Goal: Task Accomplishment & Management: Manage account settings

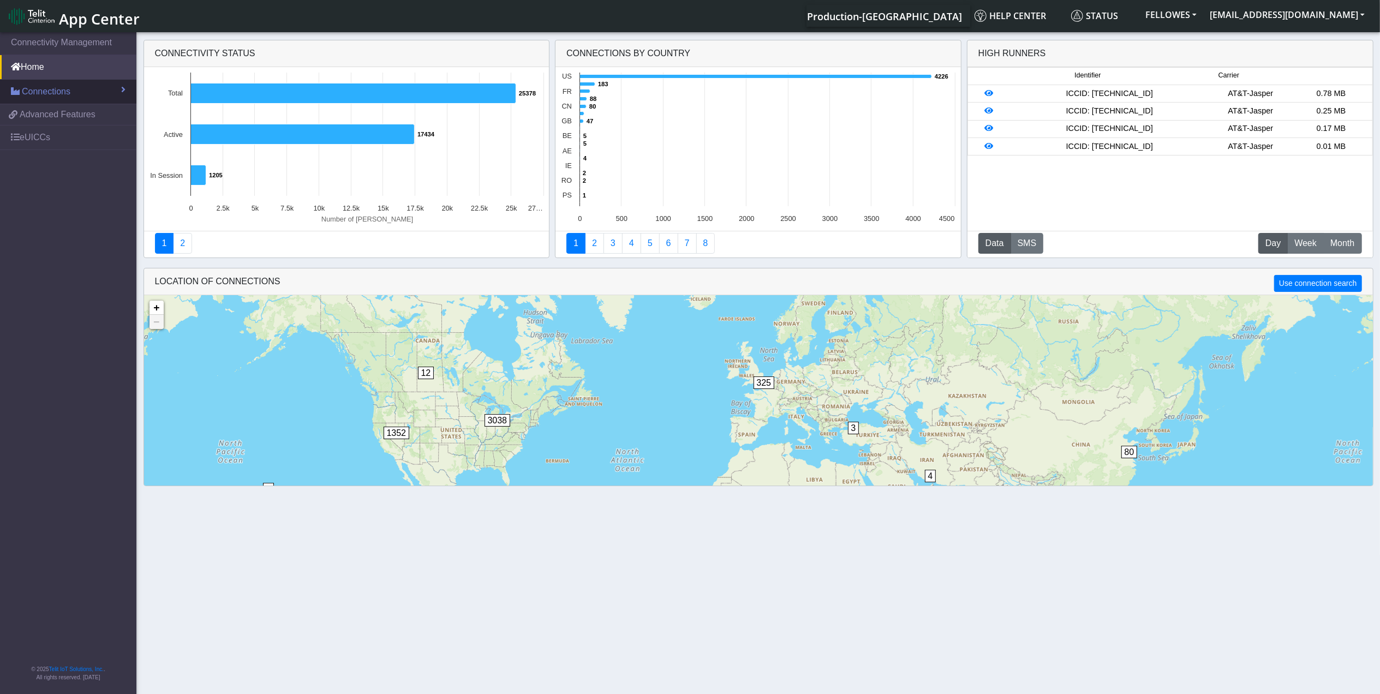
click at [45, 86] on span "Connections" at bounding box center [46, 91] width 49 height 13
click at [80, 115] on link "List" at bounding box center [68, 115] width 136 height 23
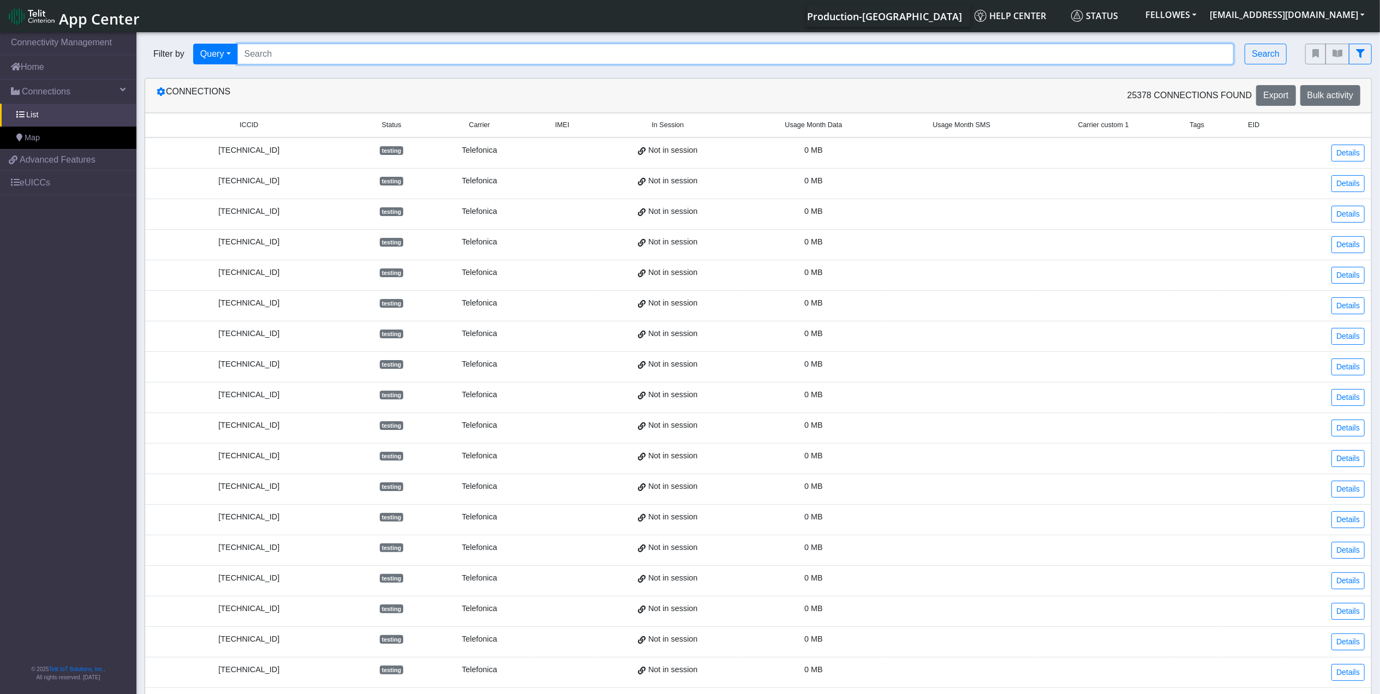
click at [324, 55] on input "Search..." at bounding box center [735, 54] width 997 height 21
click at [269, 50] on input "Search..." at bounding box center [735, 54] width 997 height 21
type input "89011703274013766748"
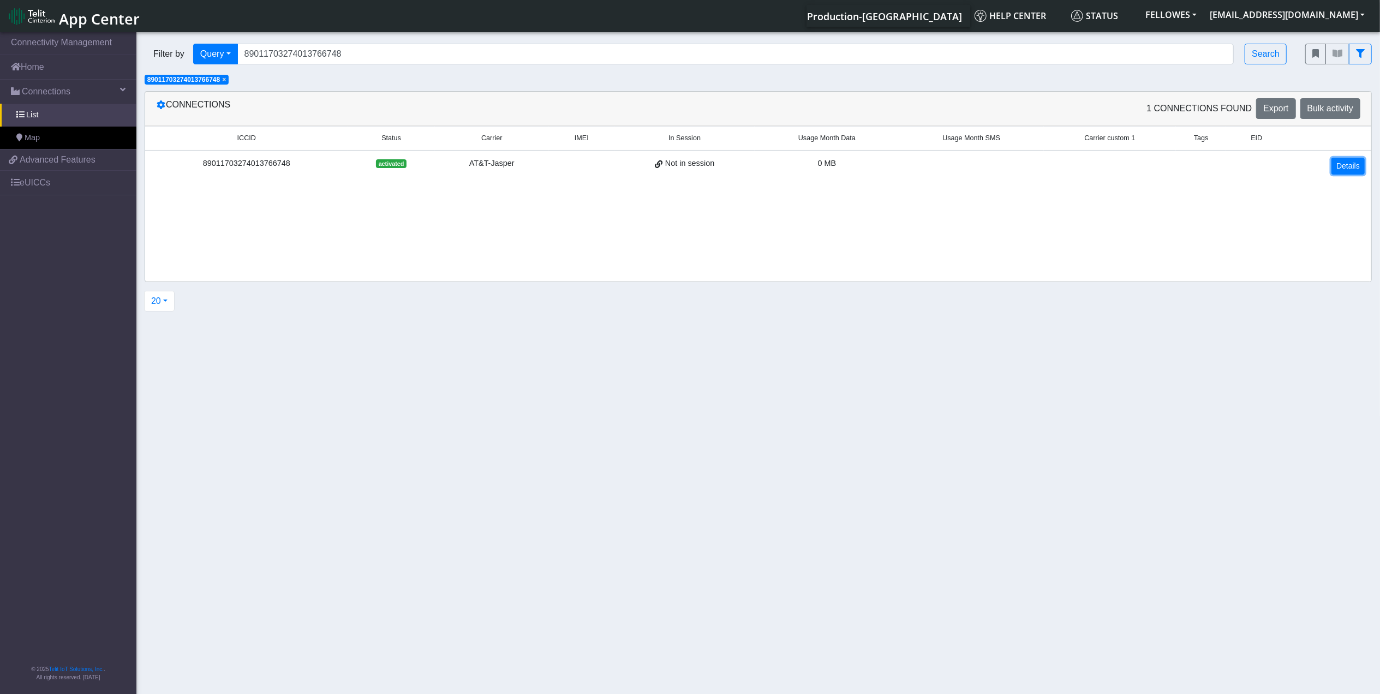
click at [1347, 168] on link "Details" at bounding box center [1347, 166] width 33 height 17
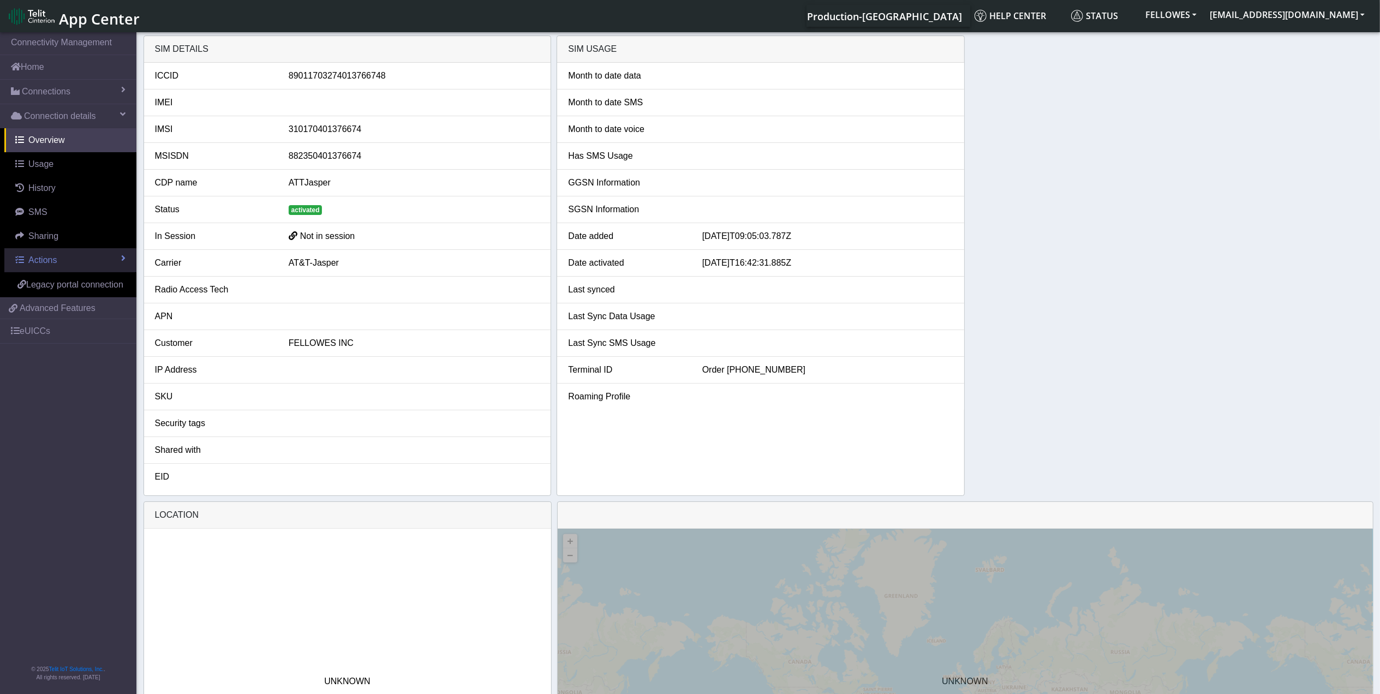
click at [101, 261] on link "Actions" at bounding box center [70, 260] width 132 height 24
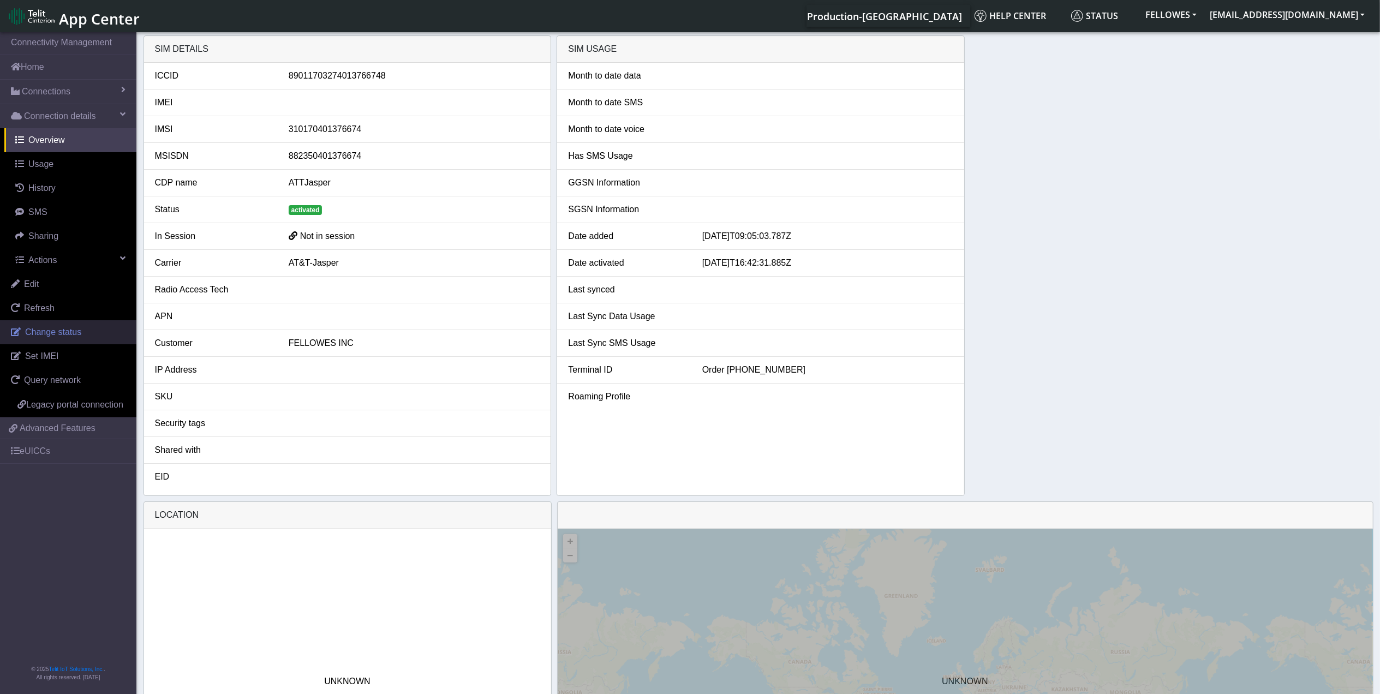
click at [82, 334] on link "Change status" at bounding box center [68, 332] width 136 height 24
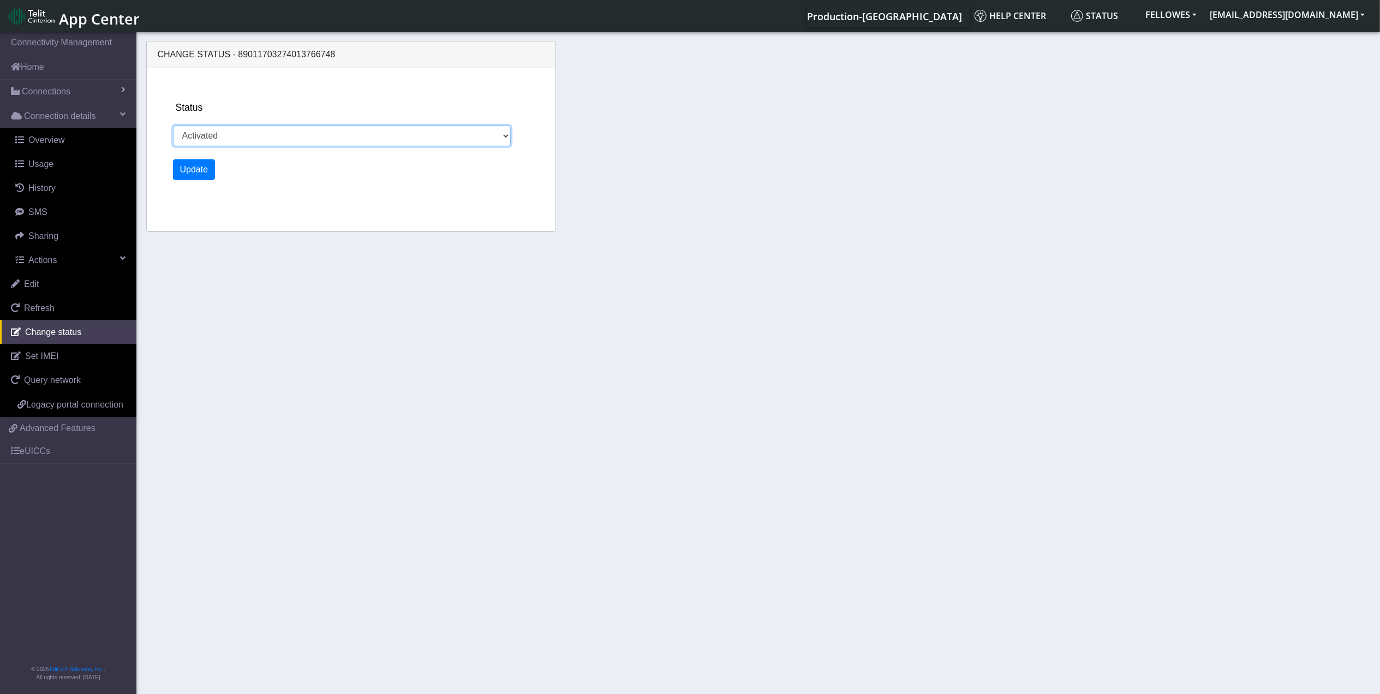
click at [221, 136] on select "Activated Ready Deactivated Inventory Retired" at bounding box center [342, 135] width 338 height 21
select select "deactivated"
click at [173, 125] on select "Activated Ready Deactivated Inventory Retired" at bounding box center [342, 135] width 338 height 21
click at [201, 166] on button "Update" at bounding box center [194, 169] width 43 height 21
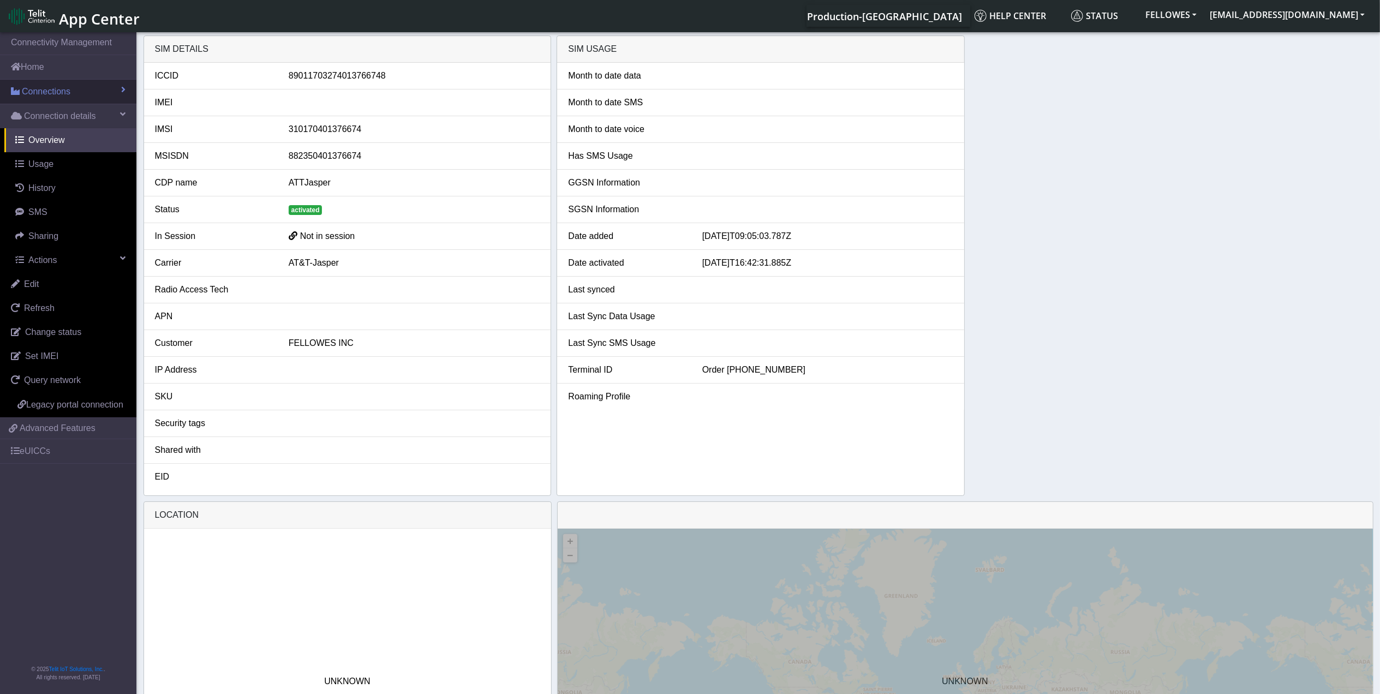
click at [71, 92] on link "Connections" at bounding box center [68, 92] width 136 height 24
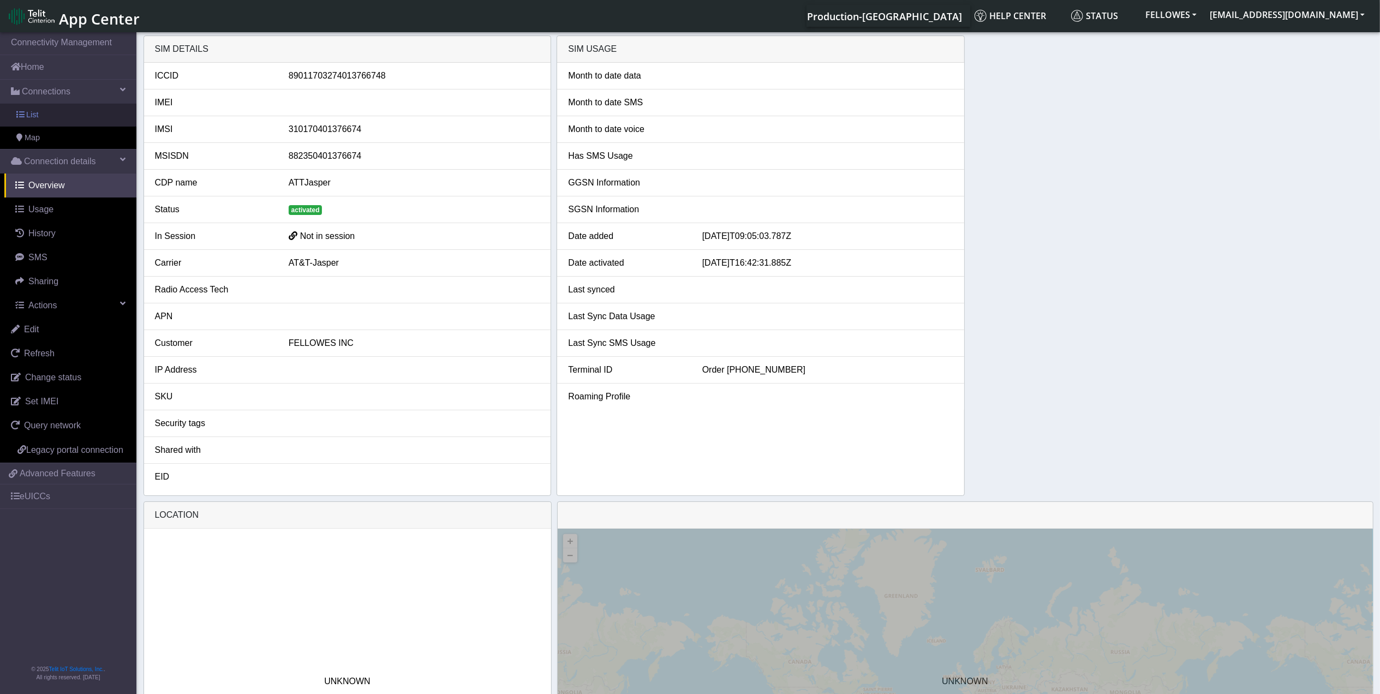
click at [83, 121] on link "List" at bounding box center [68, 115] width 136 height 23
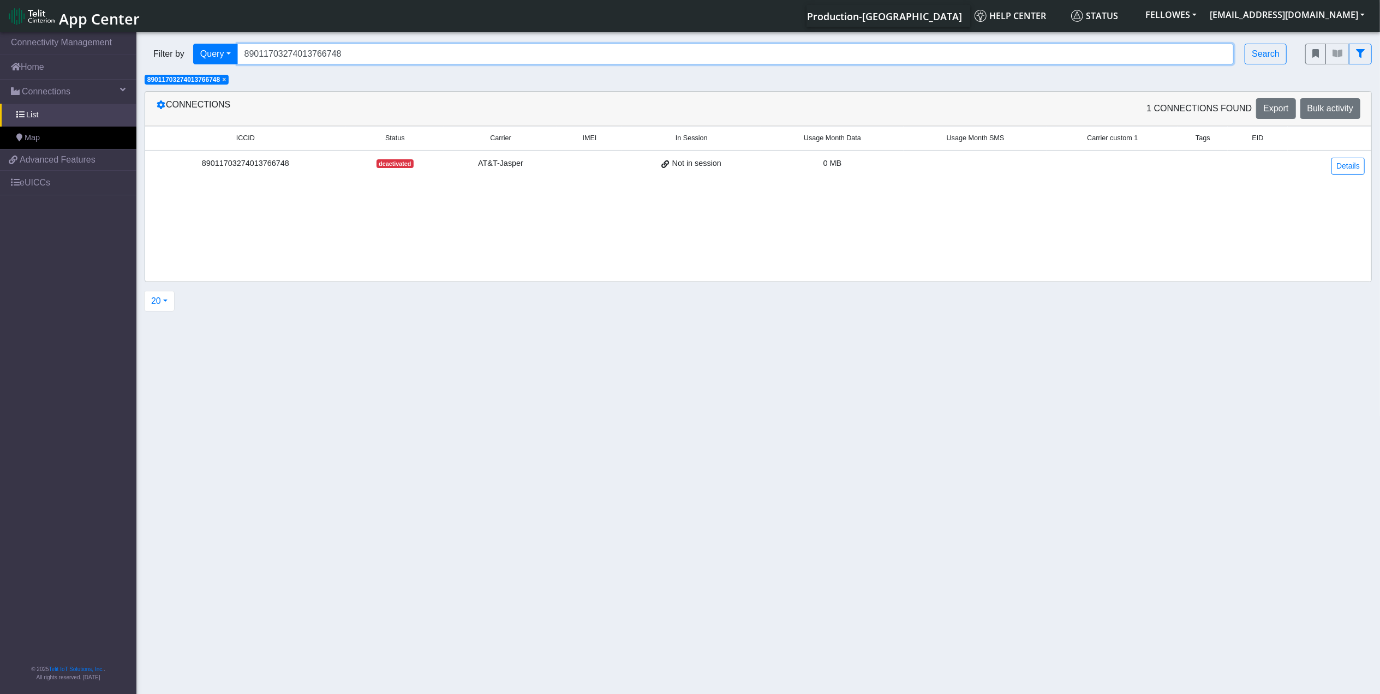
click at [372, 49] on input "89011703274013766748" at bounding box center [735, 54] width 997 height 21
click at [226, 81] on span "×" at bounding box center [224, 80] width 4 height 8
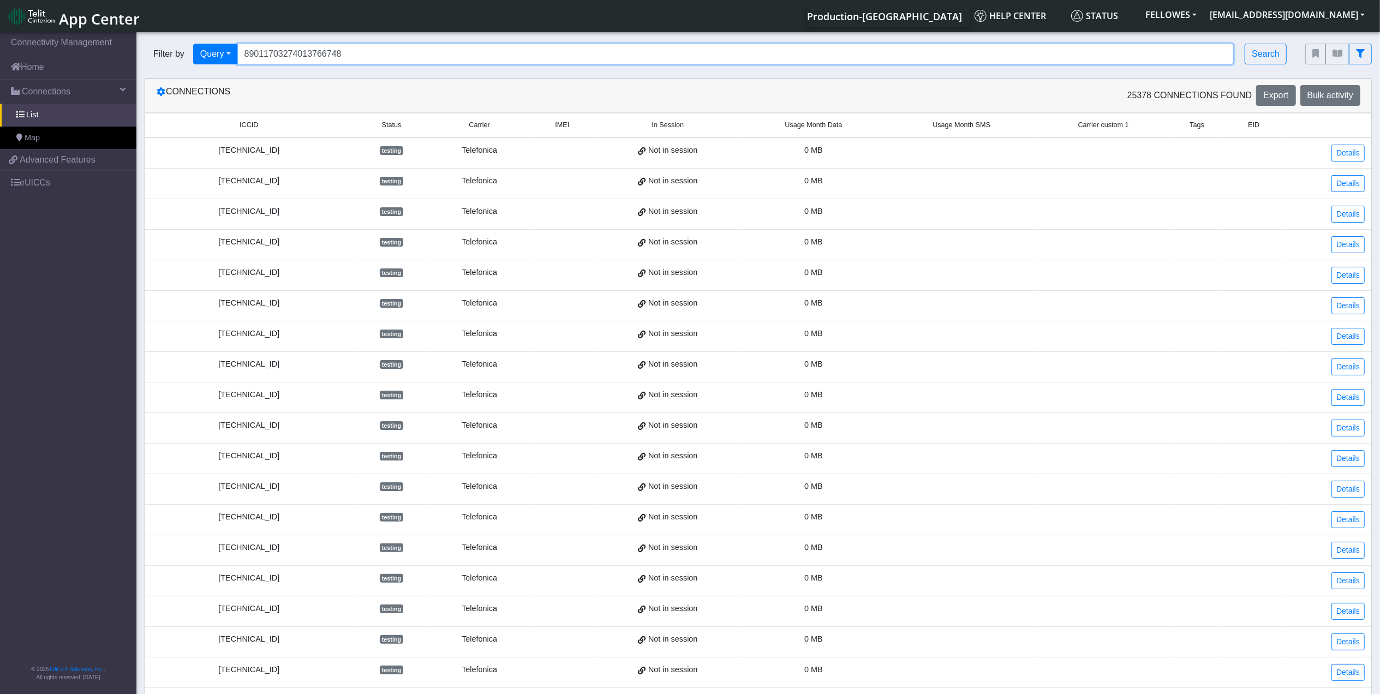
click at [349, 57] on input "89011703274013766748" at bounding box center [735, 54] width 997 height 21
type input "89011703274013767803"
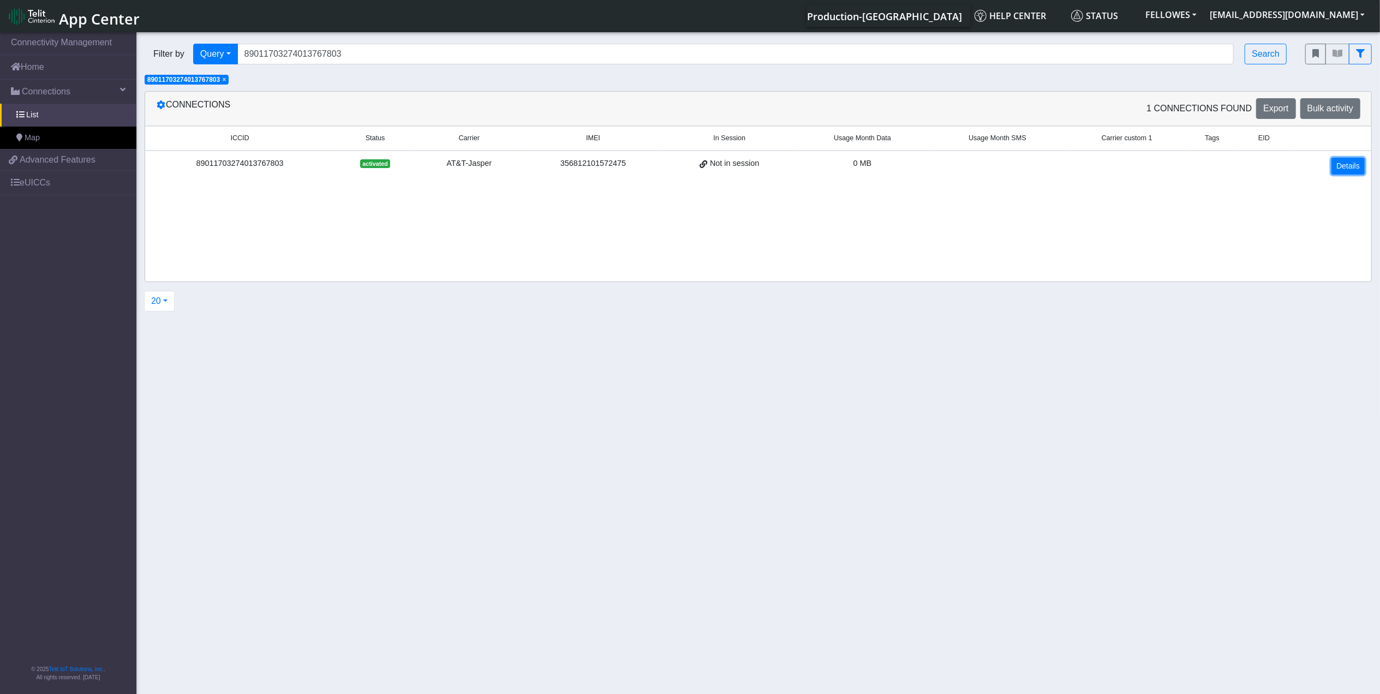
click at [1343, 165] on link "Details" at bounding box center [1347, 166] width 33 height 17
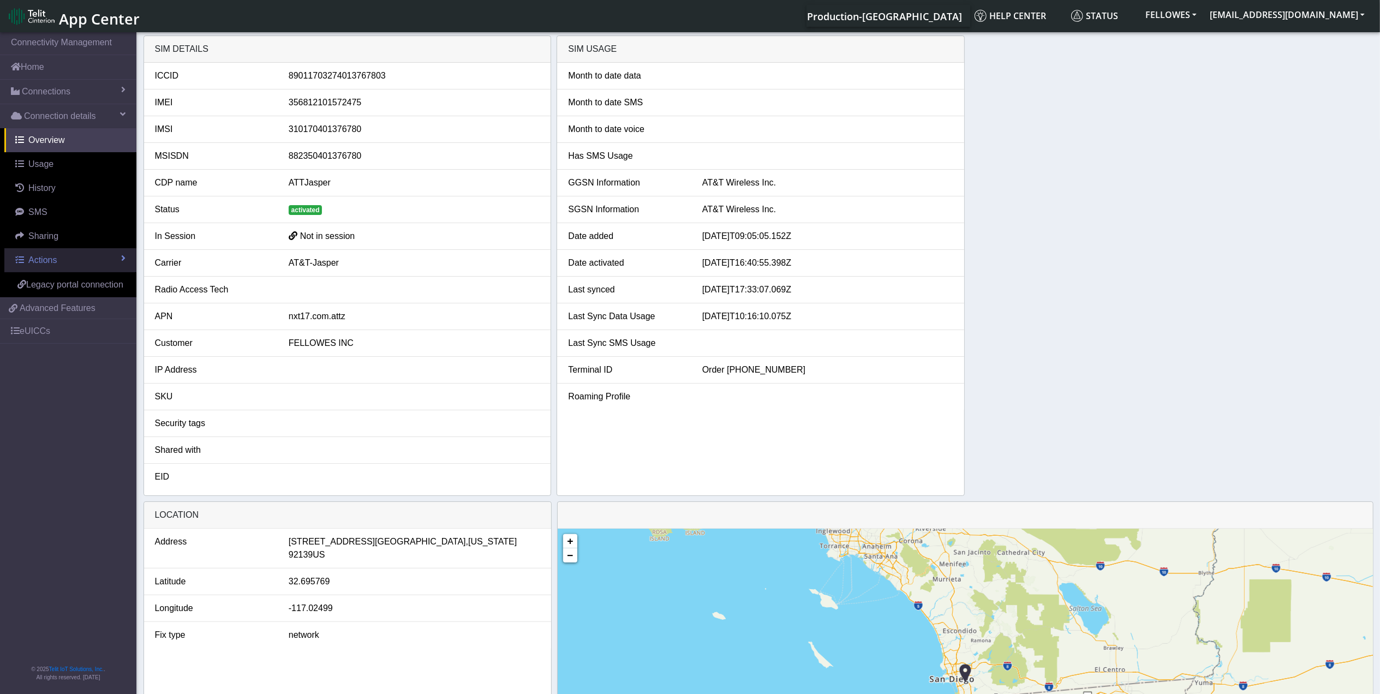
click at [74, 268] on link "Actions" at bounding box center [70, 260] width 132 height 24
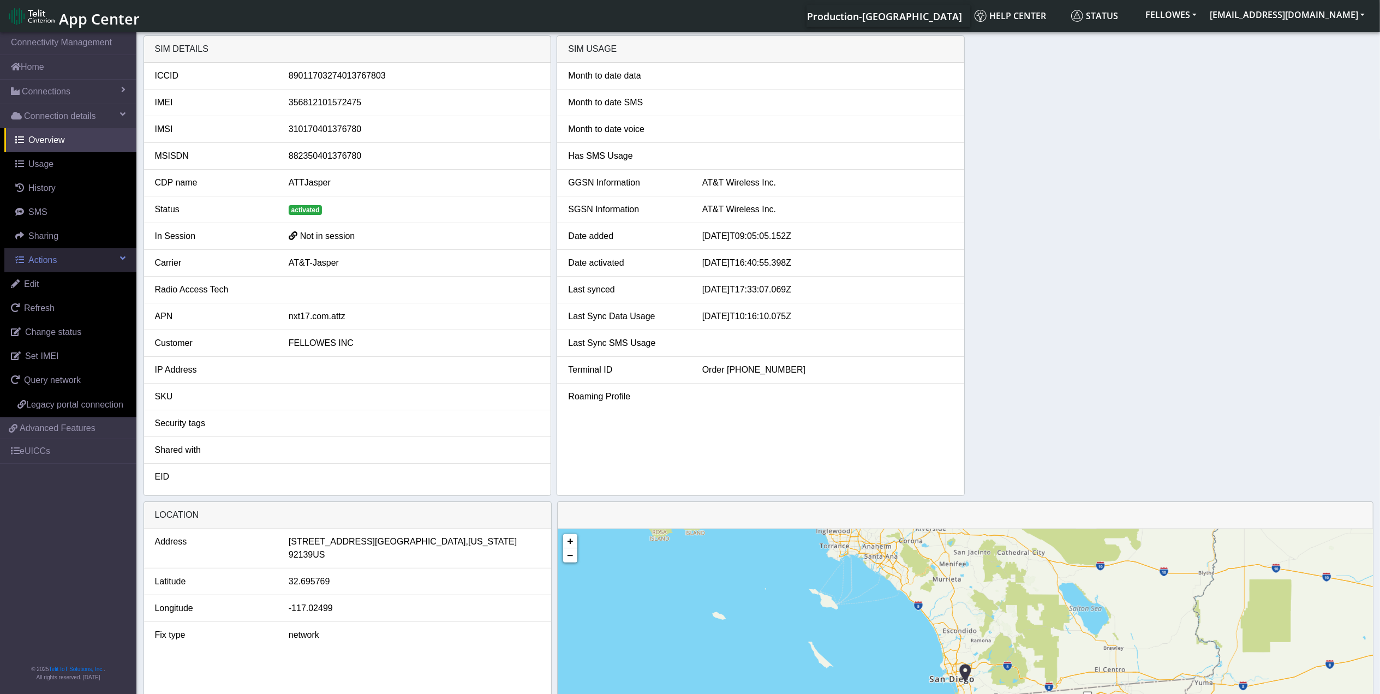
click at [71, 260] on link "Actions" at bounding box center [70, 260] width 132 height 24
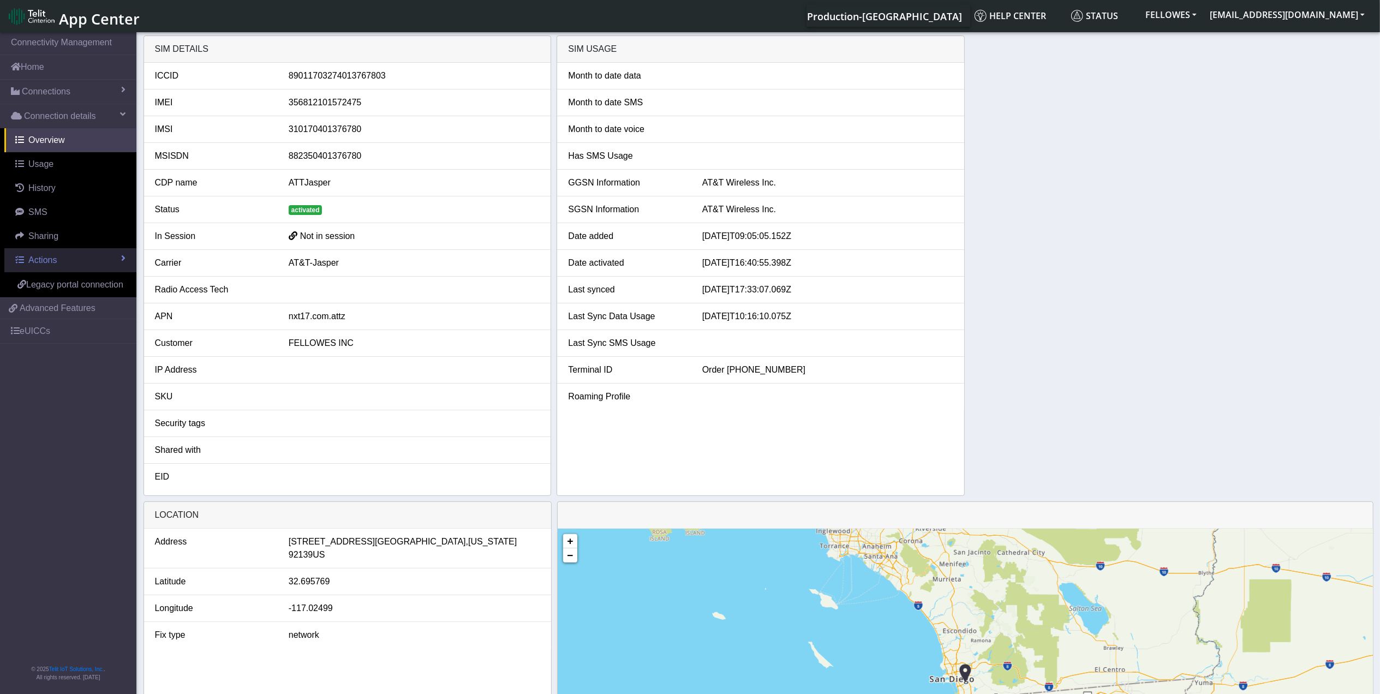
click at [71, 260] on link "Actions" at bounding box center [70, 260] width 132 height 24
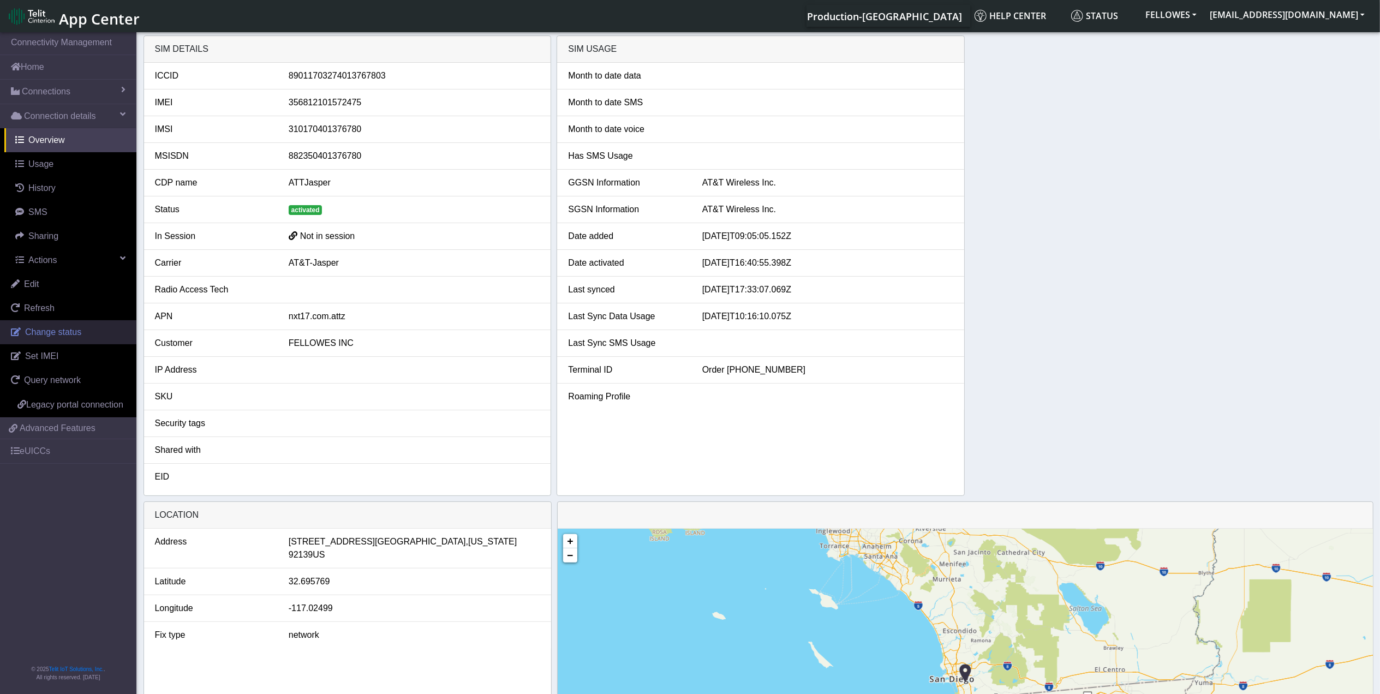
drag, startPoint x: 71, startPoint y: 335, endPoint x: 135, endPoint y: 328, distance: 64.8
click at [72, 334] on span "Change status" at bounding box center [53, 331] width 56 height 9
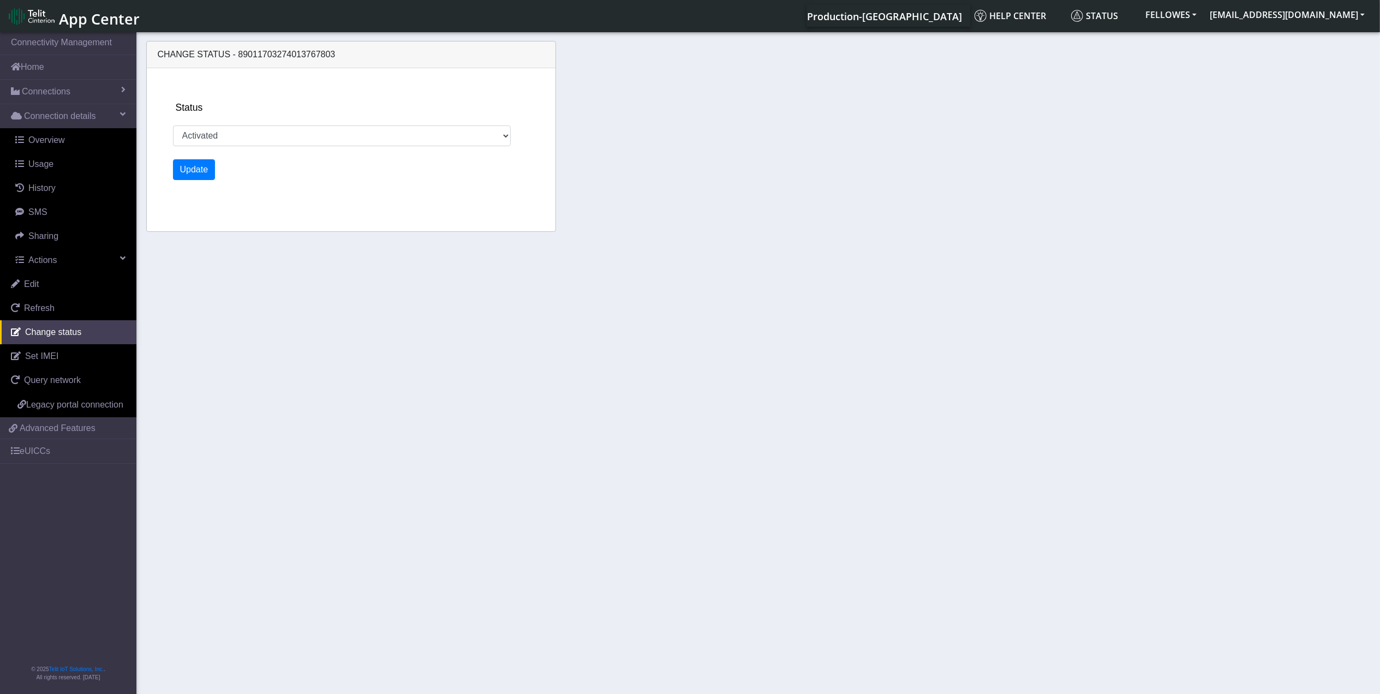
click at [259, 151] on div "Status Activated Ready Deactivated Inventory Retired Update" at bounding box center [361, 149] width 384 height 163
click at [253, 132] on select "Activated Ready Deactivated Inventory Retired" at bounding box center [342, 135] width 338 height 21
select select "deactivated"
click at [173, 125] on select "Activated Ready Deactivated Inventory Retired" at bounding box center [342, 135] width 338 height 21
click at [201, 160] on button "Update" at bounding box center [194, 169] width 43 height 21
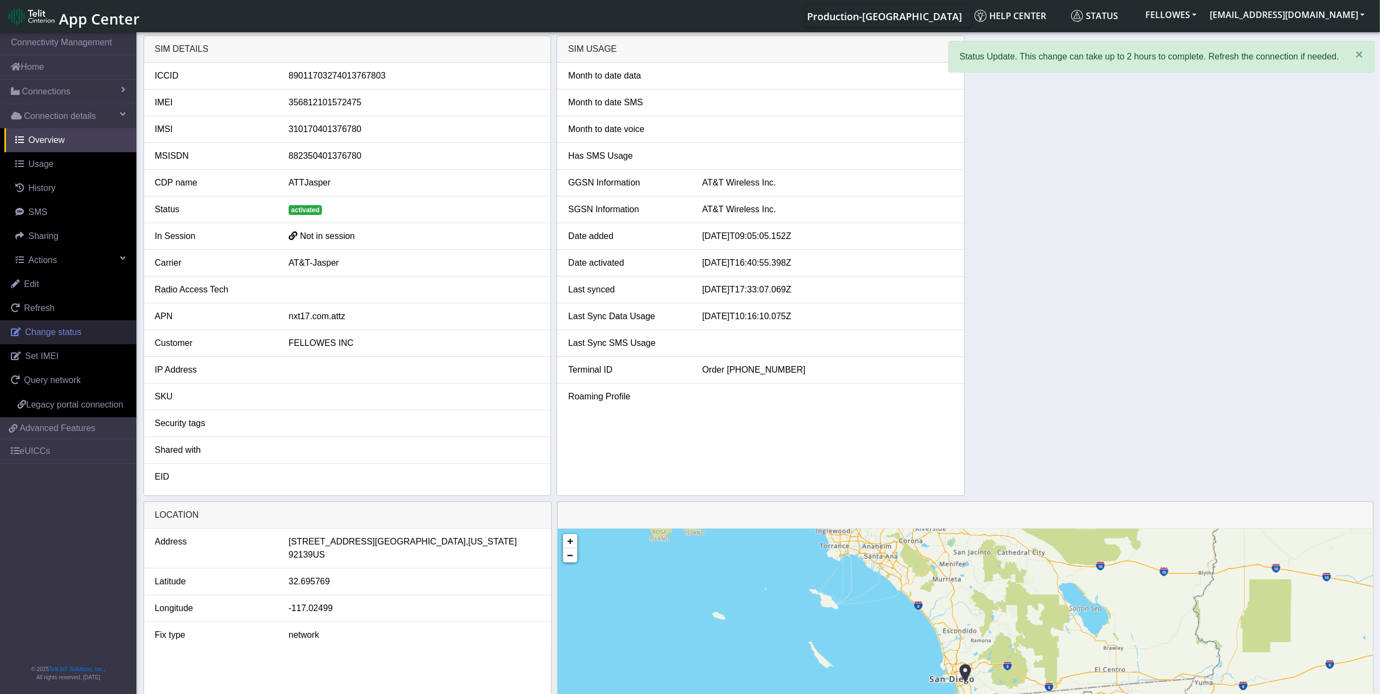
click at [81, 327] on link "Change status" at bounding box center [68, 332] width 136 height 24
select select "deactivated"
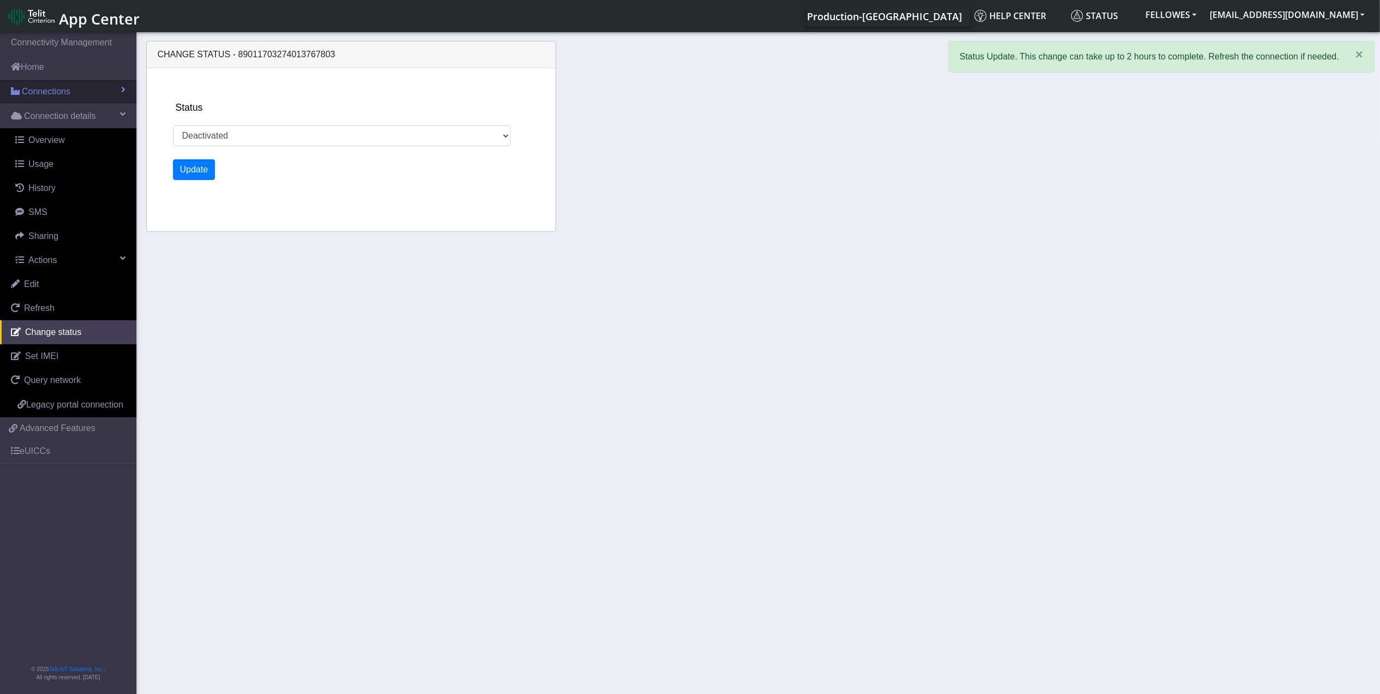
drag, startPoint x: 74, startPoint y: 93, endPoint x: 110, endPoint y: 88, distance: 36.3
click at [75, 93] on link "Connections" at bounding box center [68, 92] width 136 height 24
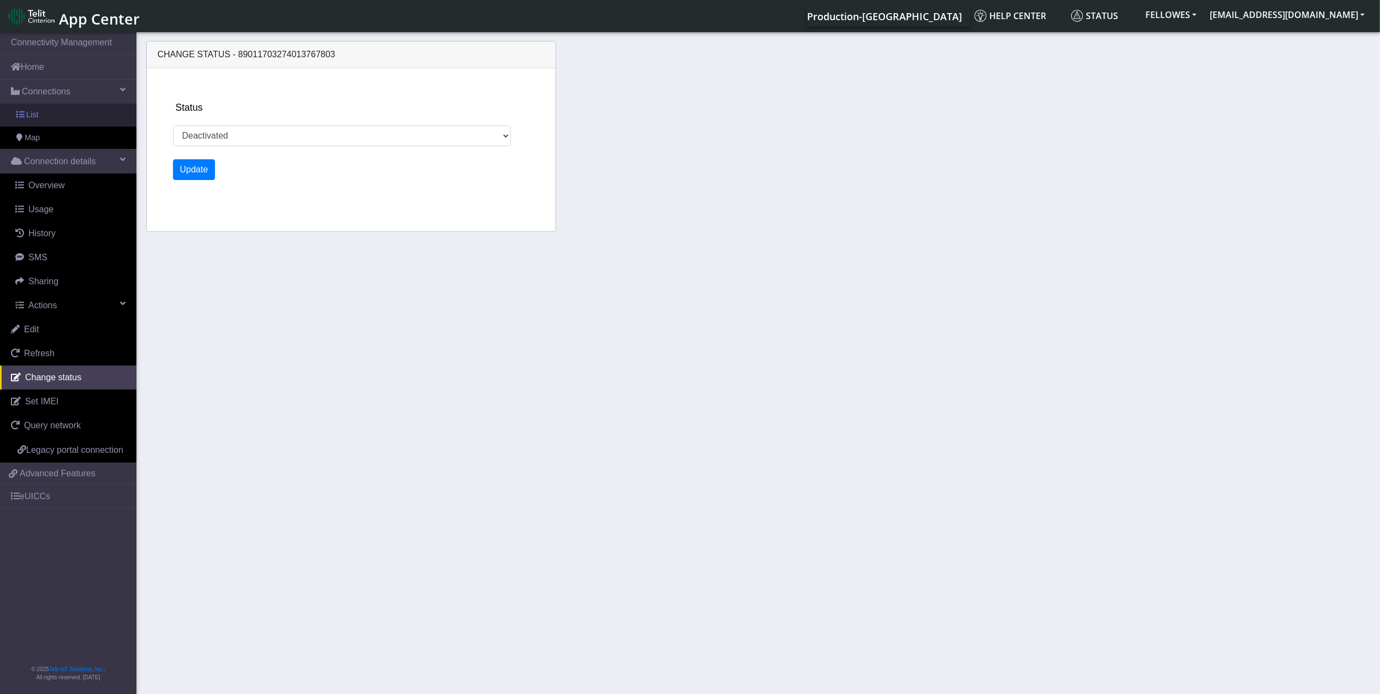
click at [77, 115] on link "List" at bounding box center [68, 115] width 136 height 23
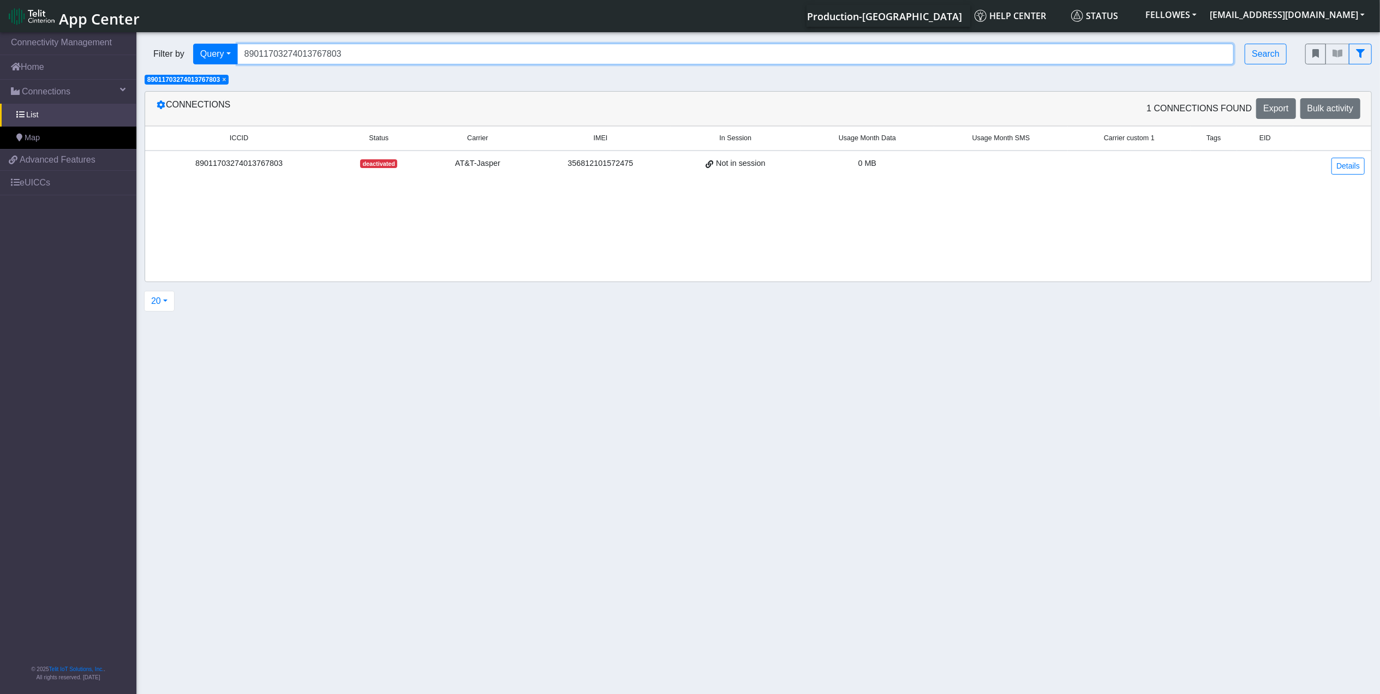
click at [378, 57] on input "89011703274013767803" at bounding box center [735, 54] width 997 height 21
type input "89011703274013767878"
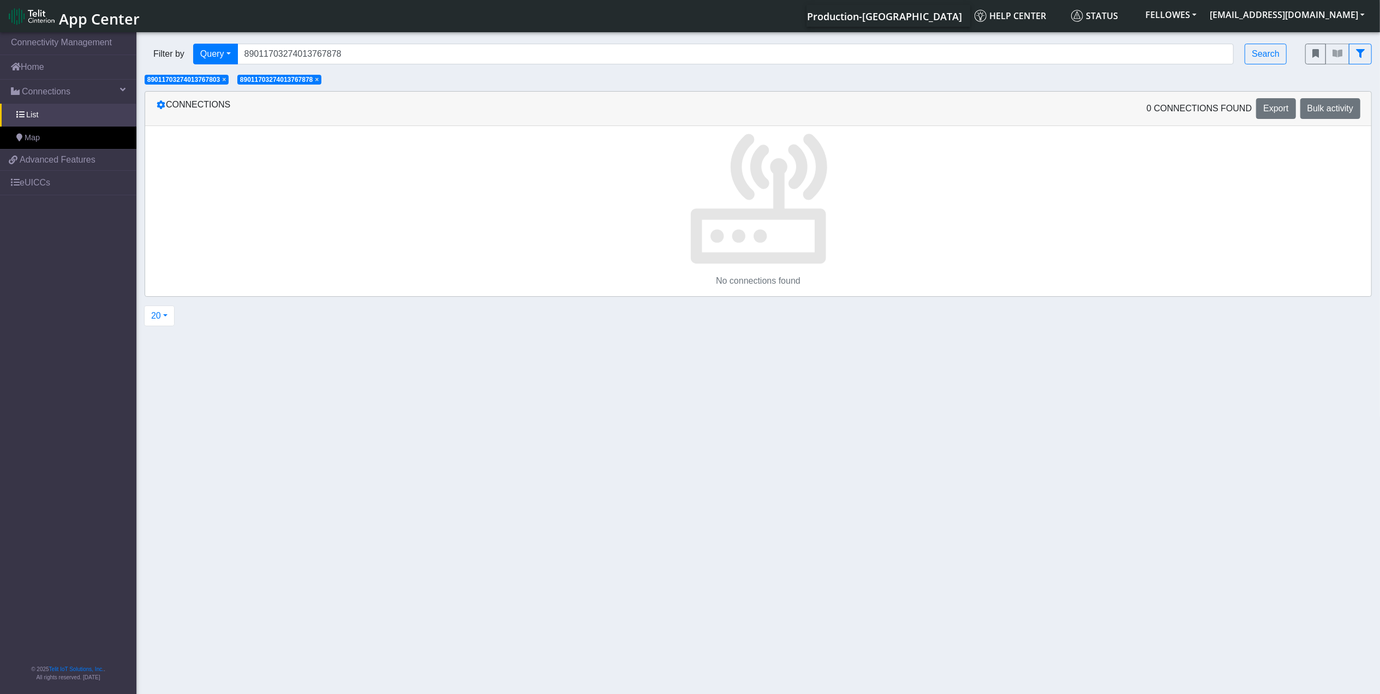
click at [229, 79] on span "× 89011703274013767803" at bounding box center [187, 80] width 84 height 10
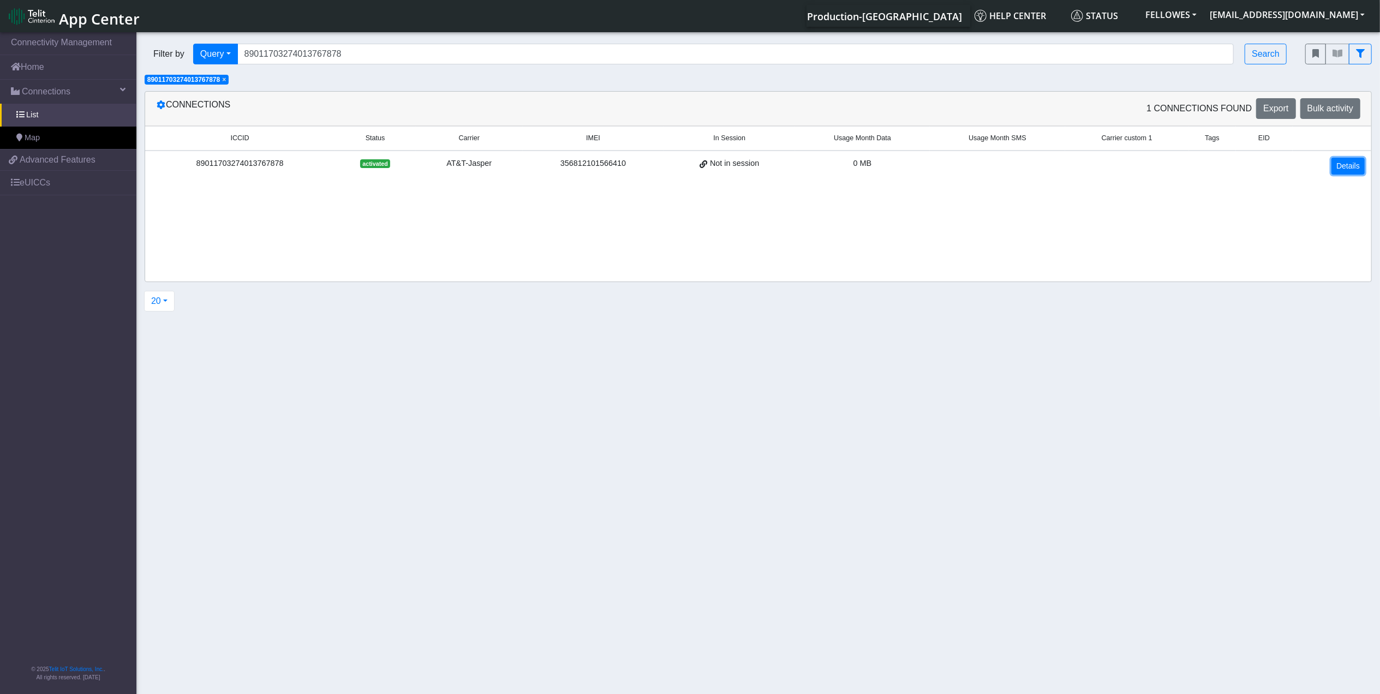
click at [1351, 170] on link "Details" at bounding box center [1347, 166] width 33 height 17
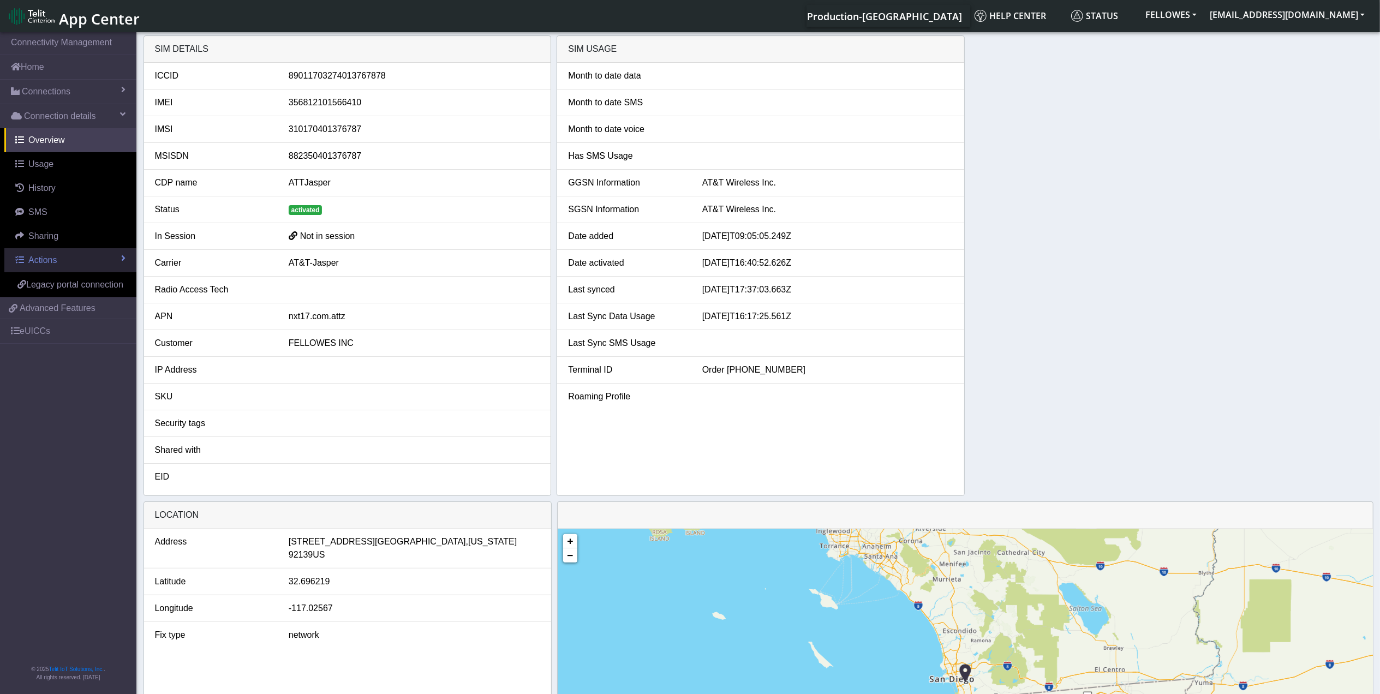
click at [99, 260] on link "Actions" at bounding box center [70, 260] width 132 height 24
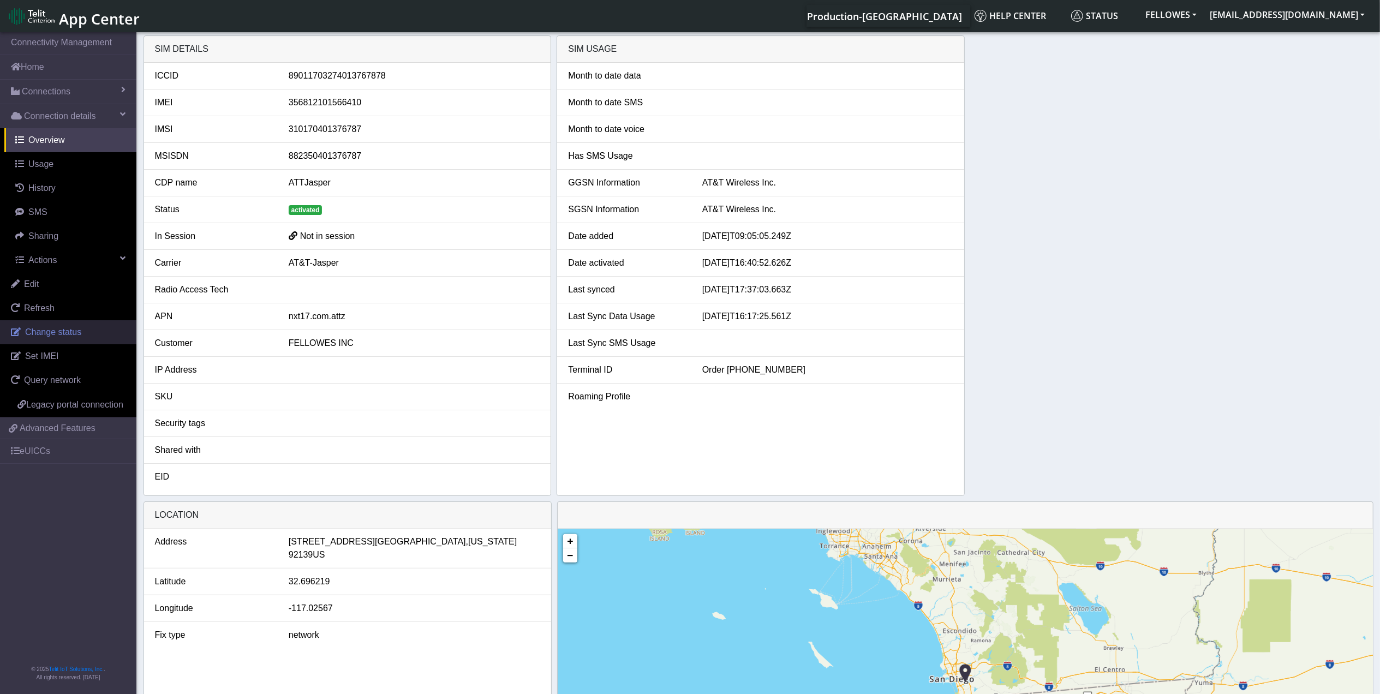
click at [67, 334] on span "Change status" at bounding box center [53, 331] width 56 height 9
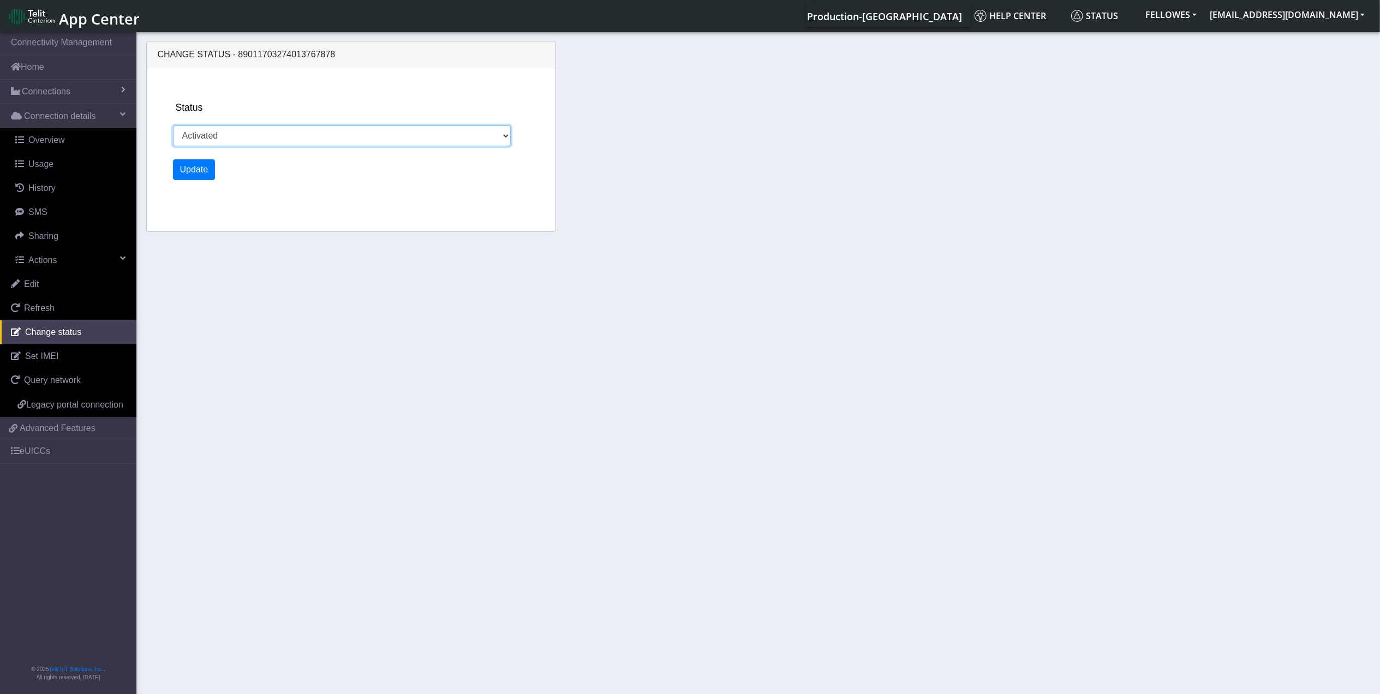
click at [244, 140] on select "Activated Ready Deactivated Inventory Retired" at bounding box center [342, 135] width 338 height 21
select select "deactivated"
click at [173, 125] on select "Activated Ready Deactivated Inventory Retired" at bounding box center [342, 135] width 338 height 21
click at [202, 170] on button "Update" at bounding box center [194, 169] width 43 height 21
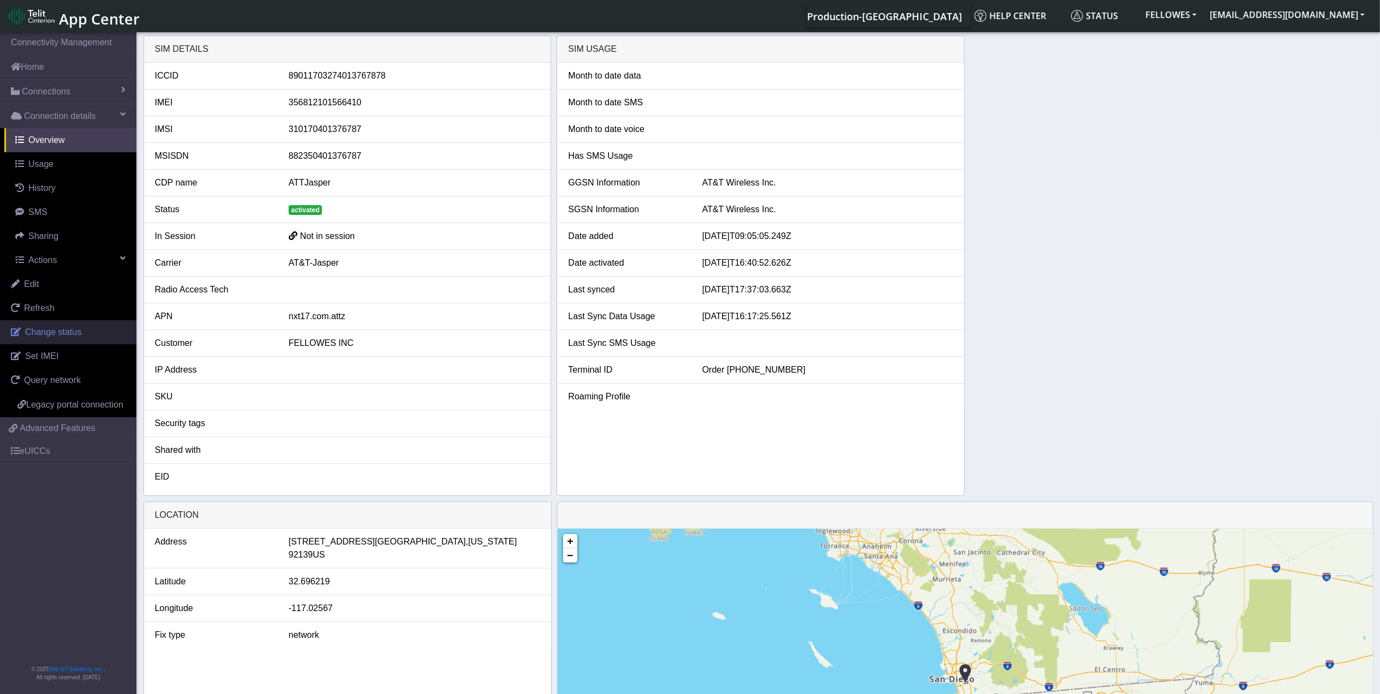
click at [85, 337] on link "Change status" at bounding box center [68, 332] width 136 height 24
select select "deactivated"
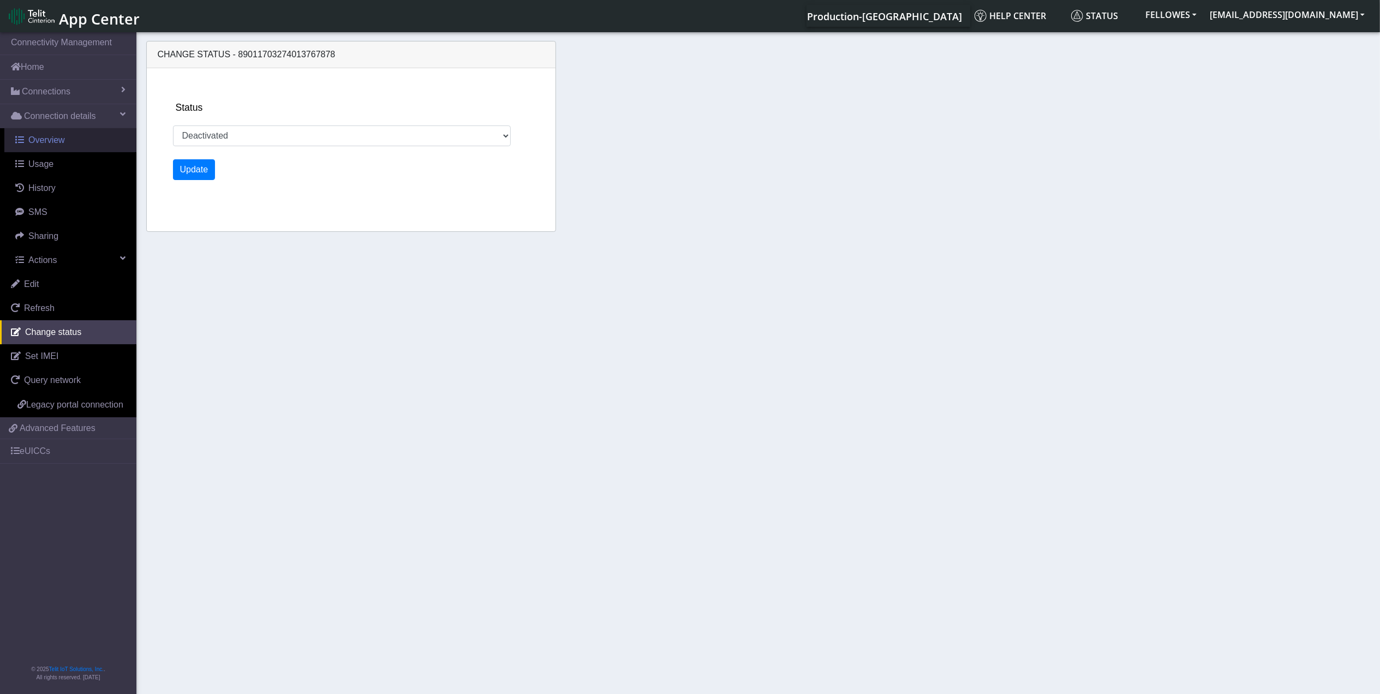
click at [67, 147] on link "Overview" at bounding box center [70, 140] width 132 height 24
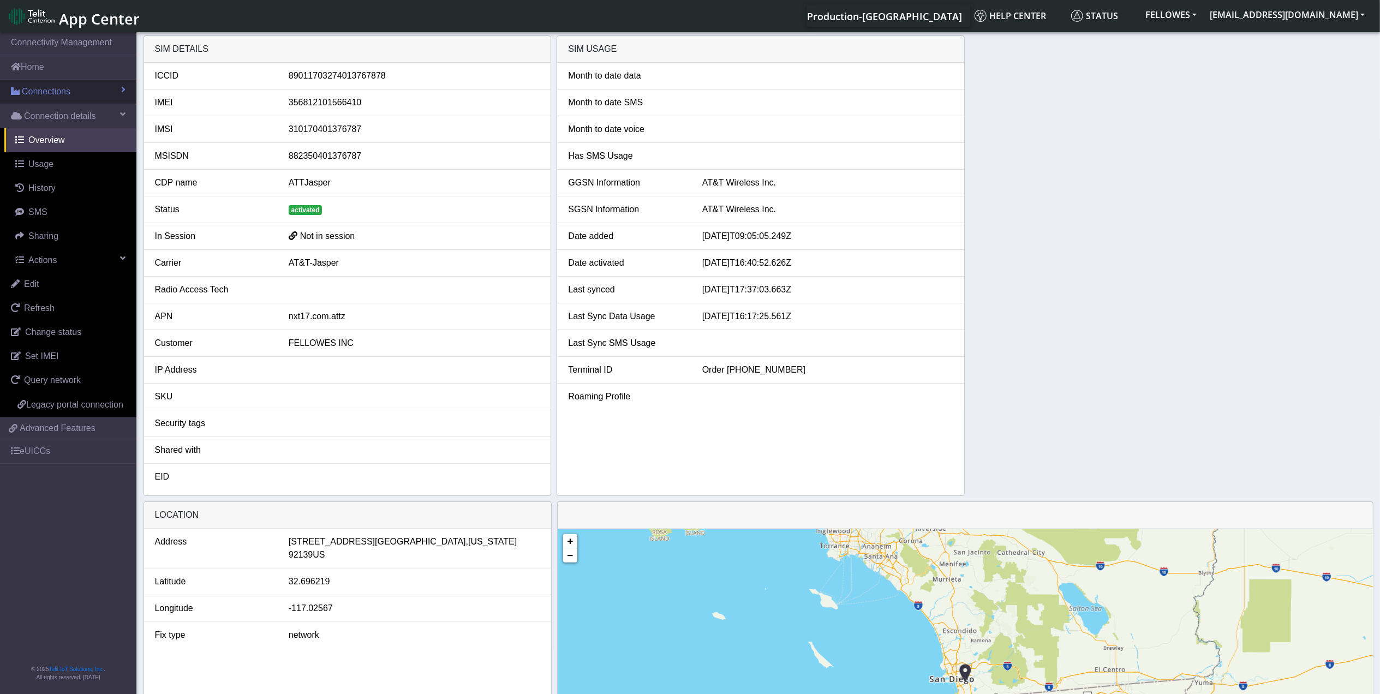
click at [82, 90] on link "Connections" at bounding box center [68, 92] width 136 height 24
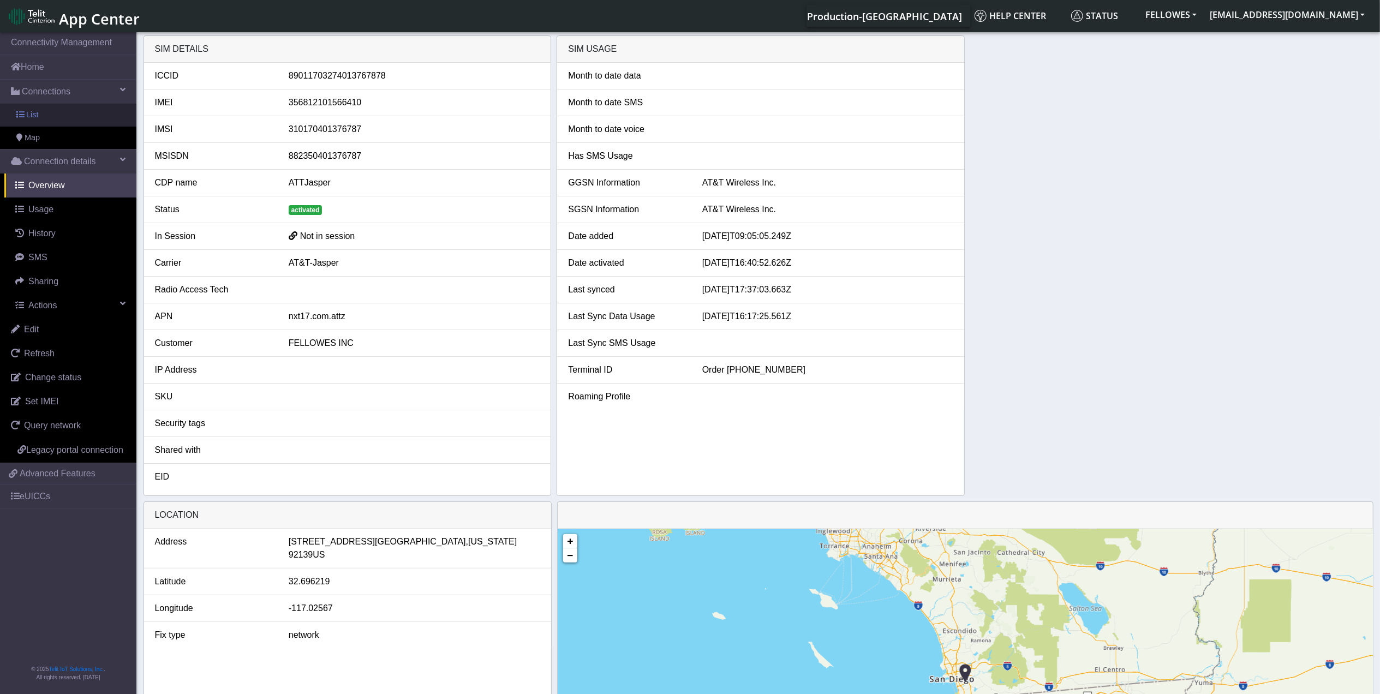
click at [99, 110] on link "List" at bounding box center [68, 115] width 136 height 23
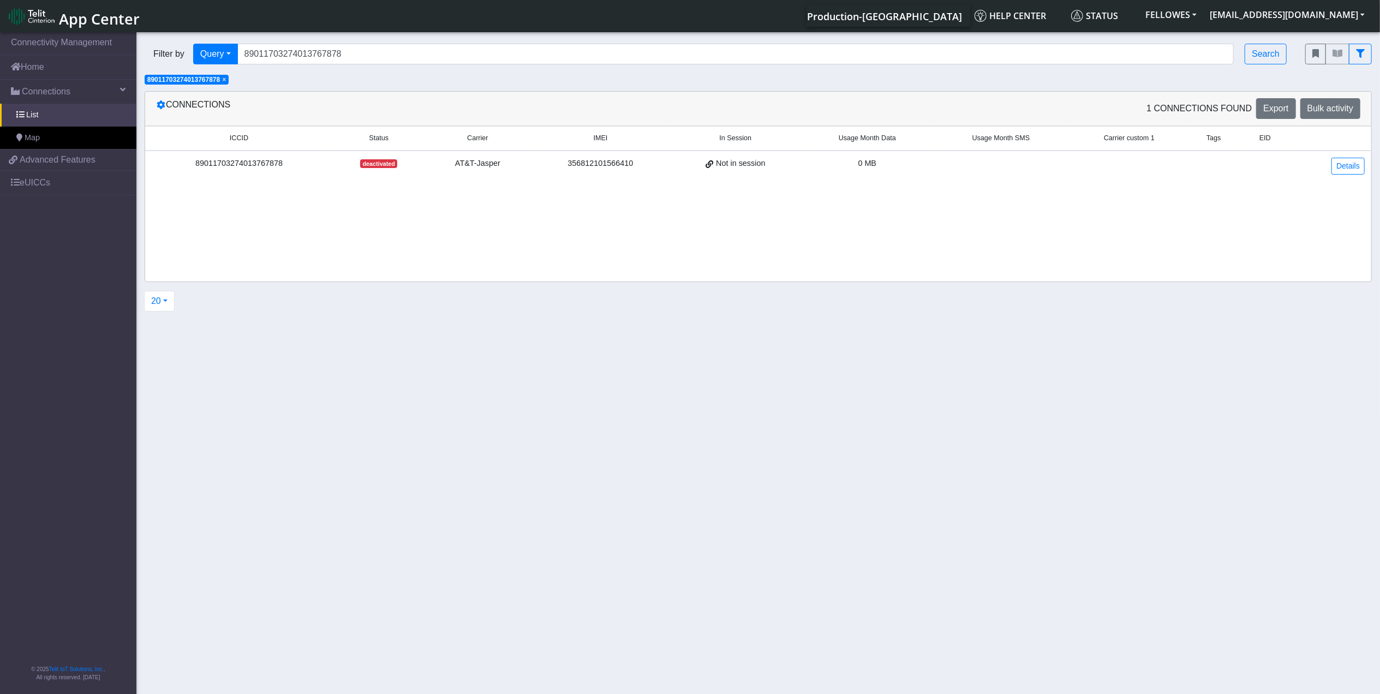
click at [226, 83] on span "×" at bounding box center [224, 80] width 4 height 8
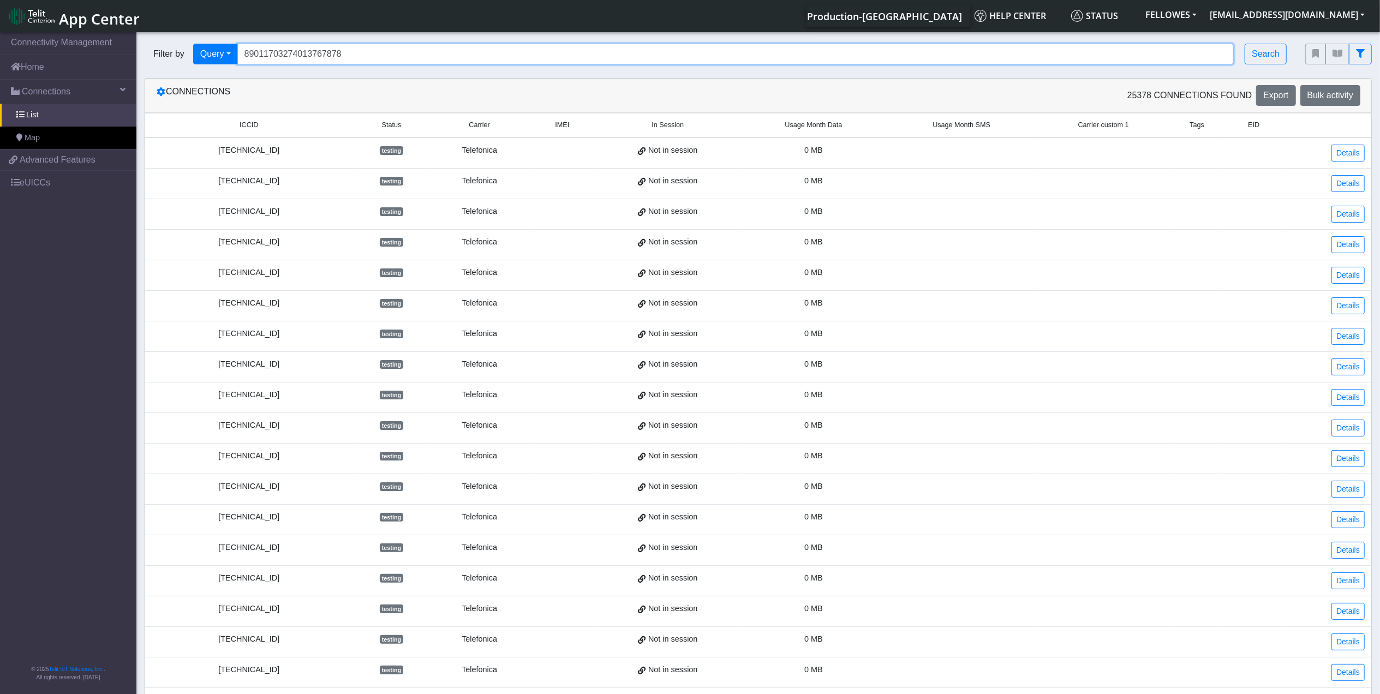
click at [360, 55] on input "89011703274013767878" at bounding box center [735, 54] width 997 height 21
type input "89011703274013766490"
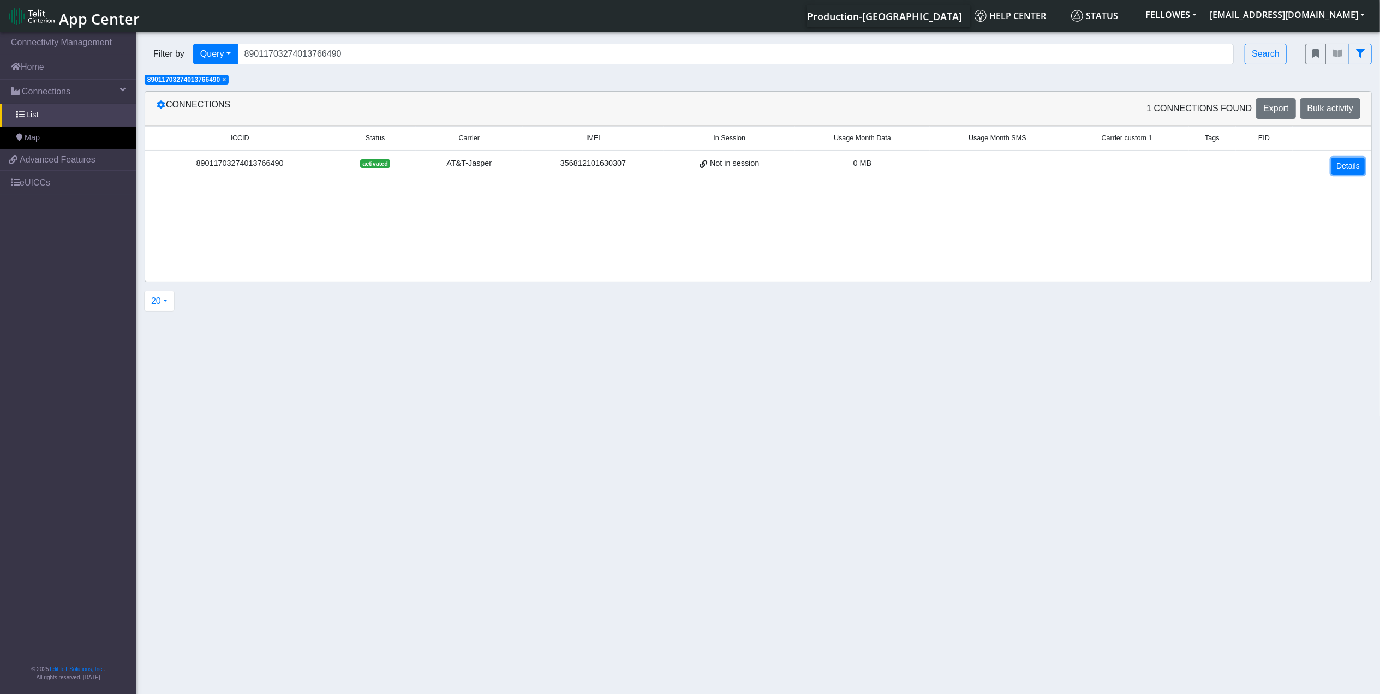
click at [1349, 175] on link "Details" at bounding box center [1347, 166] width 33 height 17
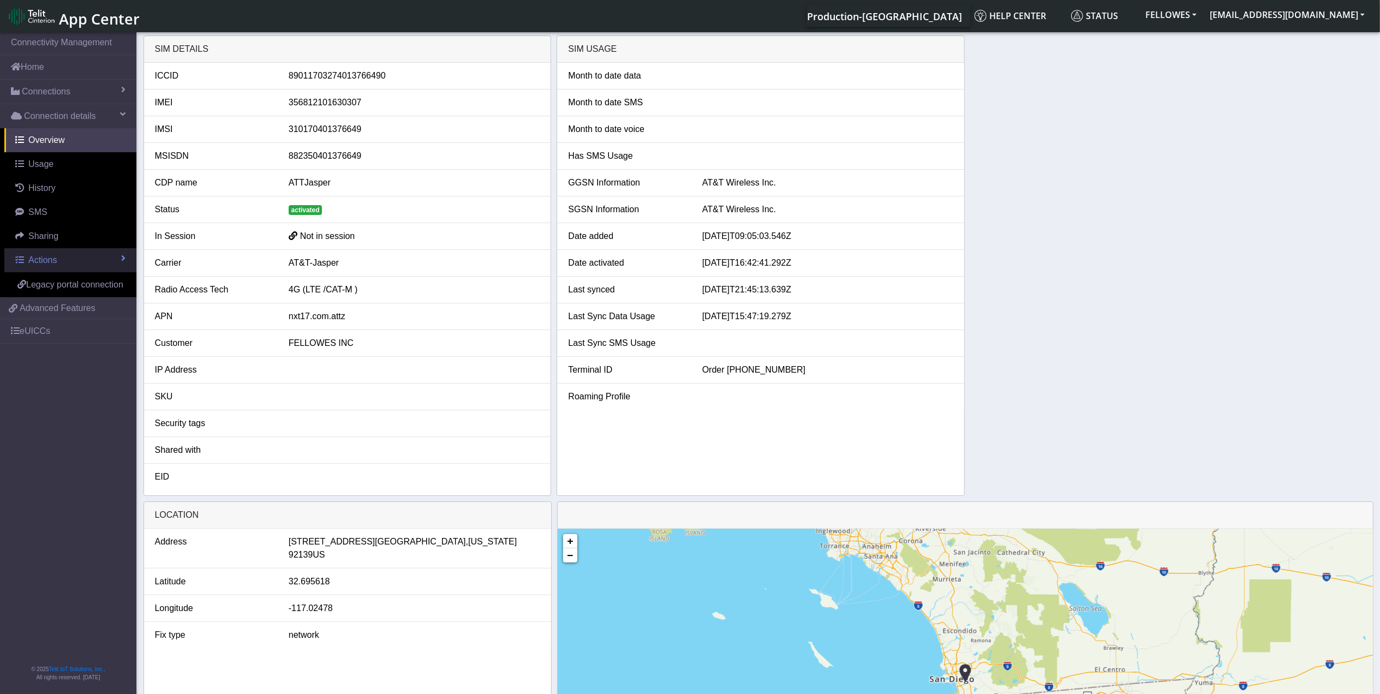
click at [81, 265] on link "Actions" at bounding box center [70, 260] width 132 height 24
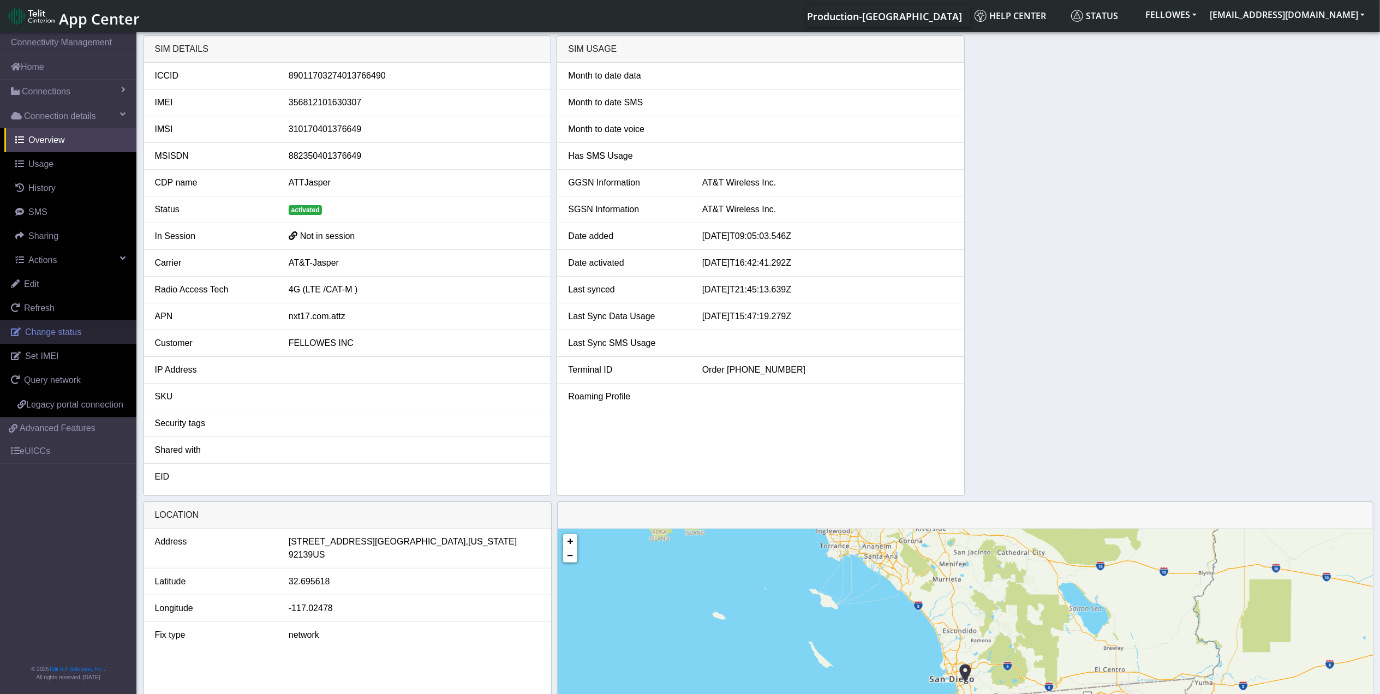
click at [68, 335] on span "Change status" at bounding box center [53, 331] width 56 height 9
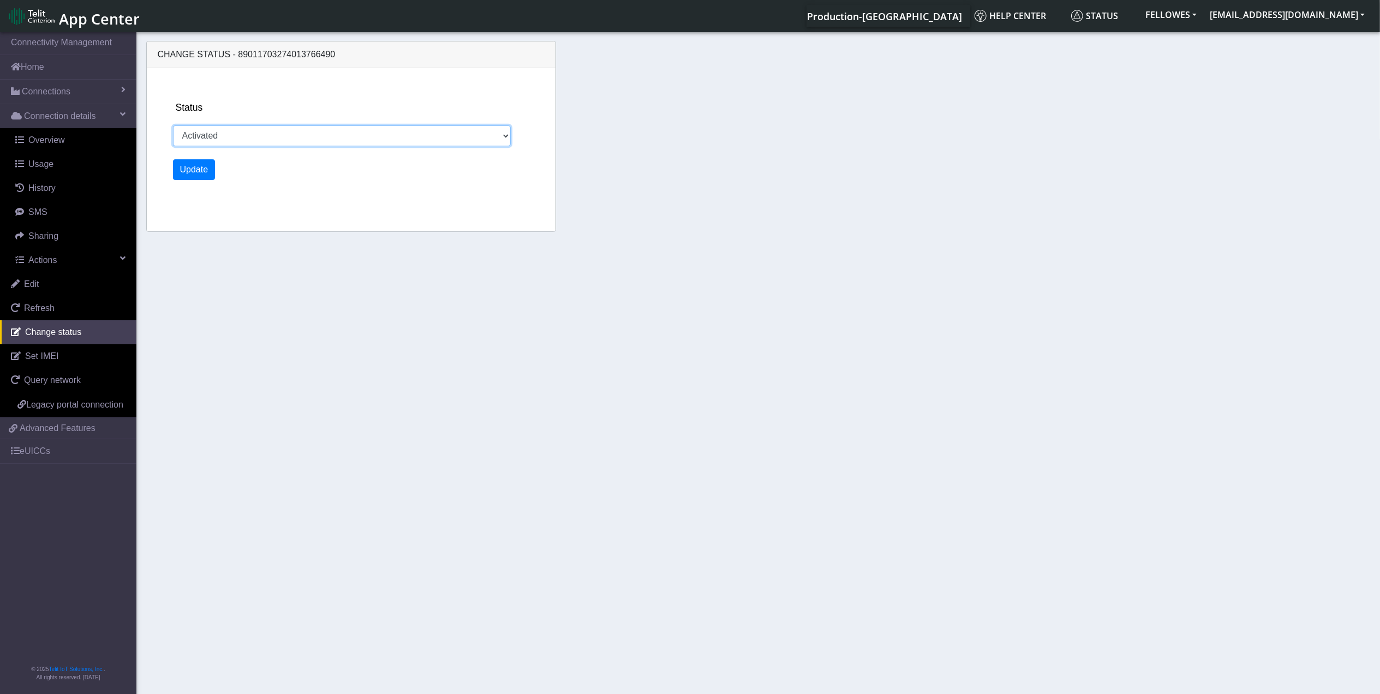
click at [283, 138] on select "Activated Ready Deactivated Inventory Retired" at bounding box center [342, 135] width 338 height 21
select select "deactivated"
click at [173, 125] on select "Activated Ready Deactivated Inventory Retired" at bounding box center [342, 135] width 338 height 21
click at [186, 168] on button "Update" at bounding box center [194, 169] width 43 height 21
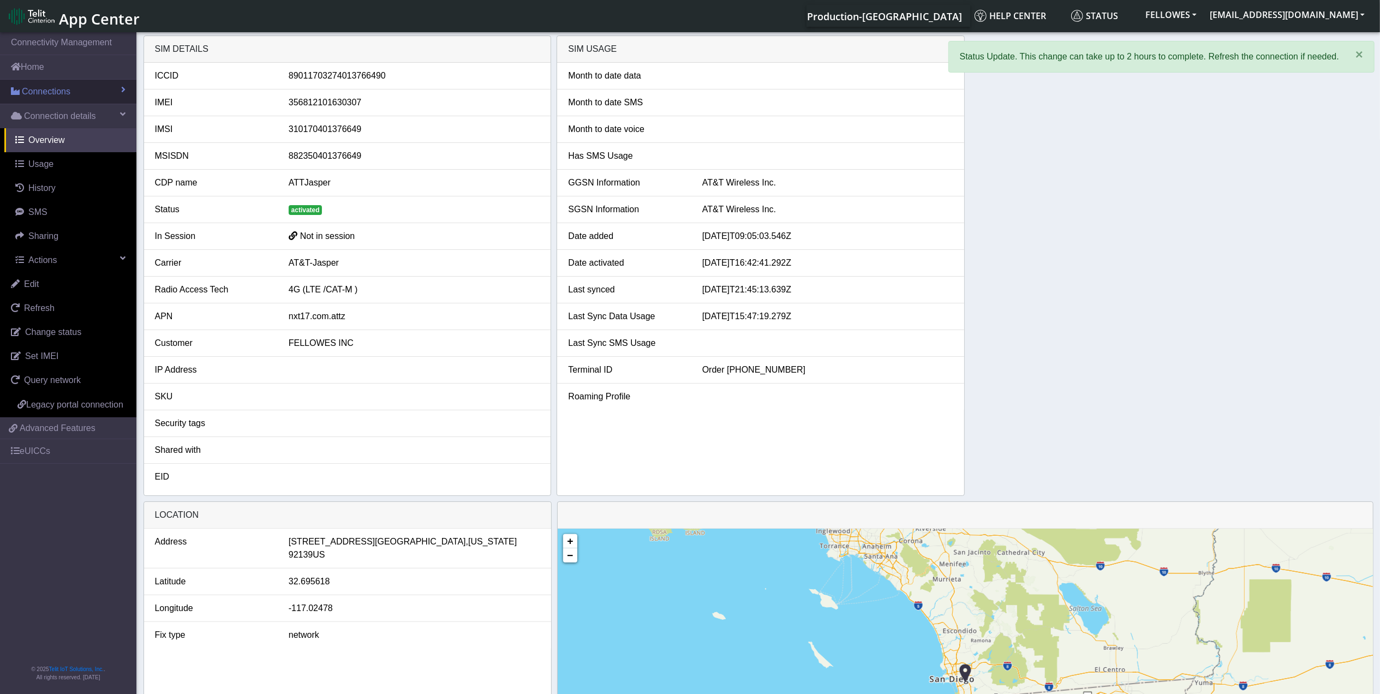
click at [72, 94] on link "Connections" at bounding box center [68, 92] width 136 height 24
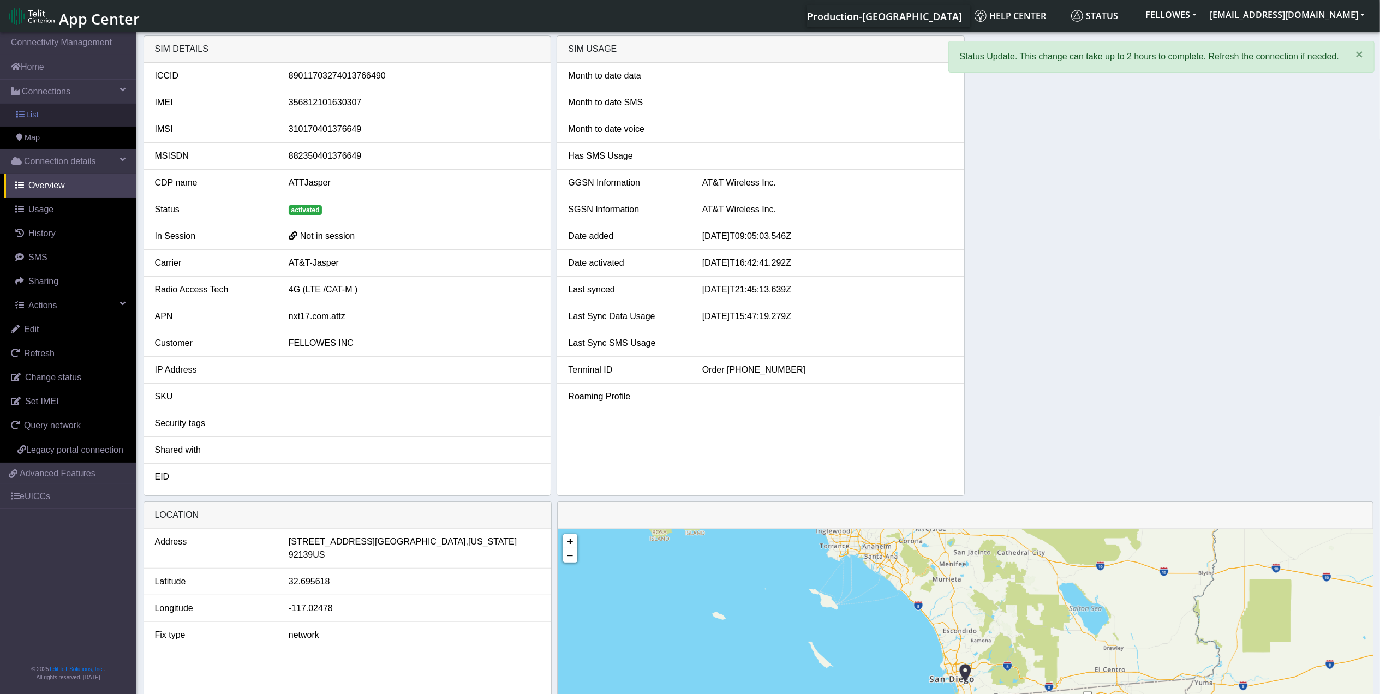
click at [92, 113] on link "List" at bounding box center [68, 115] width 136 height 23
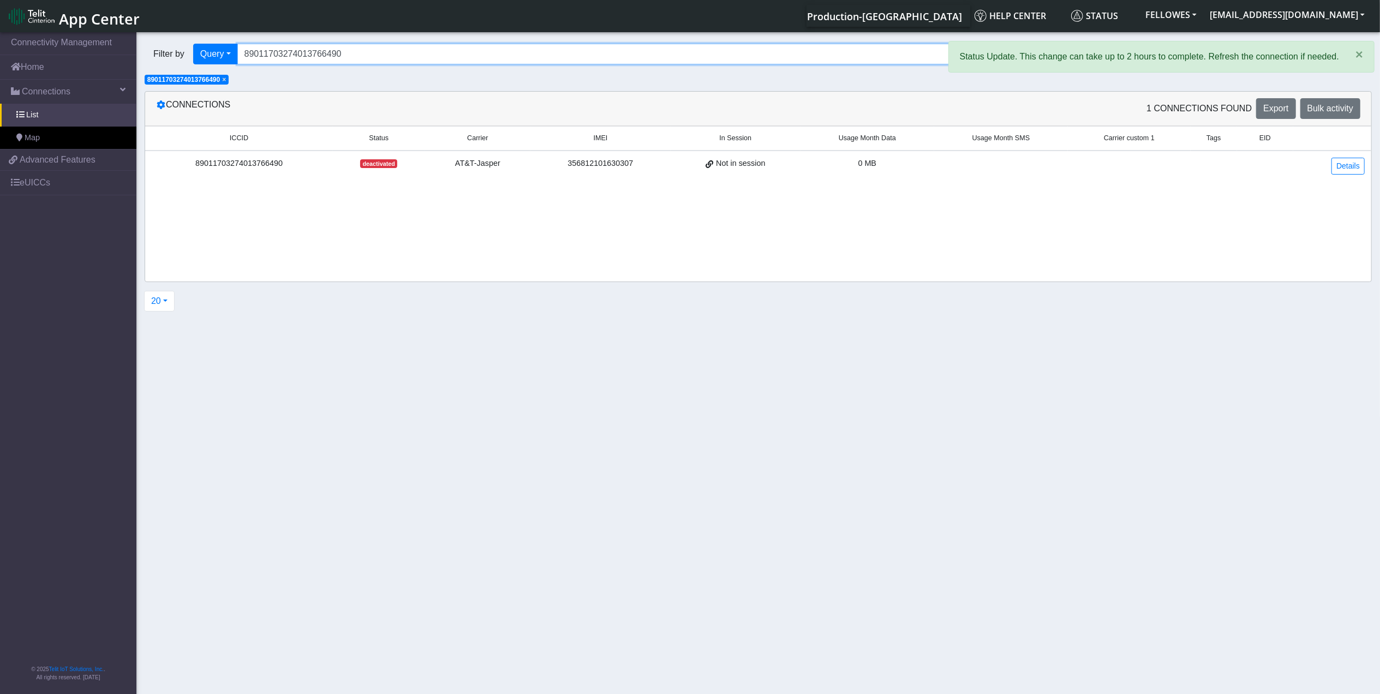
click at [368, 51] on input "89011703274013766490" at bounding box center [735, 54] width 997 height 21
type input "89011703274013765526"
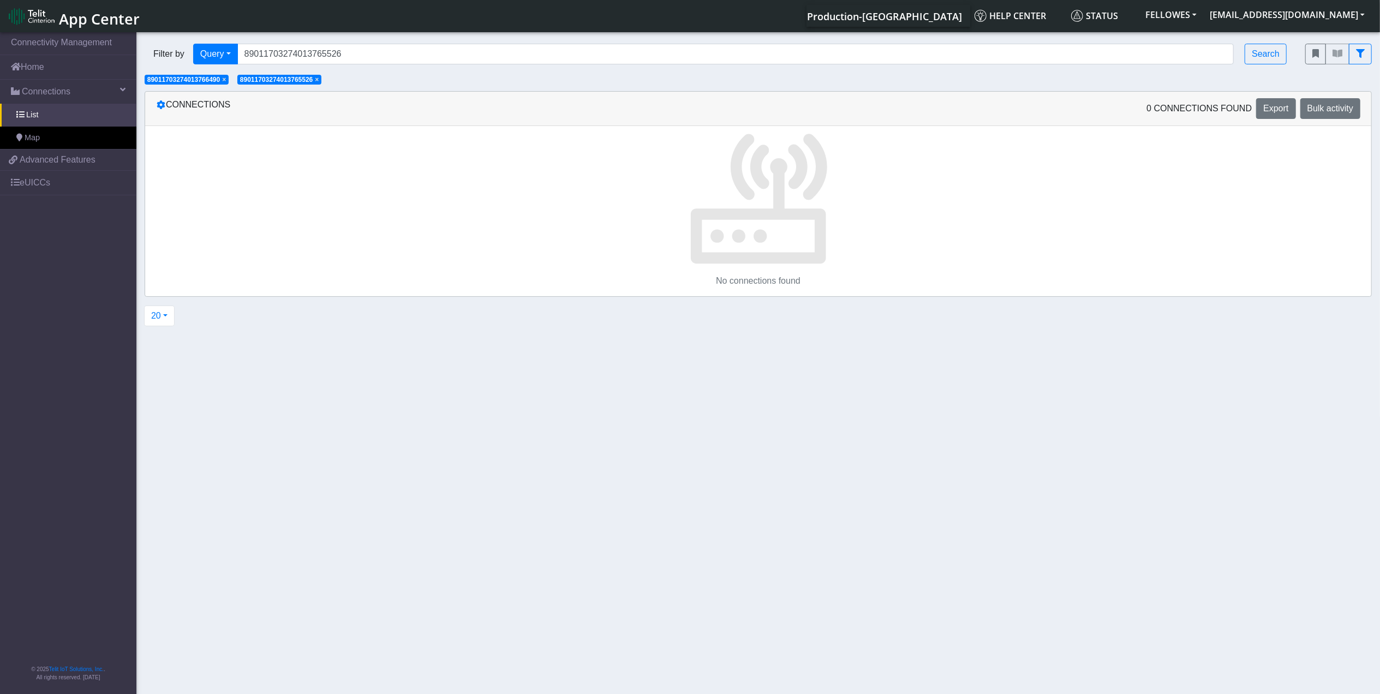
click at [226, 81] on span "×" at bounding box center [224, 80] width 4 height 8
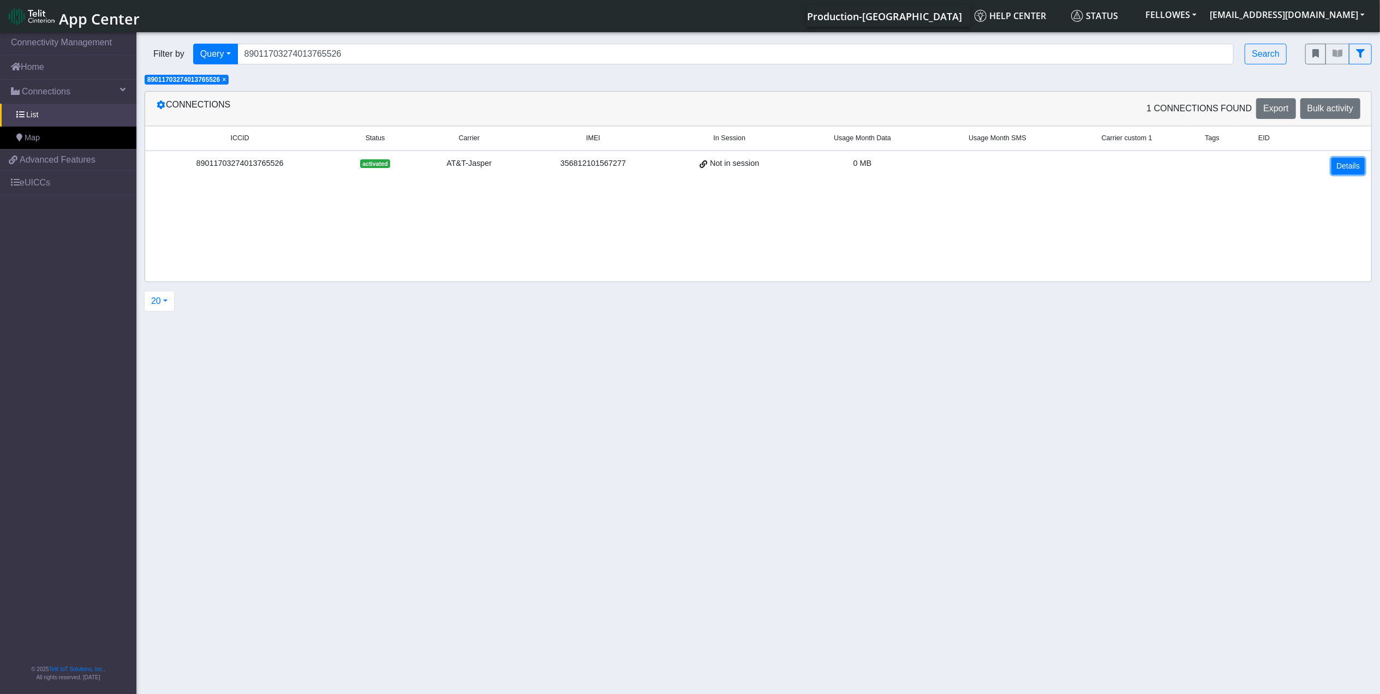
click at [1355, 167] on link "Details" at bounding box center [1347, 166] width 33 height 17
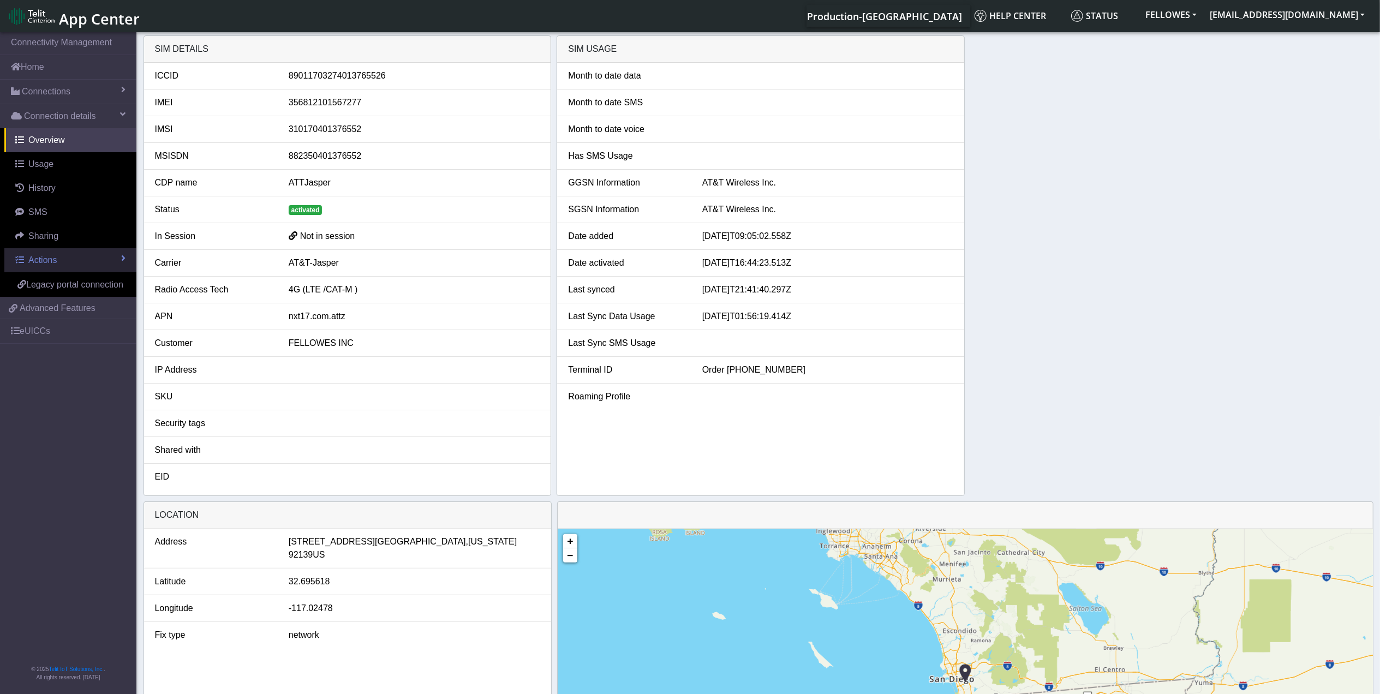
click at [105, 256] on link "Actions" at bounding box center [70, 260] width 132 height 24
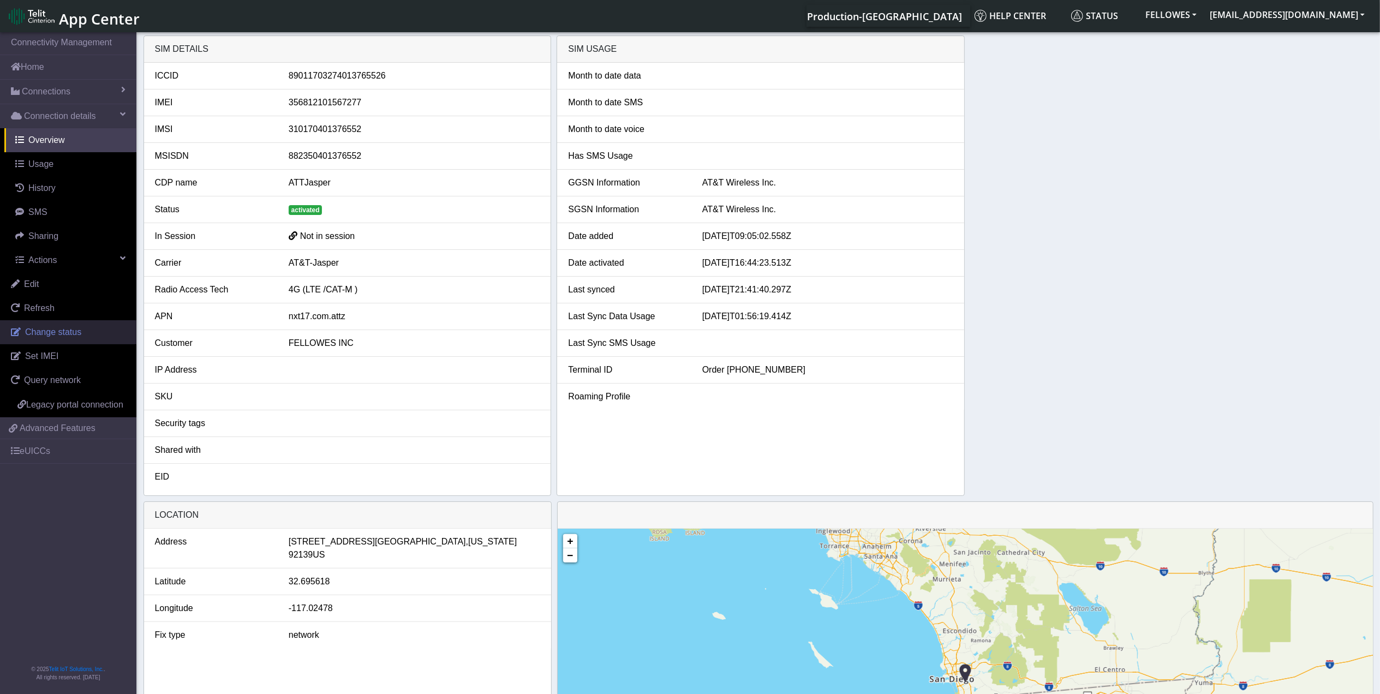
click at [82, 329] on link "Change status" at bounding box center [68, 332] width 136 height 24
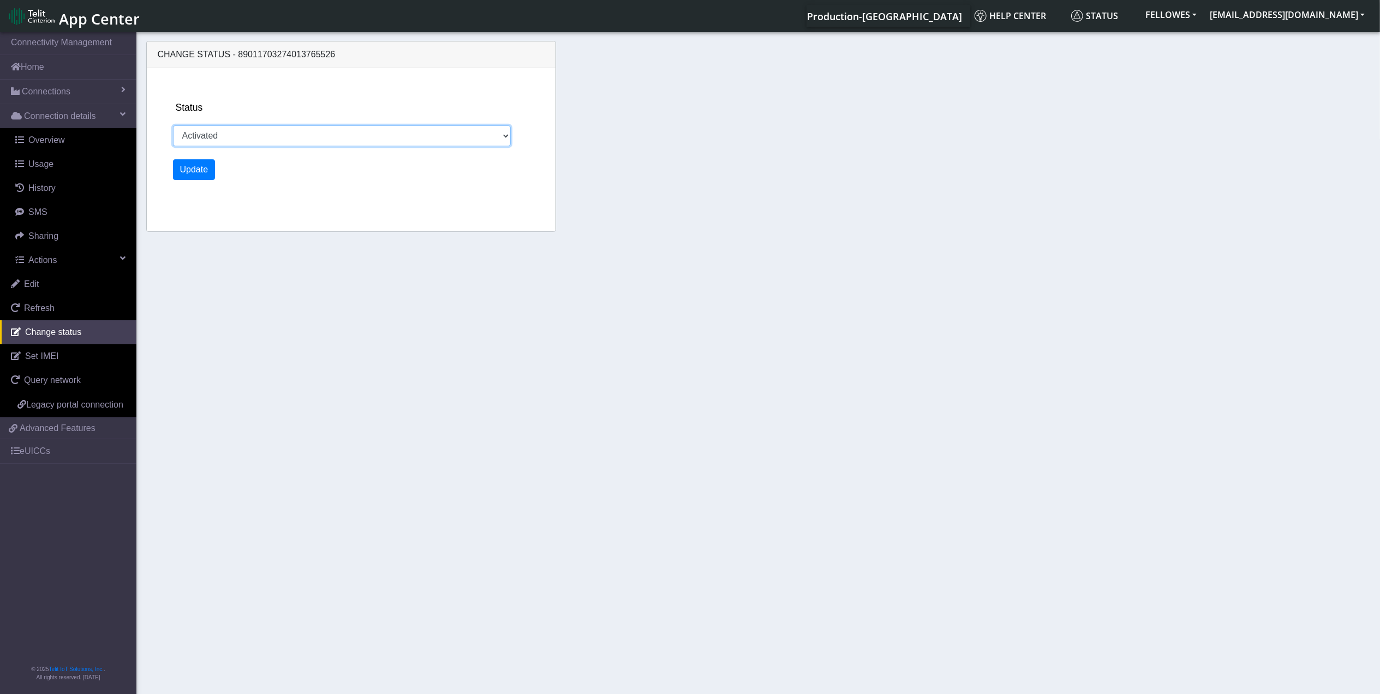
drag, startPoint x: 219, startPoint y: 136, endPoint x: 217, endPoint y: 142, distance: 6.9
click at [219, 136] on select "Activated Ready Deactivated Inventory Retired" at bounding box center [342, 135] width 338 height 21
select select "deactivated"
click at [173, 125] on select "Activated Ready Deactivated Inventory Retired" at bounding box center [342, 135] width 338 height 21
click at [202, 163] on button "Update" at bounding box center [194, 169] width 43 height 21
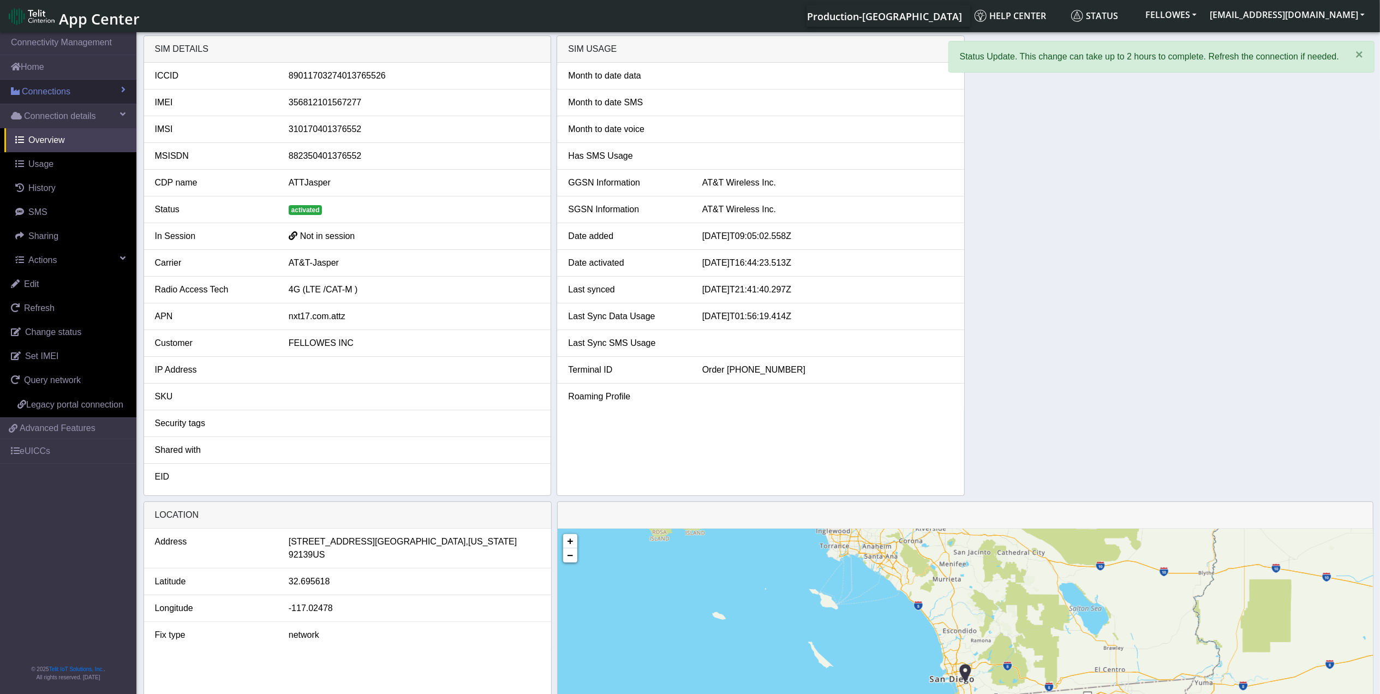
click at [105, 89] on link "Connections" at bounding box center [68, 92] width 136 height 24
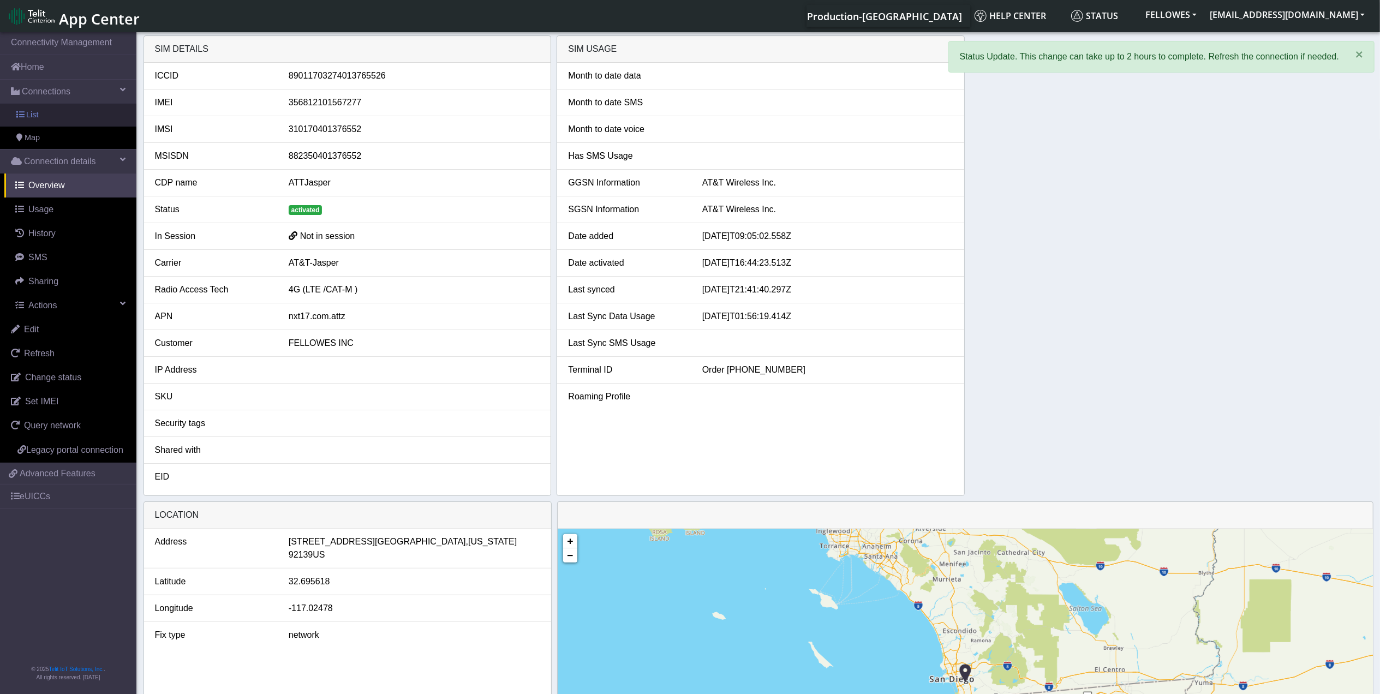
click at [104, 116] on link "List" at bounding box center [68, 115] width 136 height 23
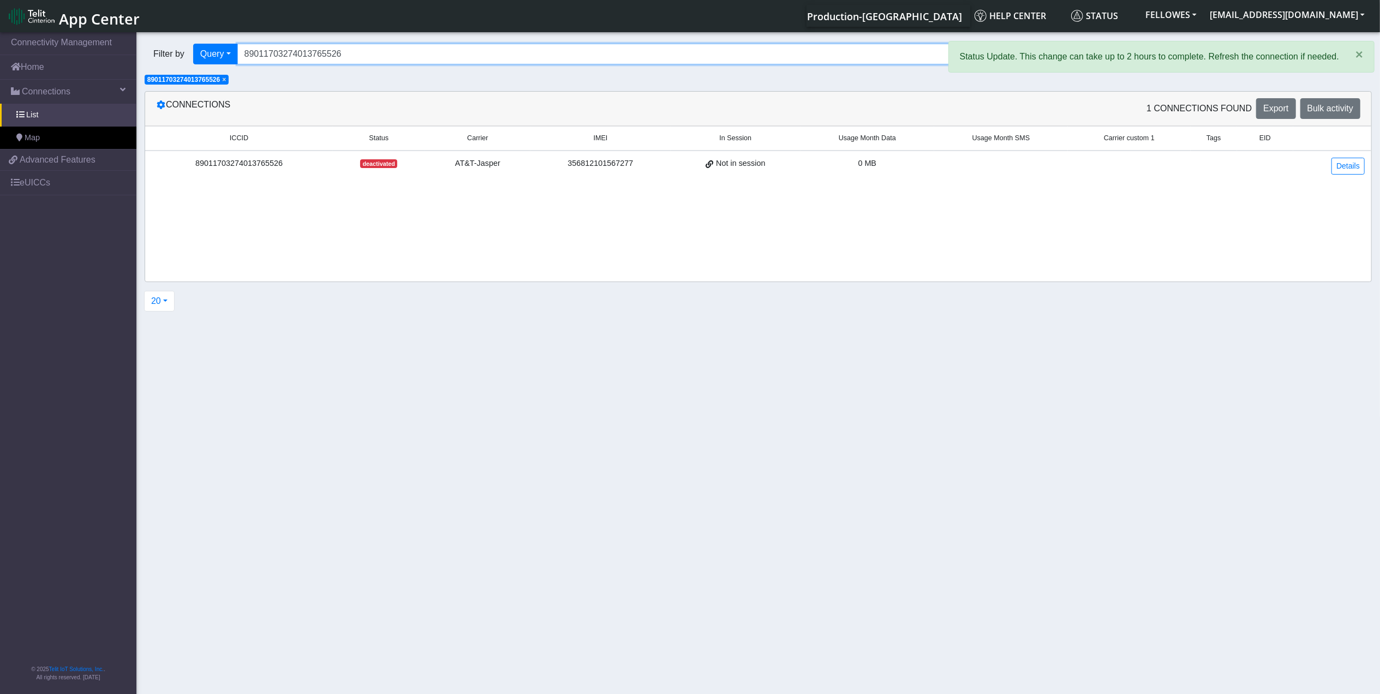
click at [372, 53] on input "89011703274013765526" at bounding box center [735, 54] width 997 height 21
type input "89011703274013766235"
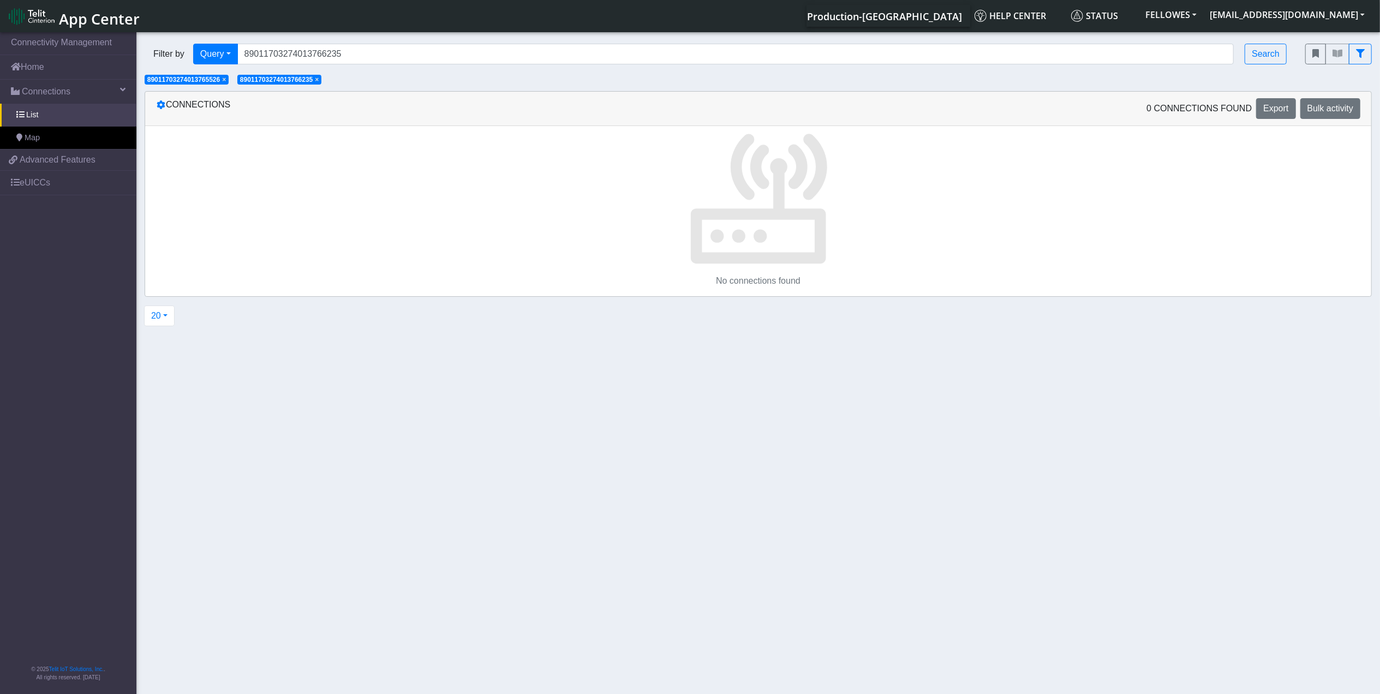
click at [226, 81] on span "×" at bounding box center [224, 80] width 4 height 8
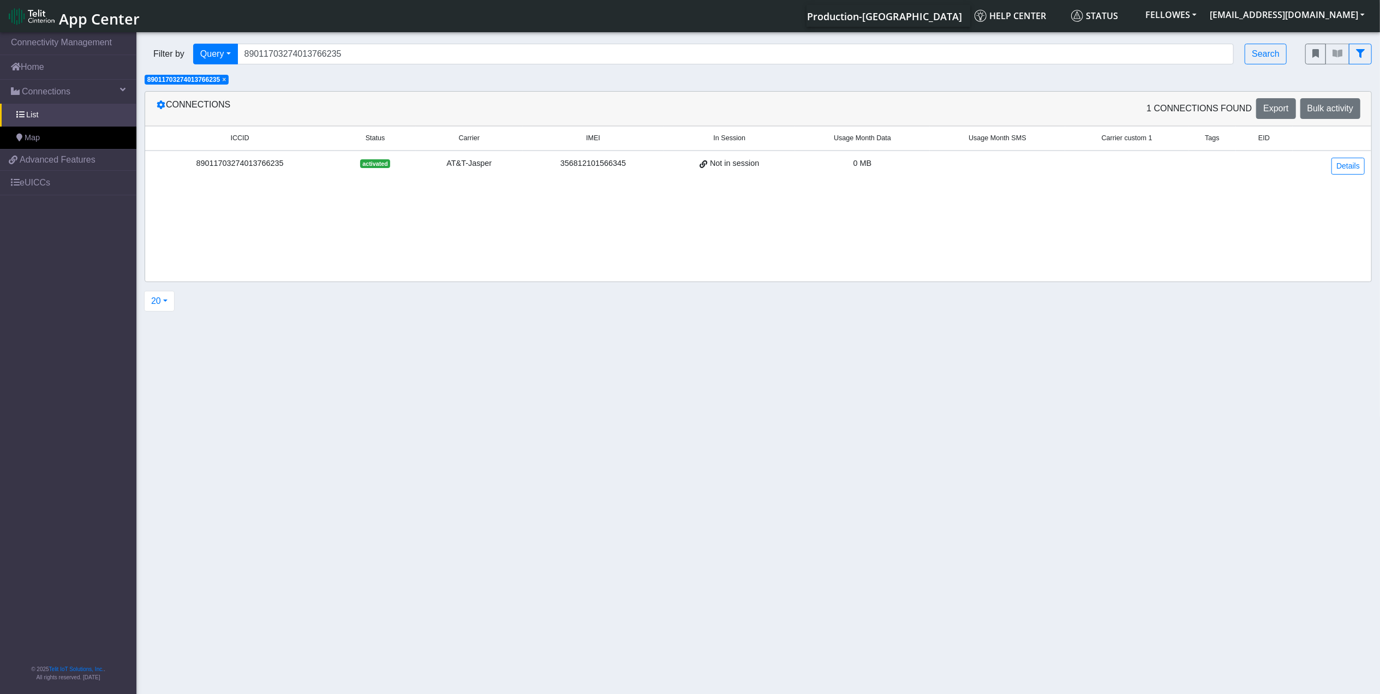
click at [1354, 176] on td "Details" at bounding box center [1331, 166] width 79 height 31
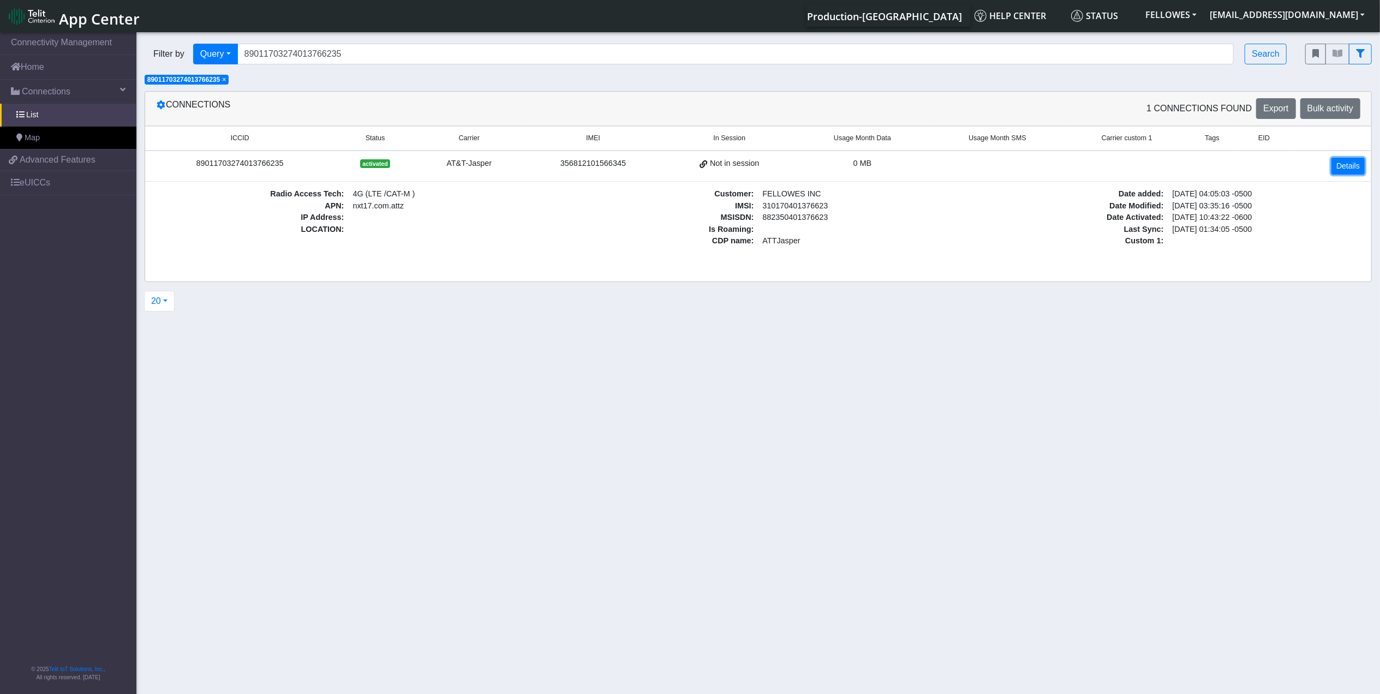
click at [1331, 169] on link "Details" at bounding box center [1347, 166] width 33 height 17
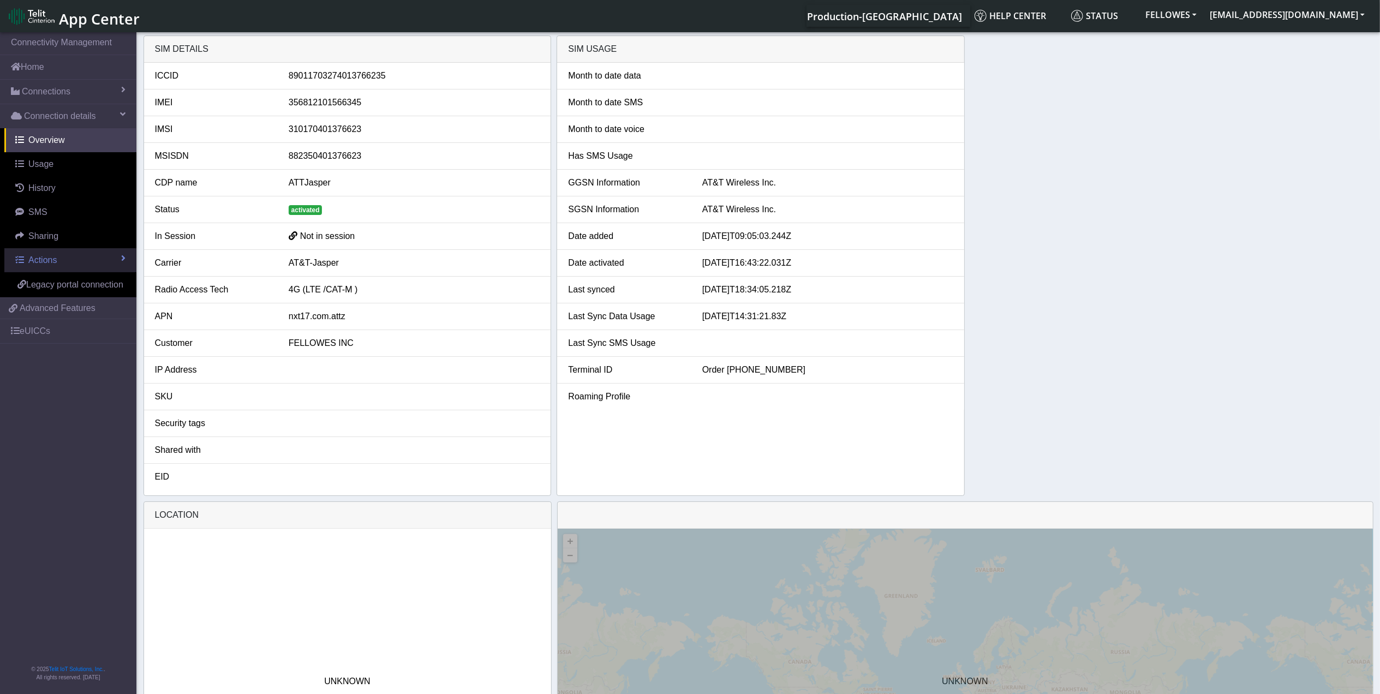
click at [74, 267] on link "Actions" at bounding box center [70, 260] width 132 height 24
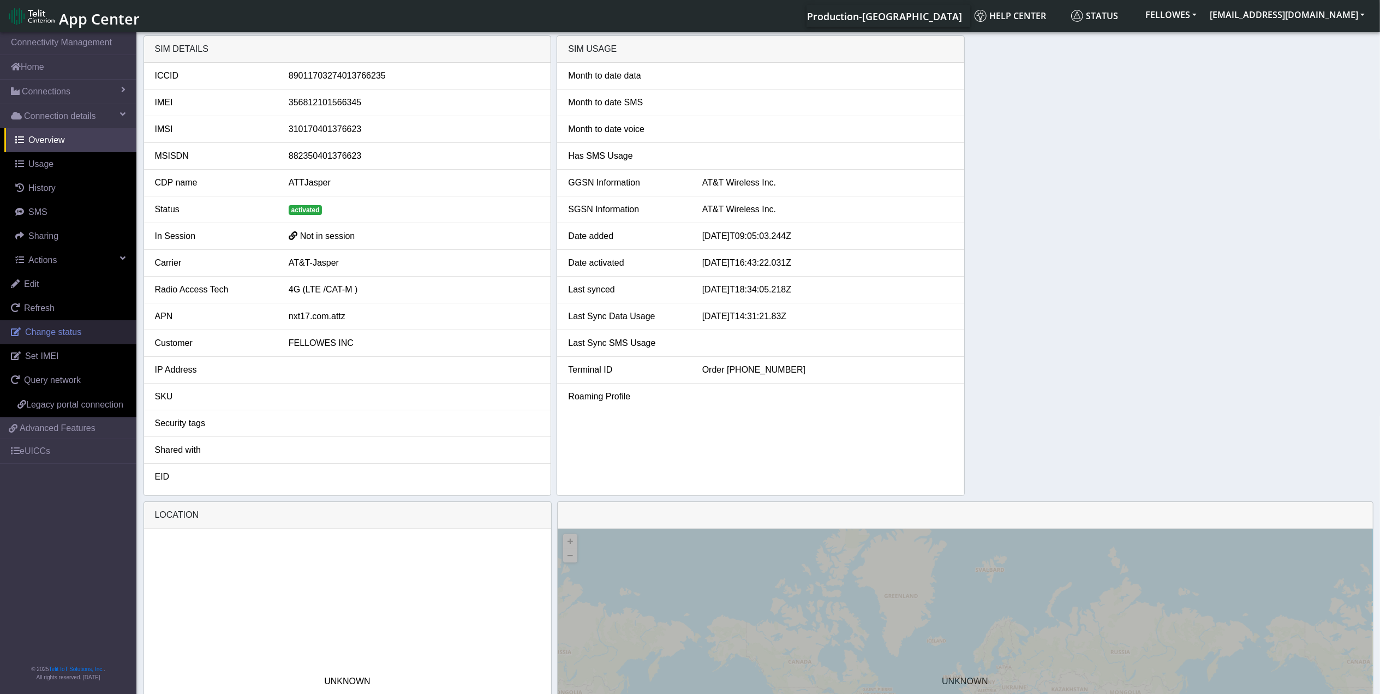
click at [75, 337] on span "Change status" at bounding box center [53, 331] width 56 height 9
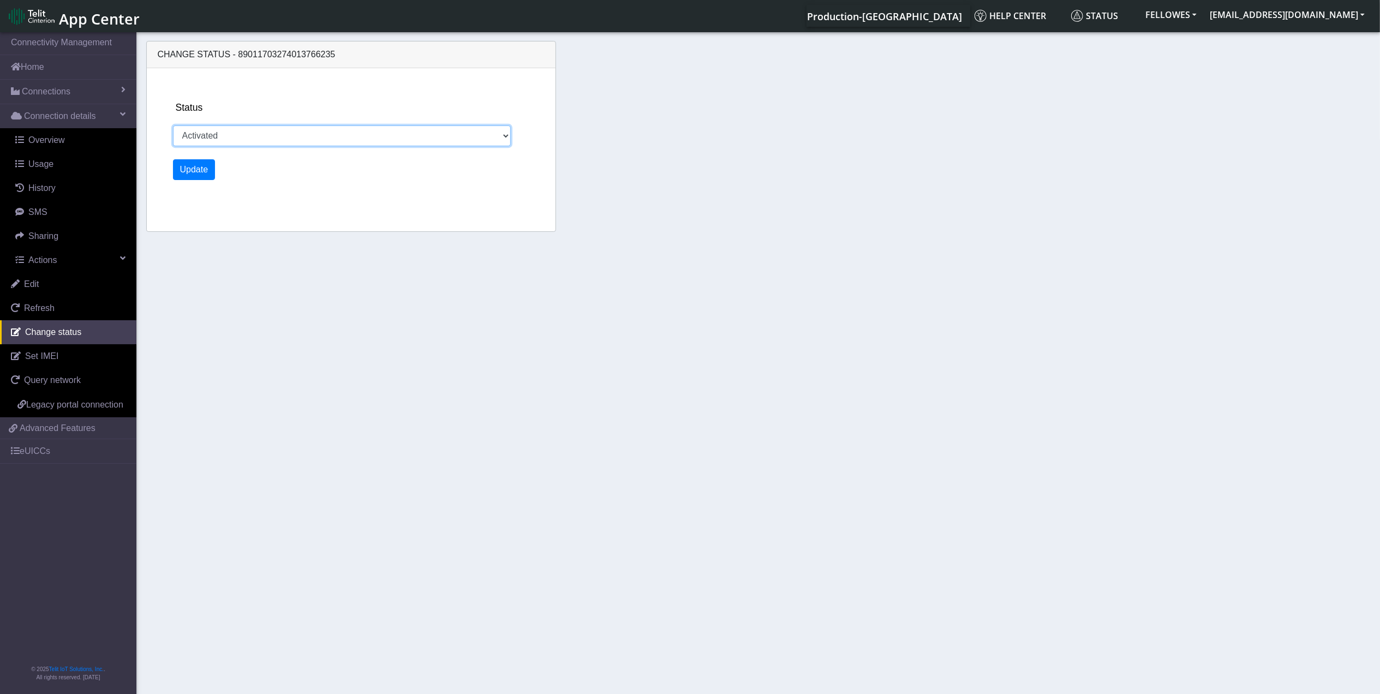
click at [233, 140] on select "Activated Ready Deactivated Inventory Retired" at bounding box center [342, 135] width 338 height 21
select select "deactivated"
click at [173, 125] on select "Activated Ready Deactivated Inventory Retired" at bounding box center [342, 135] width 338 height 21
click at [190, 166] on button "Update" at bounding box center [194, 169] width 43 height 21
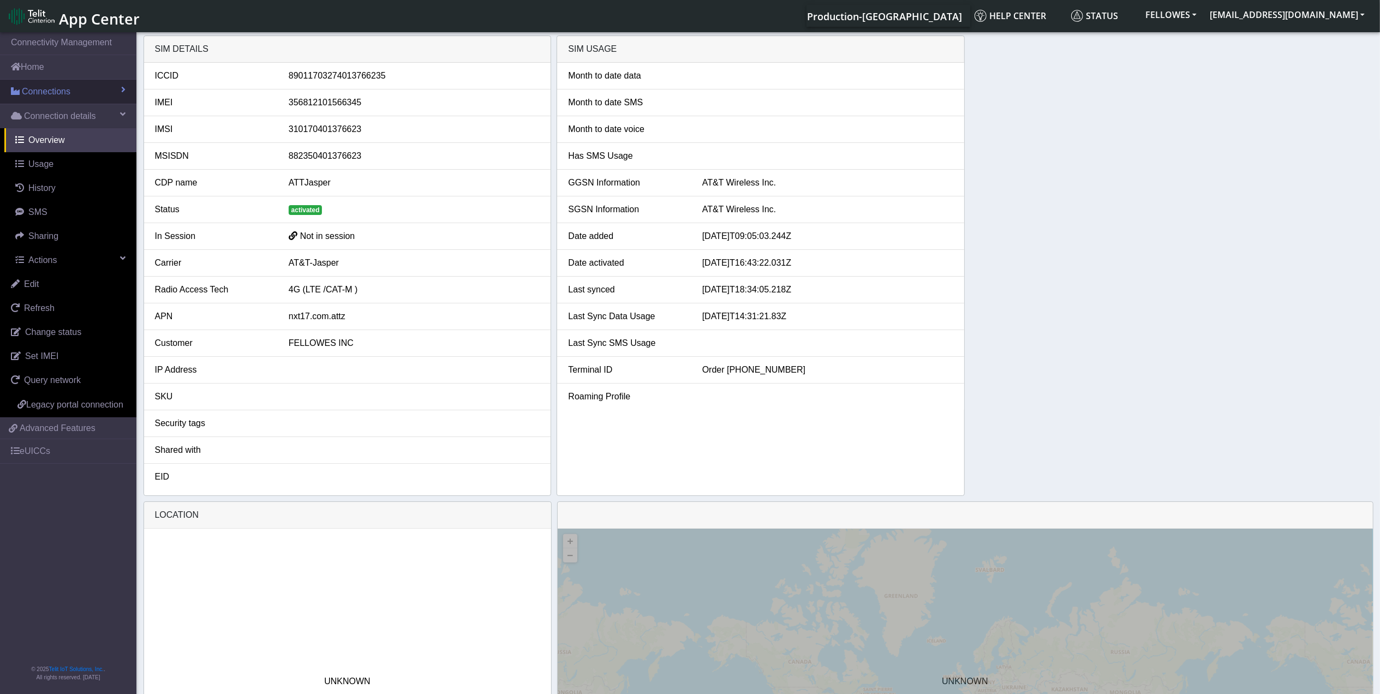
click at [83, 95] on link "Connections" at bounding box center [68, 92] width 136 height 24
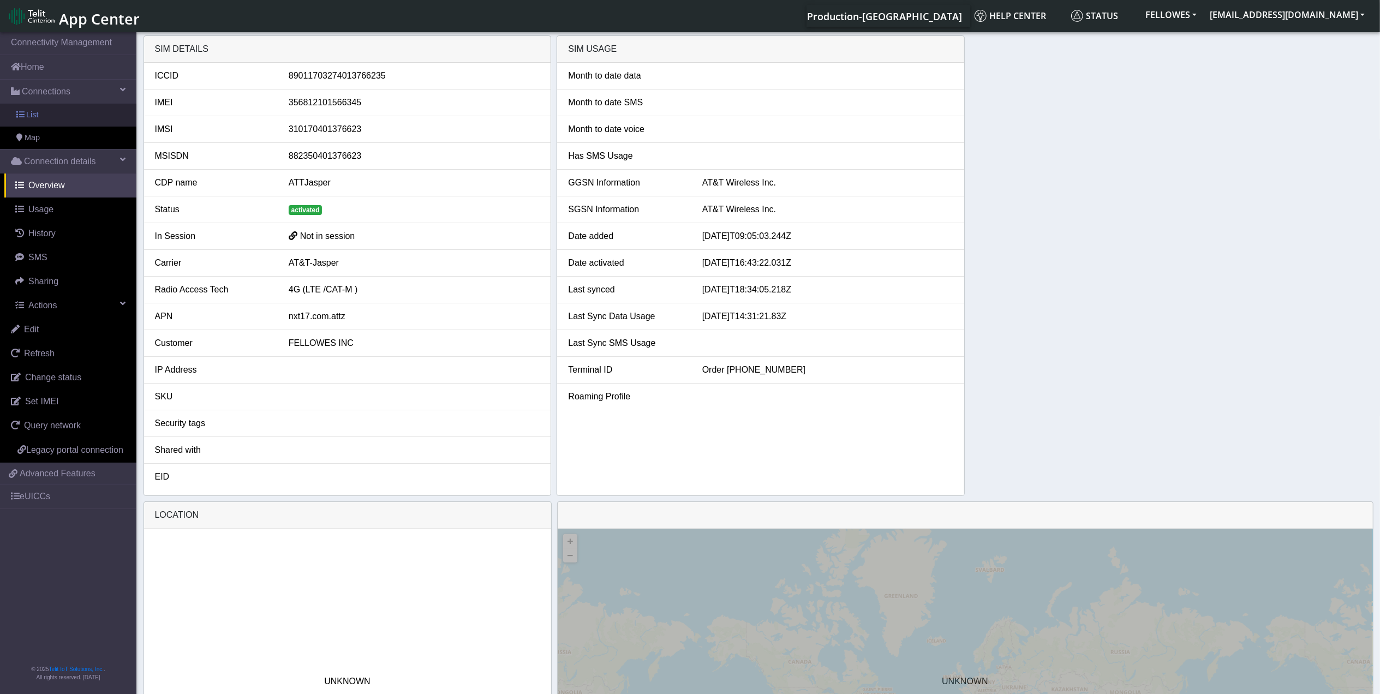
click at [94, 124] on link "List" at bounding box center [68, 115] width 136 height 23
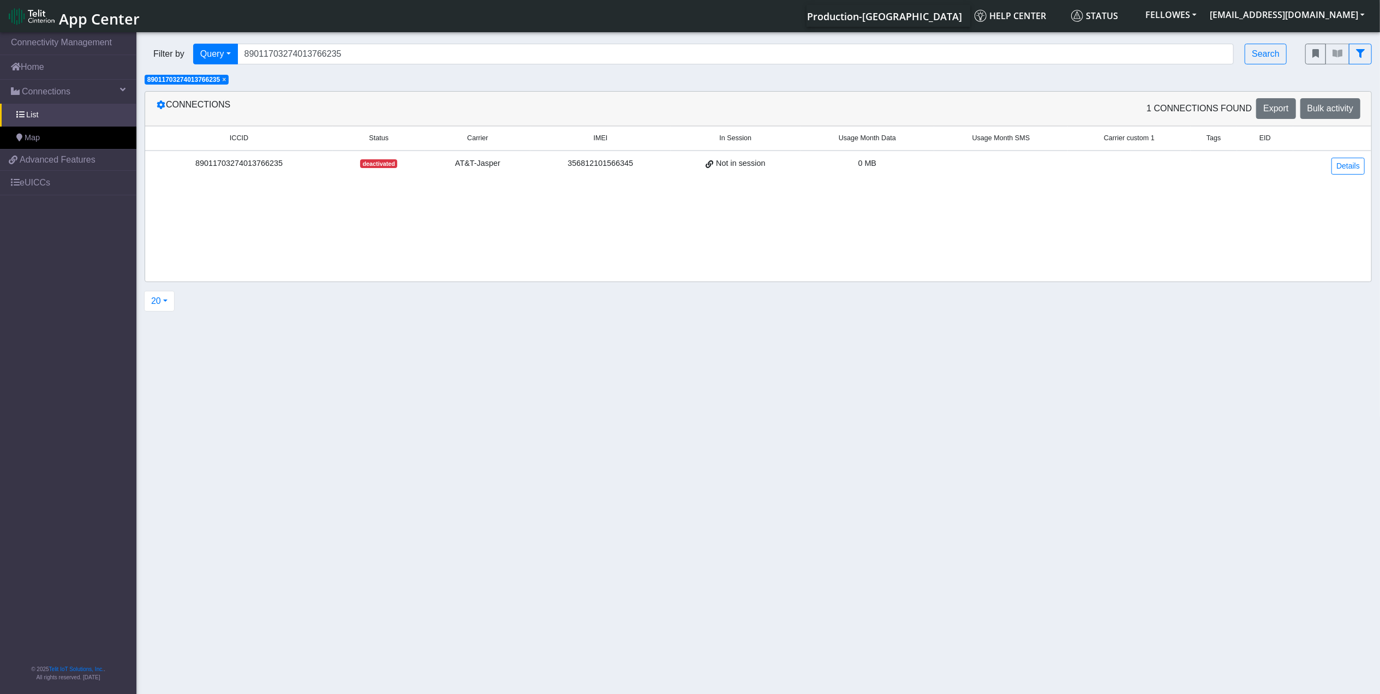
click at [226, 79] on span "×" at bounding box center [224, 80] width 4 height 8
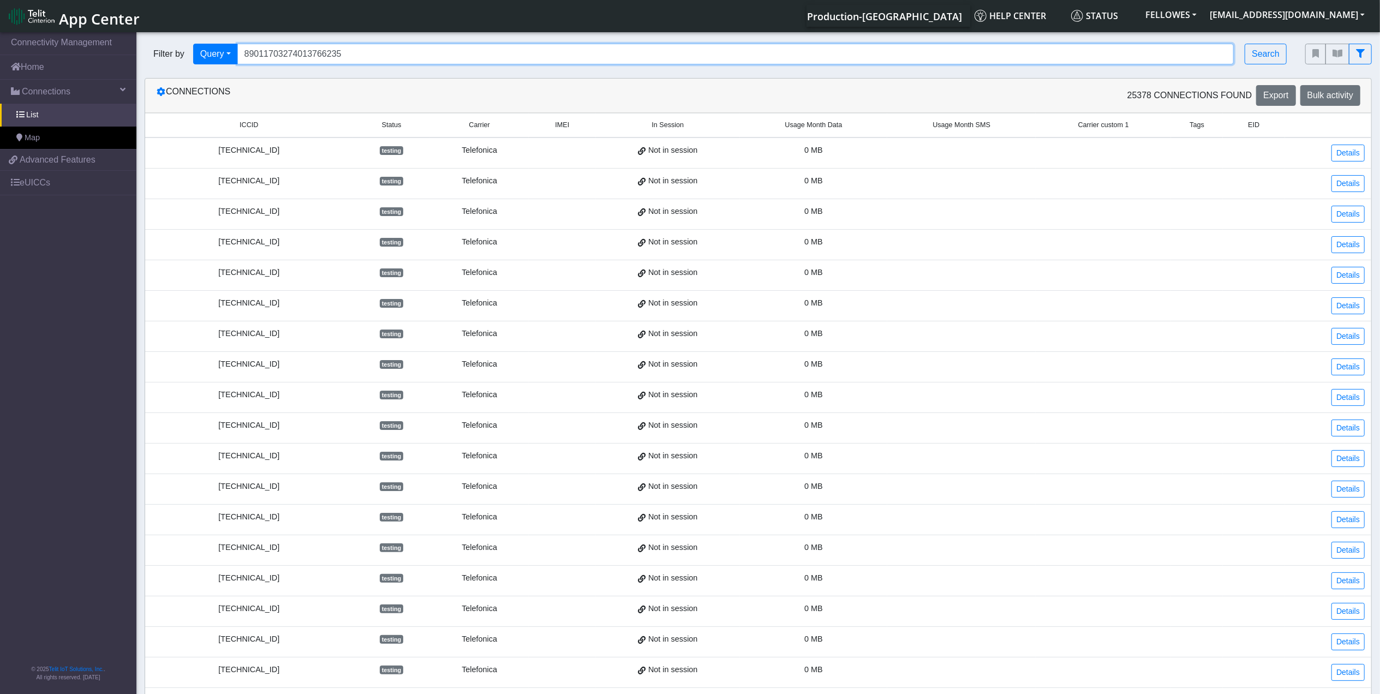
click at [323, 56] on input "89011703274013766235" at bounding box center [735, 54] width 997 height 21
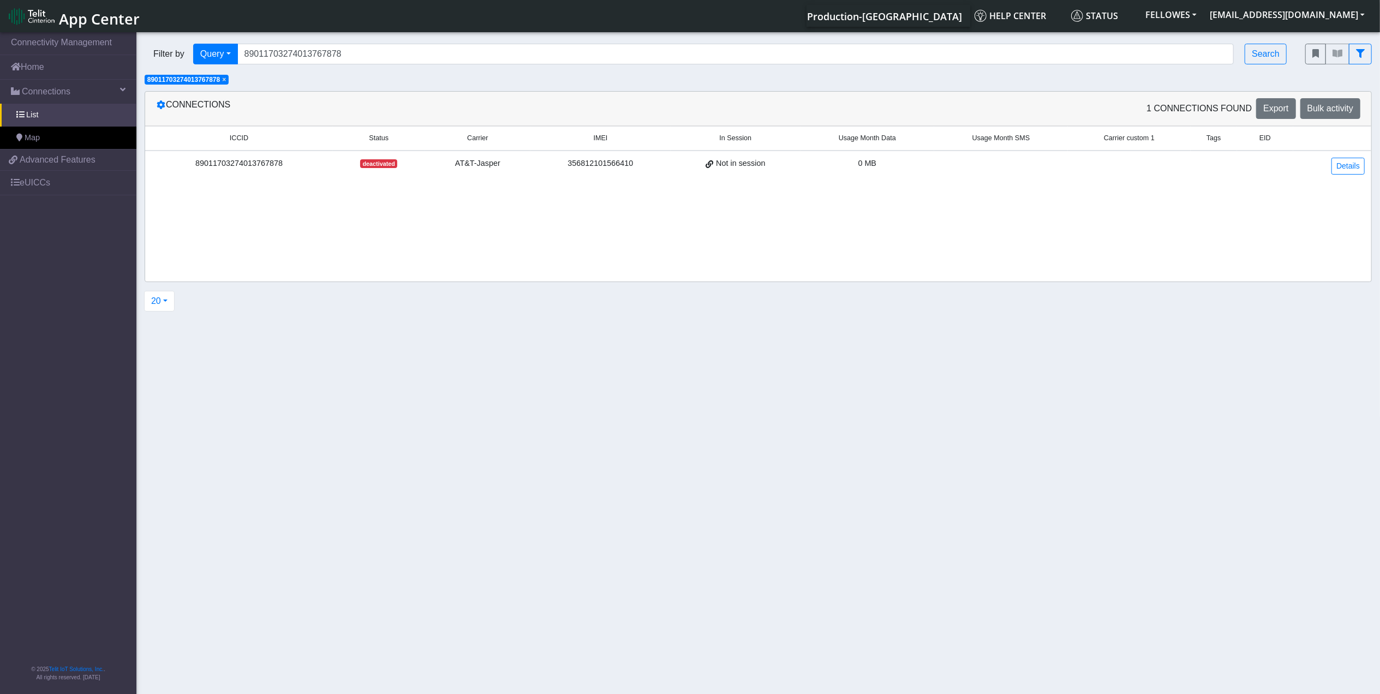
click at [361, 43] on div "Filter by Query Query In Session Not connected Tags Country Operator 8901170327…" at bounding box center [716, 53] width 1160 height 37
click at [362, 57] on input "89011703274013767878" at bounding box center [735, 54] width 997 height 21
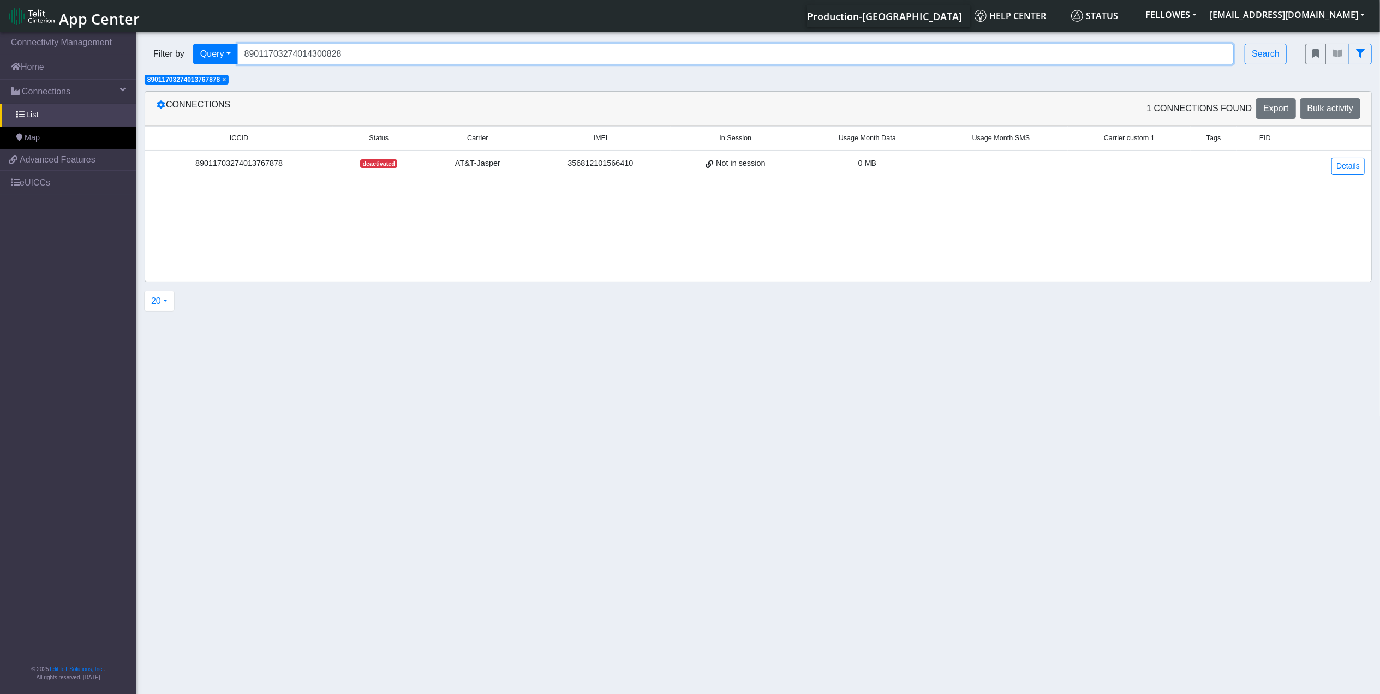
type input "89011703274014300828"
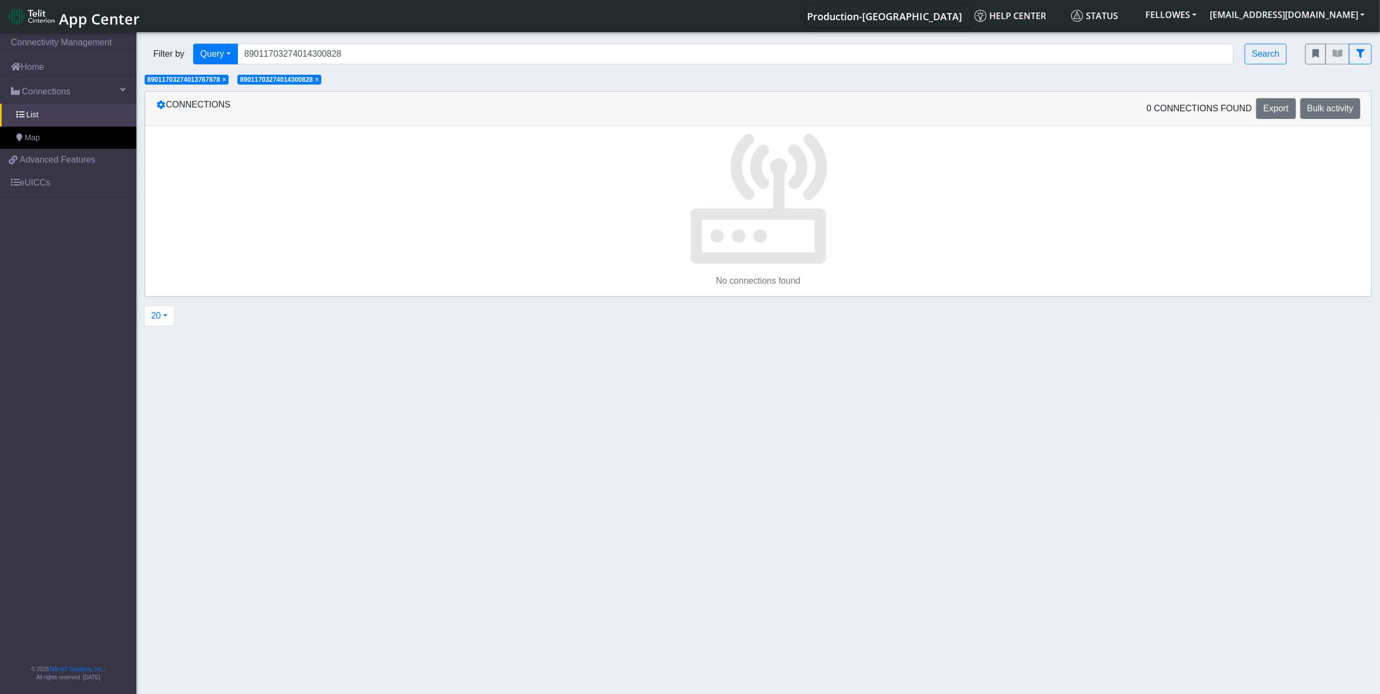
click at [225, 79] on span "×" at bounding box center [224, 80] width 4 height 8
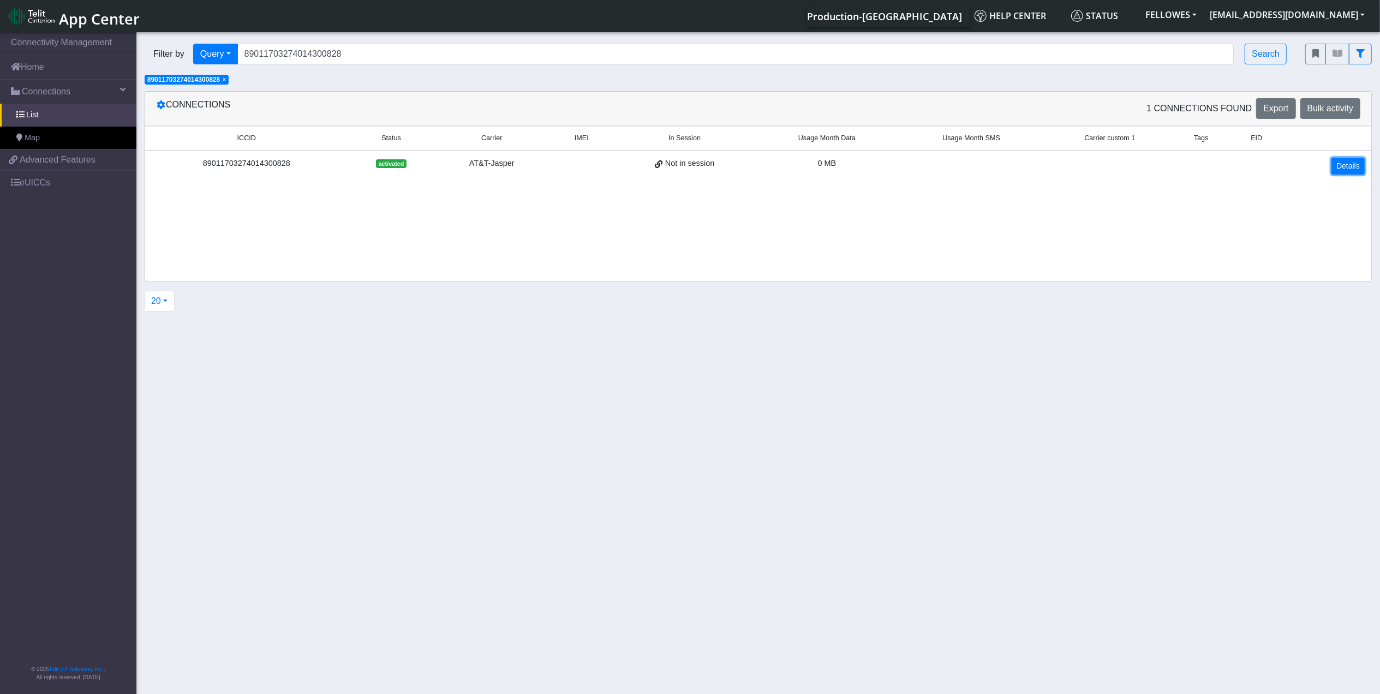
click at [1350, 172] on link "Details" at bounding box center [1347, 166] width 33 height 17
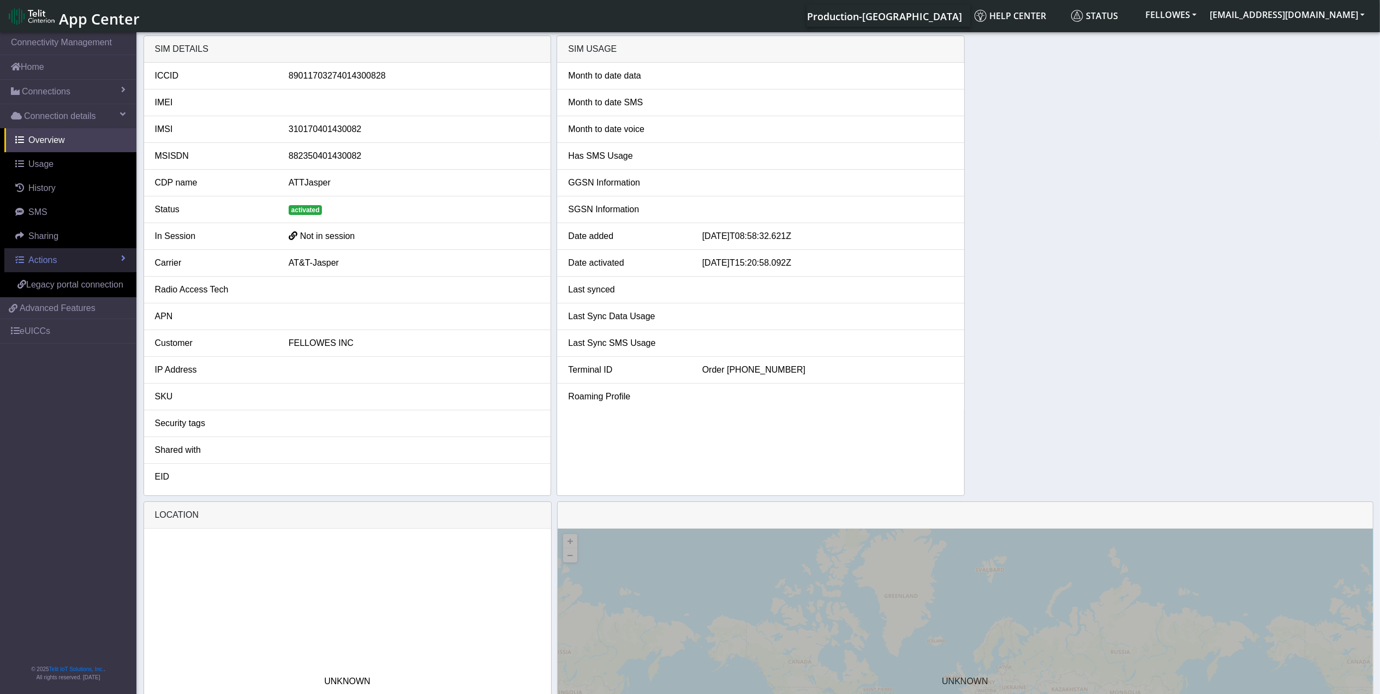
click at [83, 255] on link "Actions" at bounding box center [70, 260] width 132 height 24
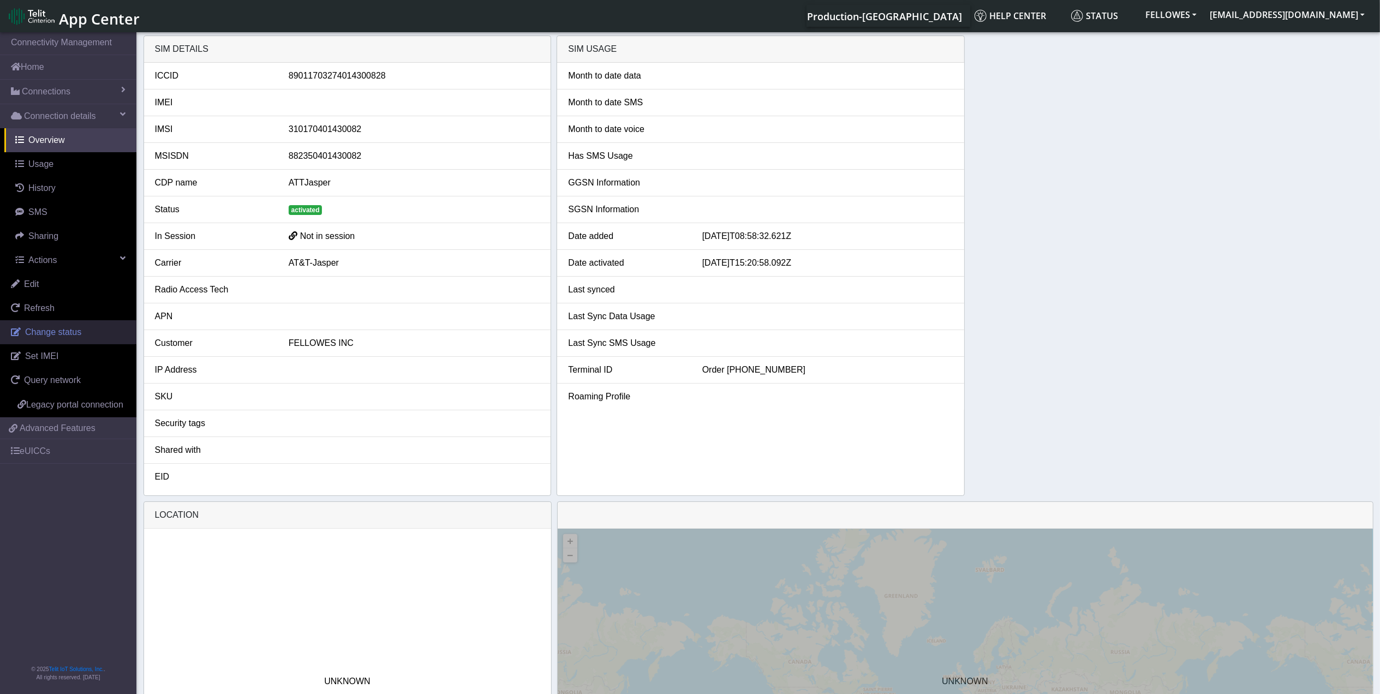
click at [77, 337] on span "Change status" at bounding box center [53, 331] width 56 height 9
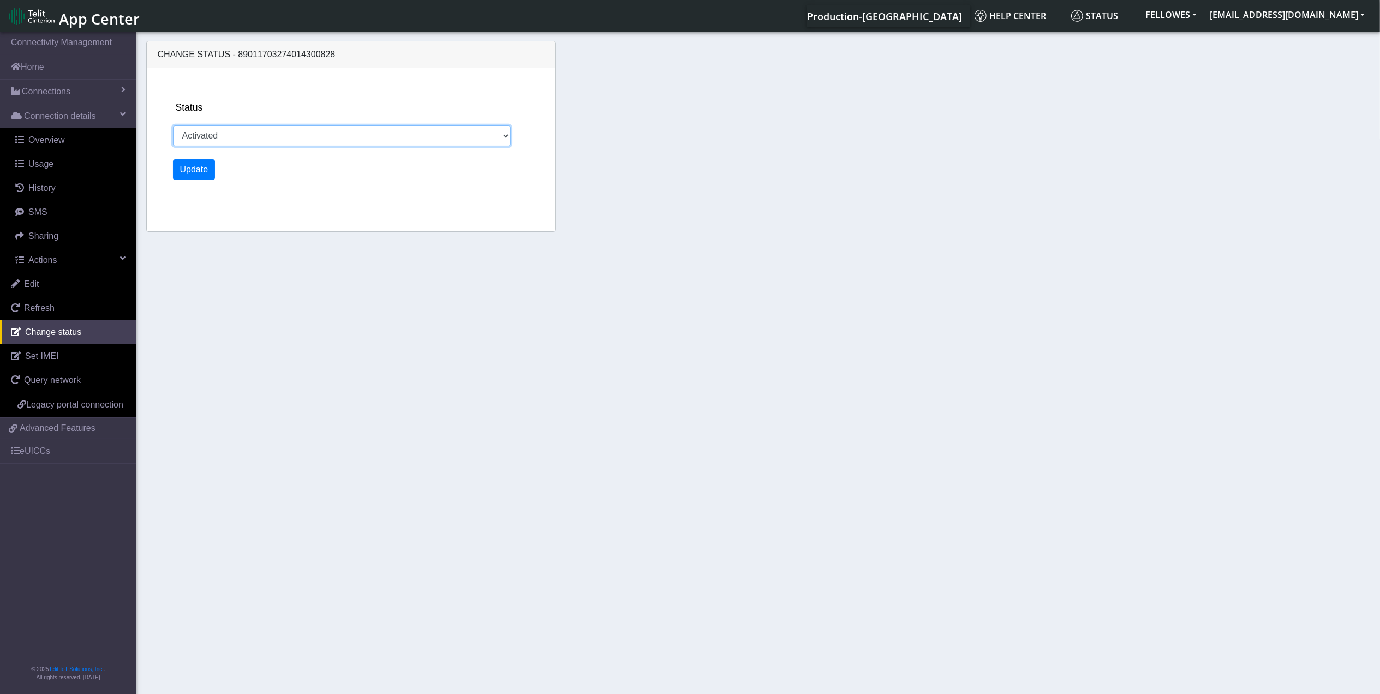
click at [217, 125] on select "Activated Ready Deactivated Inventory Retired" at bounding box center [342, 135] width 338 height 21
select select "deactivated"
click at [173, 125] on select "Activated Ready Deactivated Inventory Retired" at bounding box center [342, 135] width 338 height 21
click at [200, 151] on div "Status Activated Ready Deactivated Inventory Retired Update" at bounding box center [361, 149] width 384 height 163
click at [203, 164] on button "Update" at bounding box center [194, 169] width 43 height 21
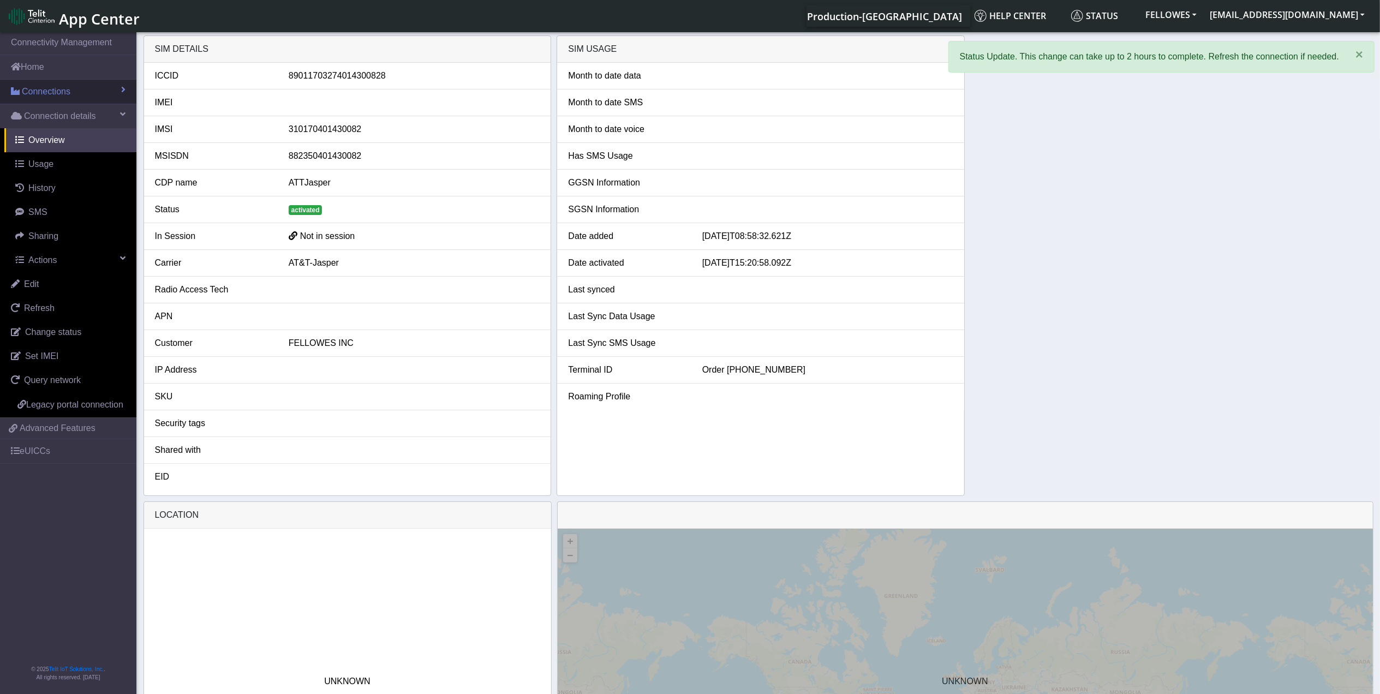
click at [77, 91] on link "Connections" at bounding box center [68, 92] width 136 height 24
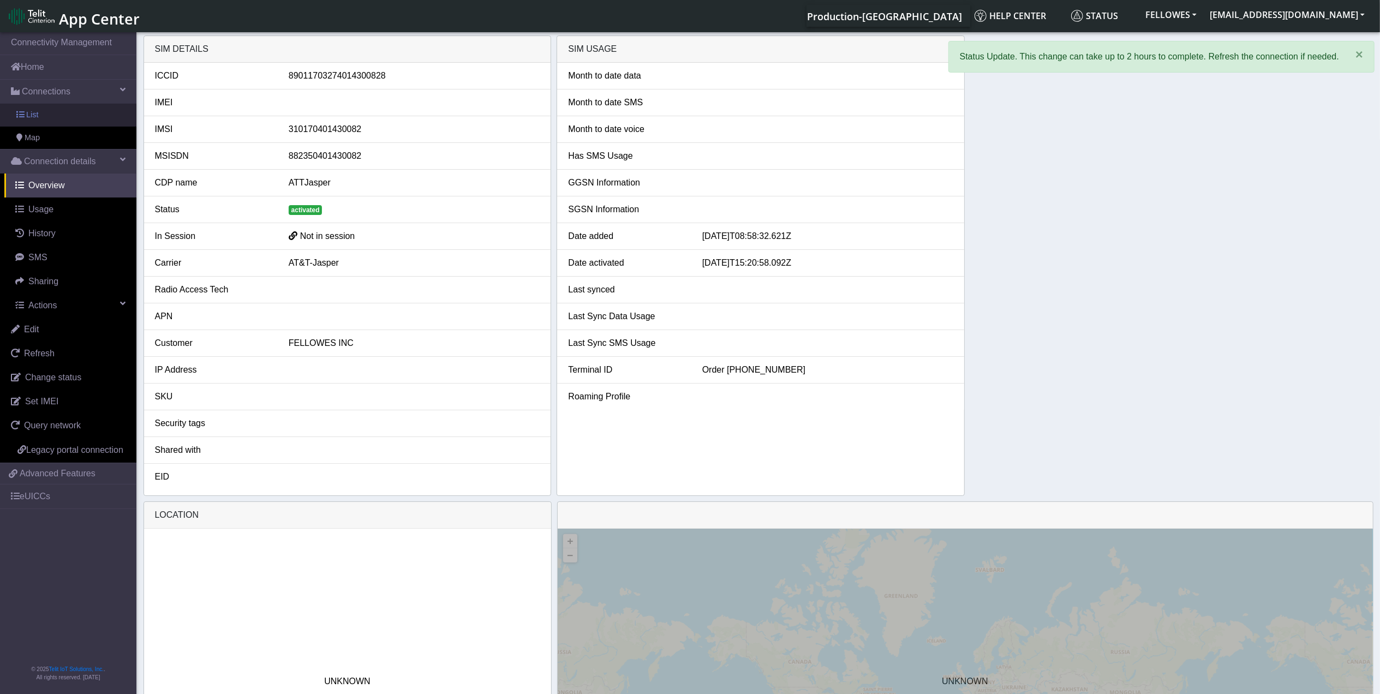
click at [81, 120] on link "List" at bounding box center [68, 115] width 136 height 23
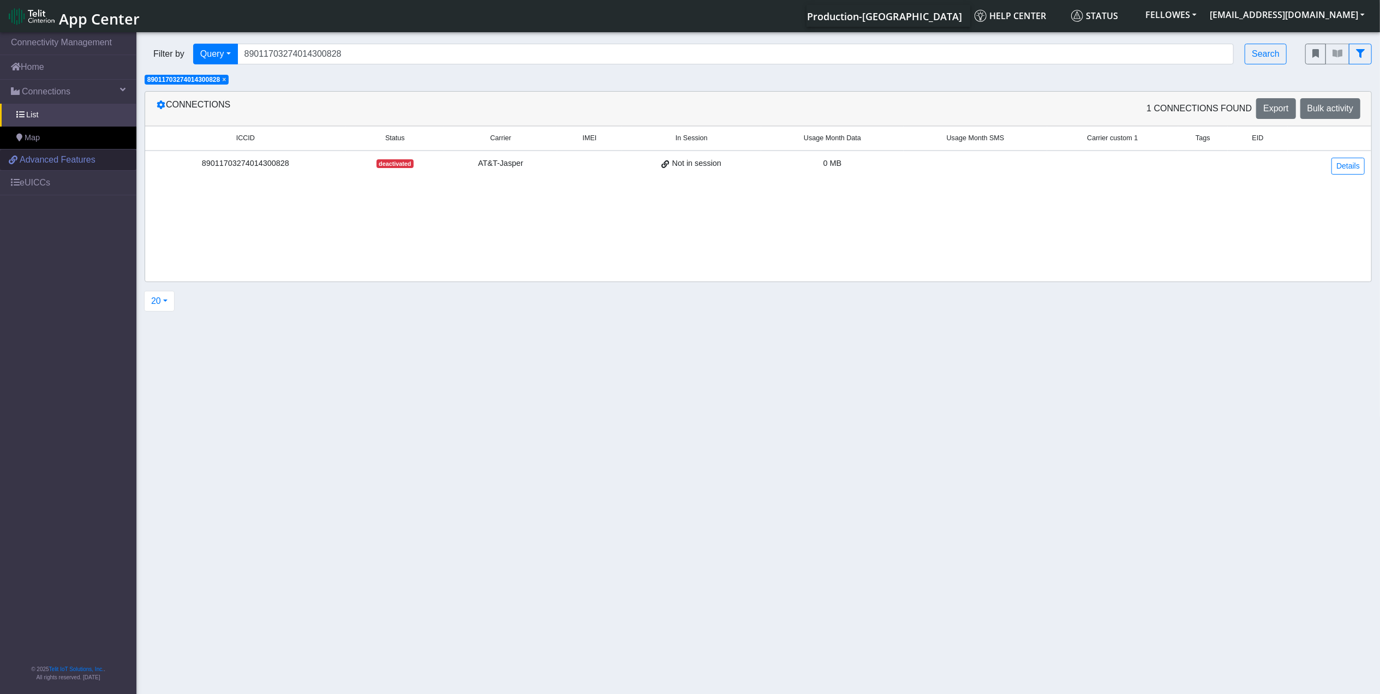
click at [68, 158] on span "Advanced Features" at bounding box center [58, 159] width 76 height 13
click at [226, 81] on span "×" at bounding box center [224, 80] width 4 height 8
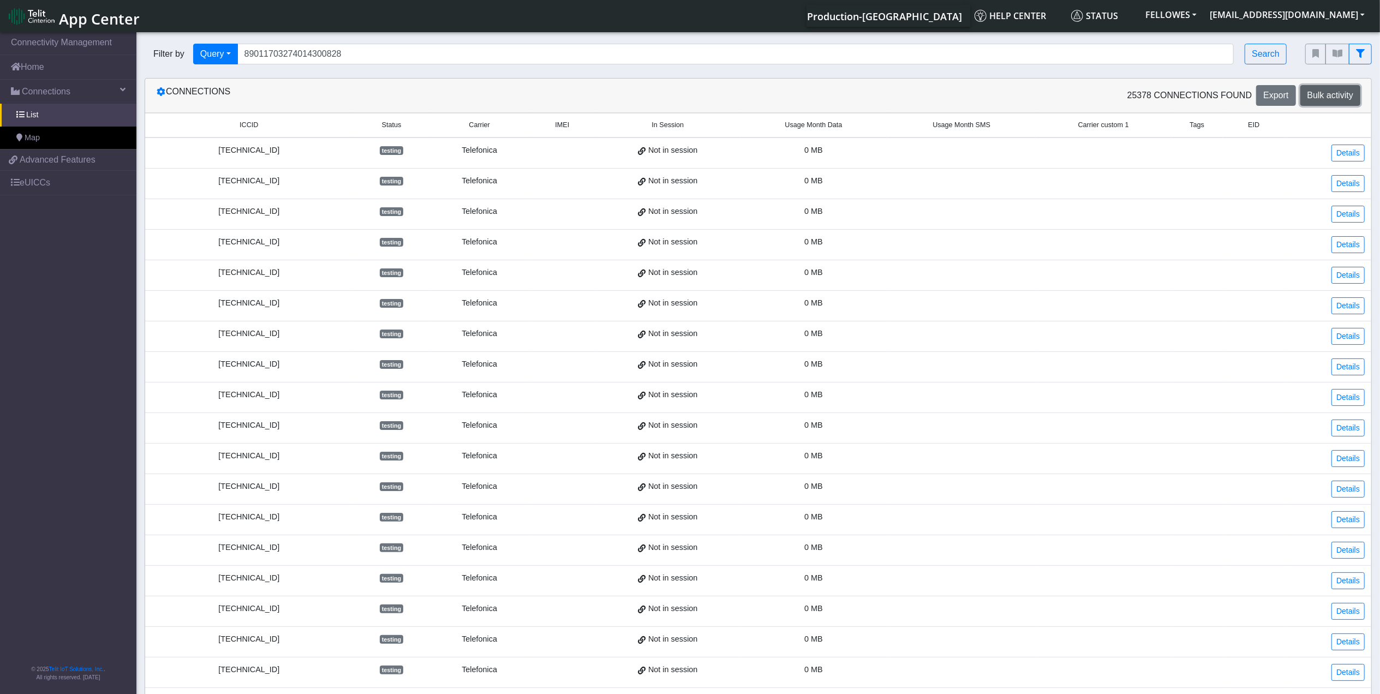
click at [1305, 101] on button "Bulk activity" at bounding box center [1330, 95] width 60 height 21
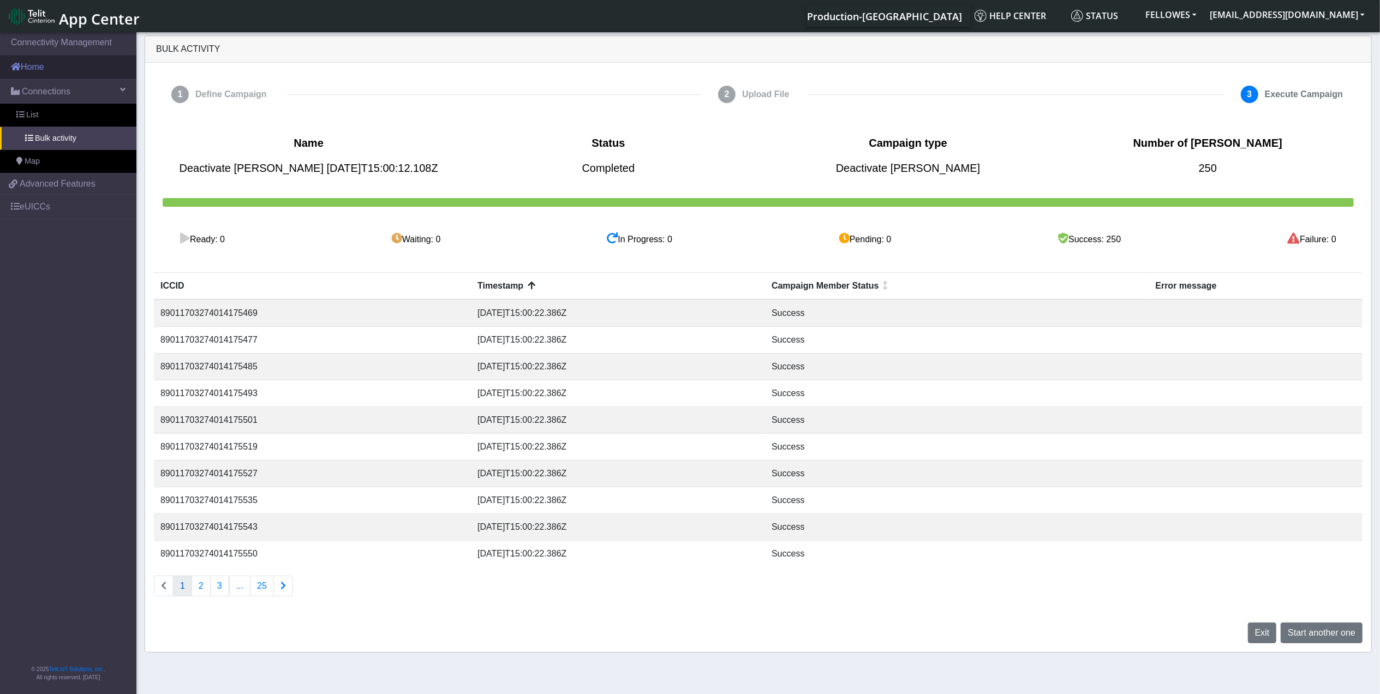
click at [88, 73] on link "Home" at bounding box center [68, 67] width 136 height 24
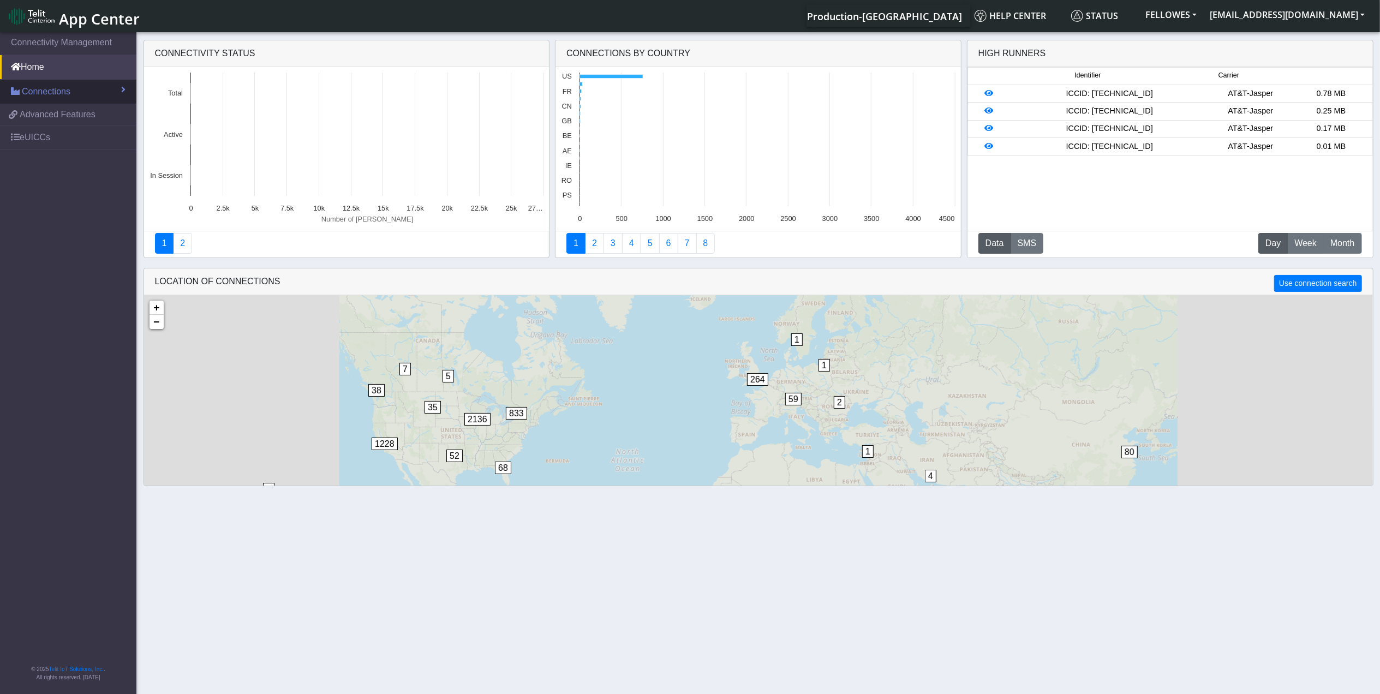
click at [91, 89] on section "Connectivity Management Home Connections List Map a4f264c7f05e804565b2cb3783bce…" at bounding box center [690, 364] width 1380 height 668
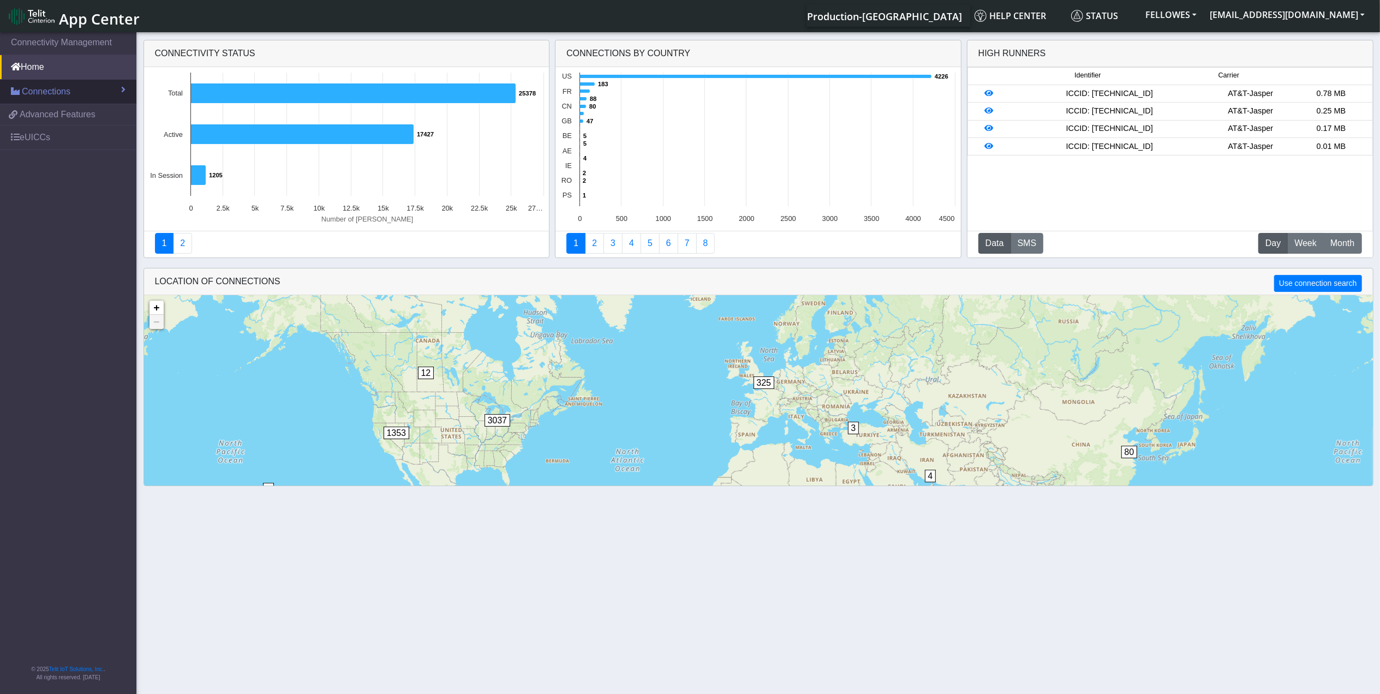
click at [92, 96] on link "Connections" at bounding box center [68, 92] width 136 height 24
click at [79, 118] on link "List" at bounding box center [68, 115] width 136 height 23
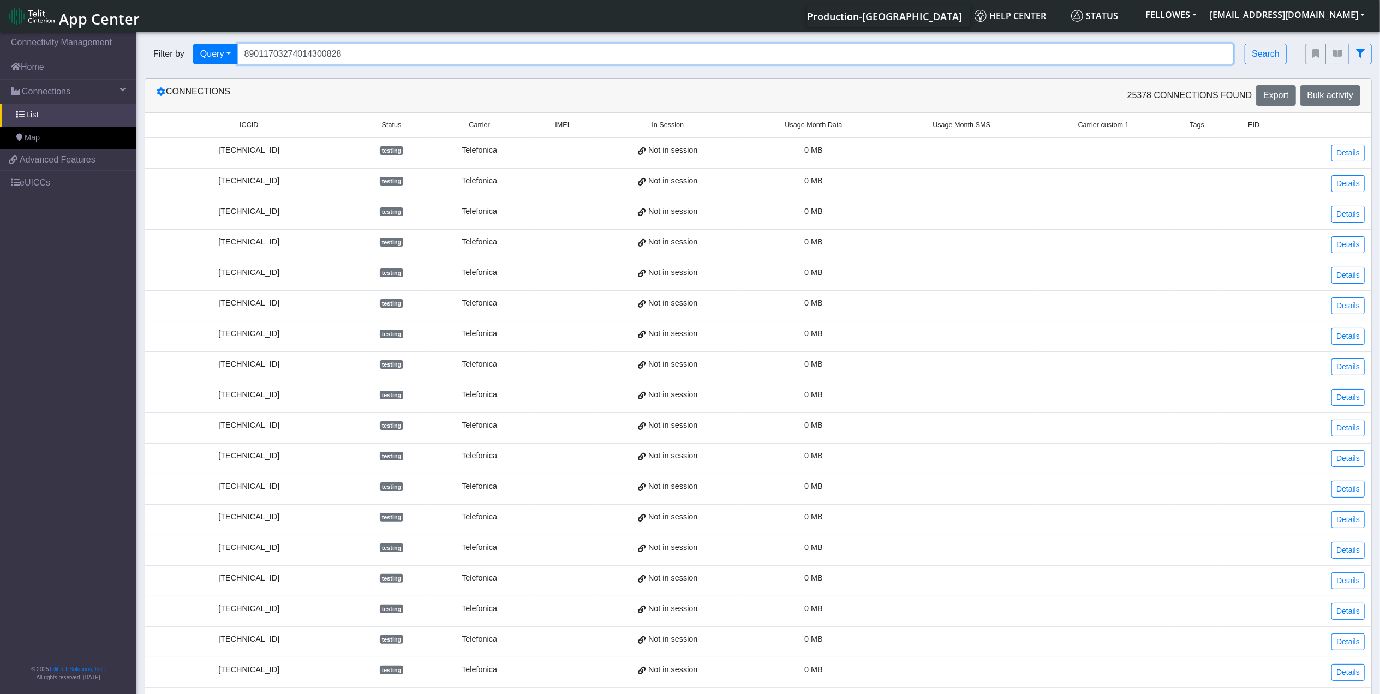
click at [344, 53] on input "89011703274014300828" at bounding box center [735, 54] width 997 height 21
type input "89011703274013764412"
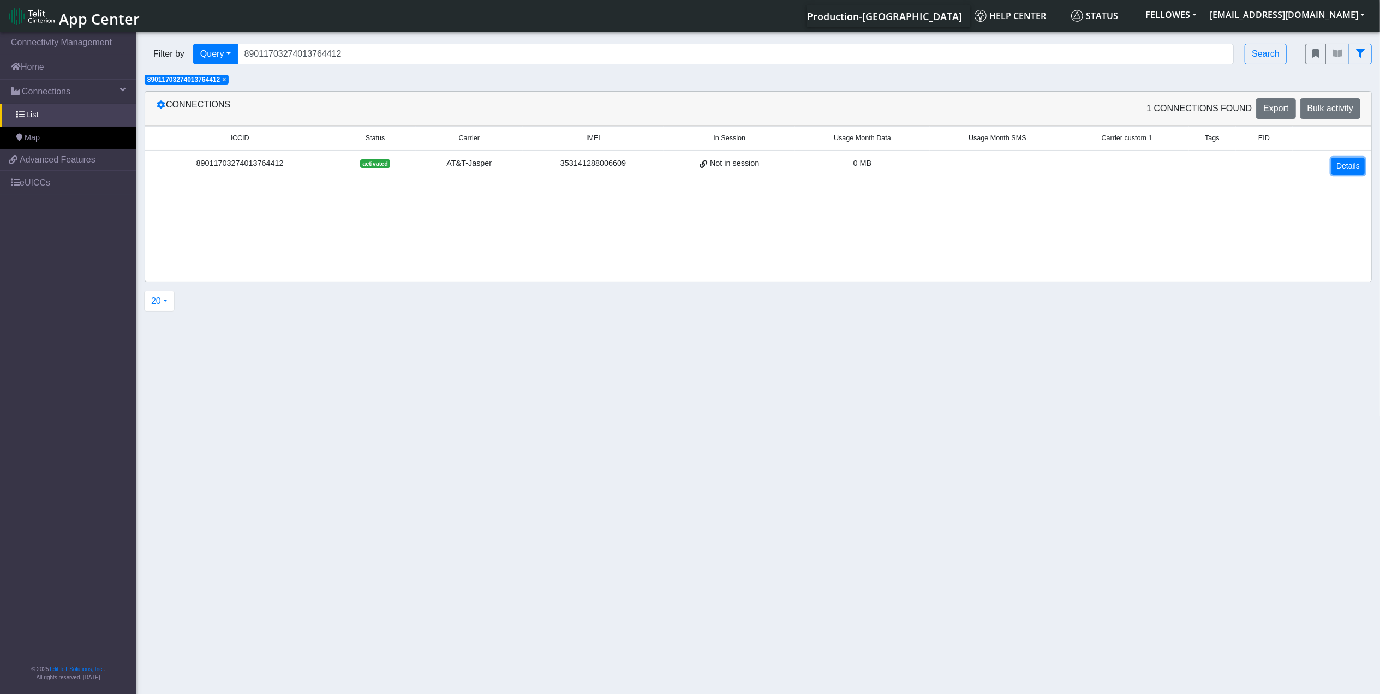
click at [1345, 164] on link "Details" at bounding box center [1347, 166] width 33 height 17
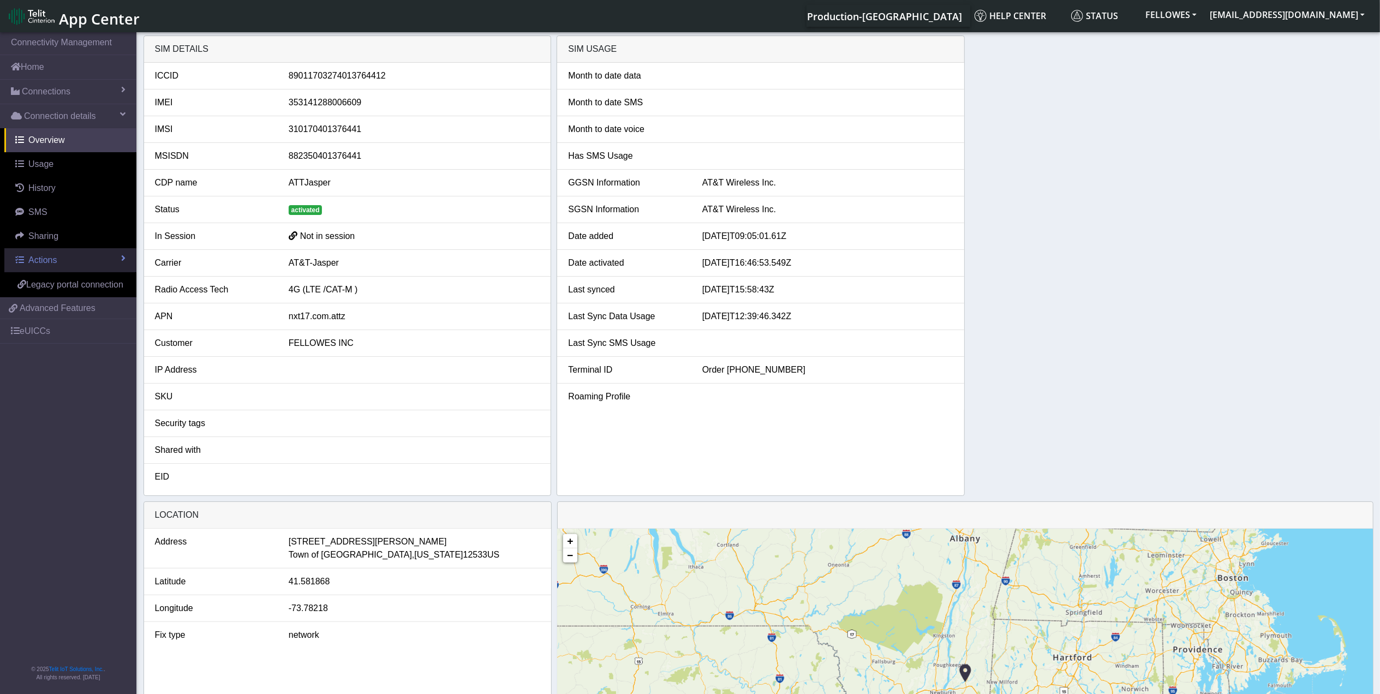
click at [57, 263] on span "Actions" at bounding box center [42, 259] width 28 height 9
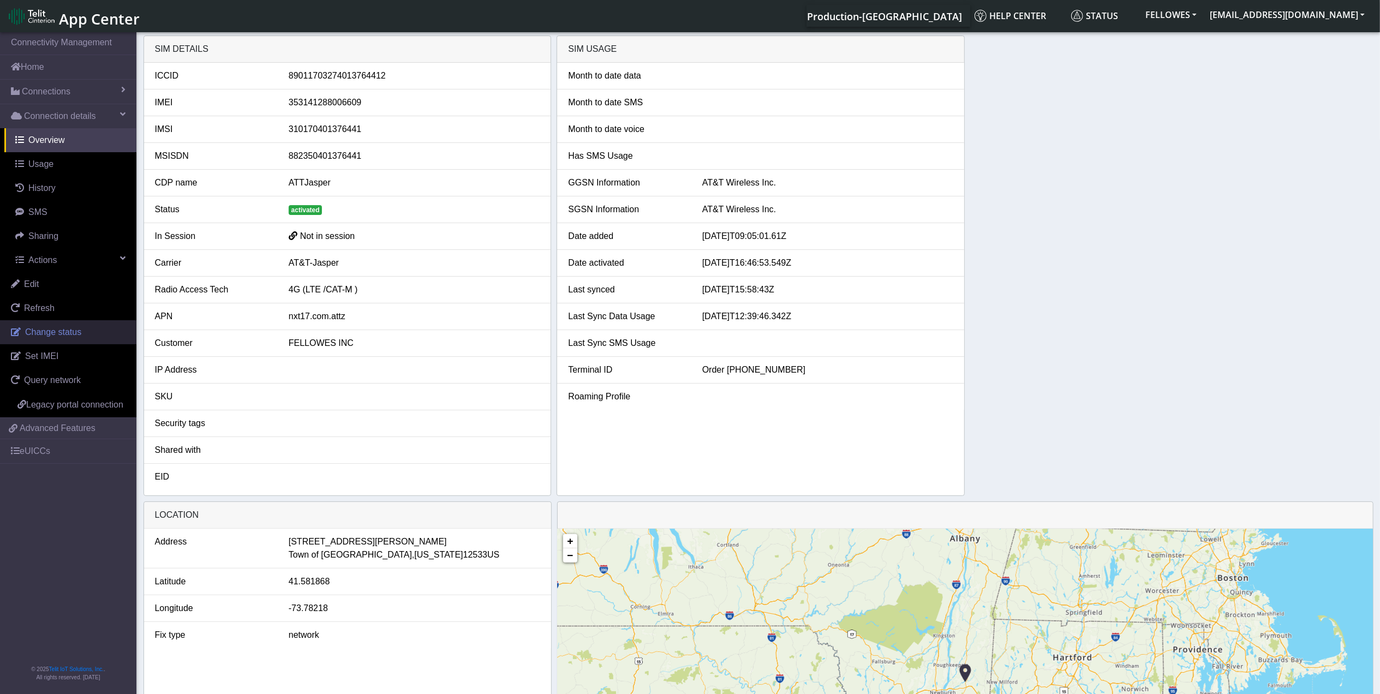
click at [80, 336] on link "Change status" at bounding box center [68, 332] width 136 height 24
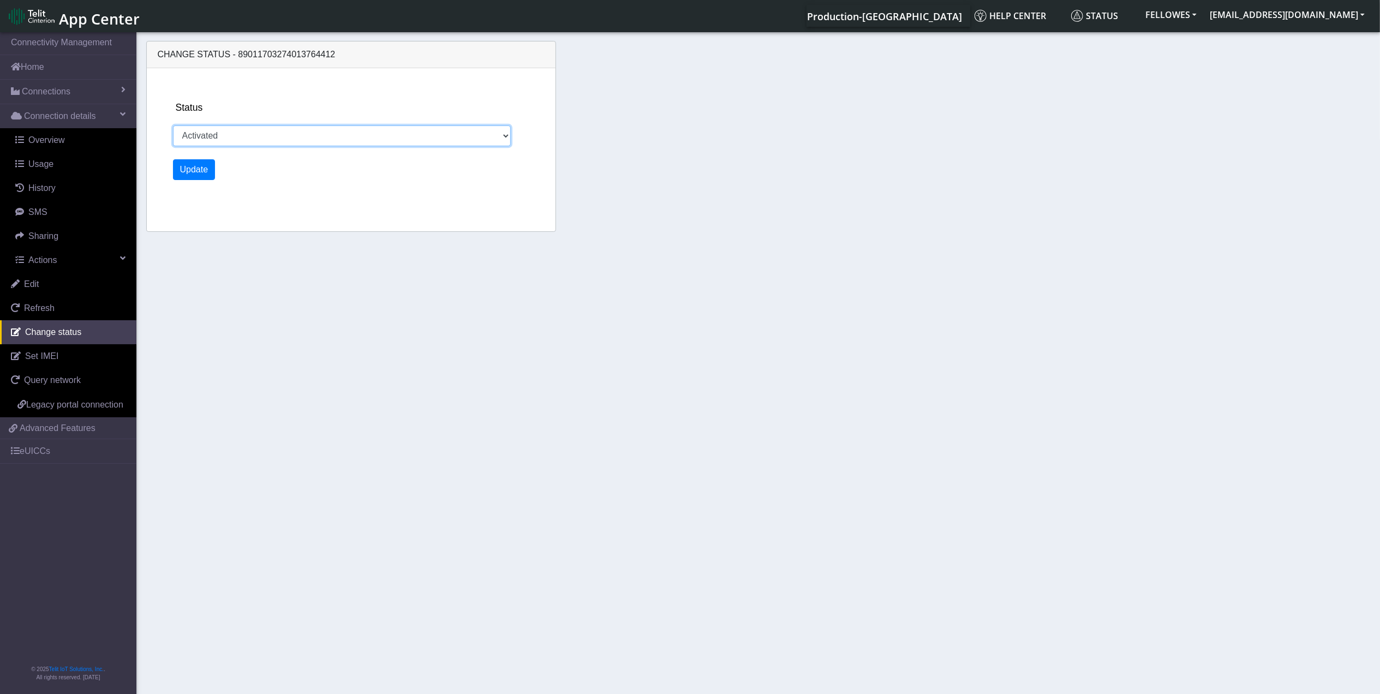
click at [224, 140] on select "Activated Ready Deactivated Inventory Retired" at bounding box center [342, 135] width 338 height 21
select select "deactivated"
click at [173, 125] on select "Activated Ready Deactivated Inventory Retired" at bounding box center [342, 135] width 338 height 21
click at [204, 156] on div "Status Activated Ready Deactivated Inventory Retired Update" at bounding box center [361, 149] width 384 height 163
click at [203, 167] on button "Update" at bounding box center [194, 169] width 43 height 21
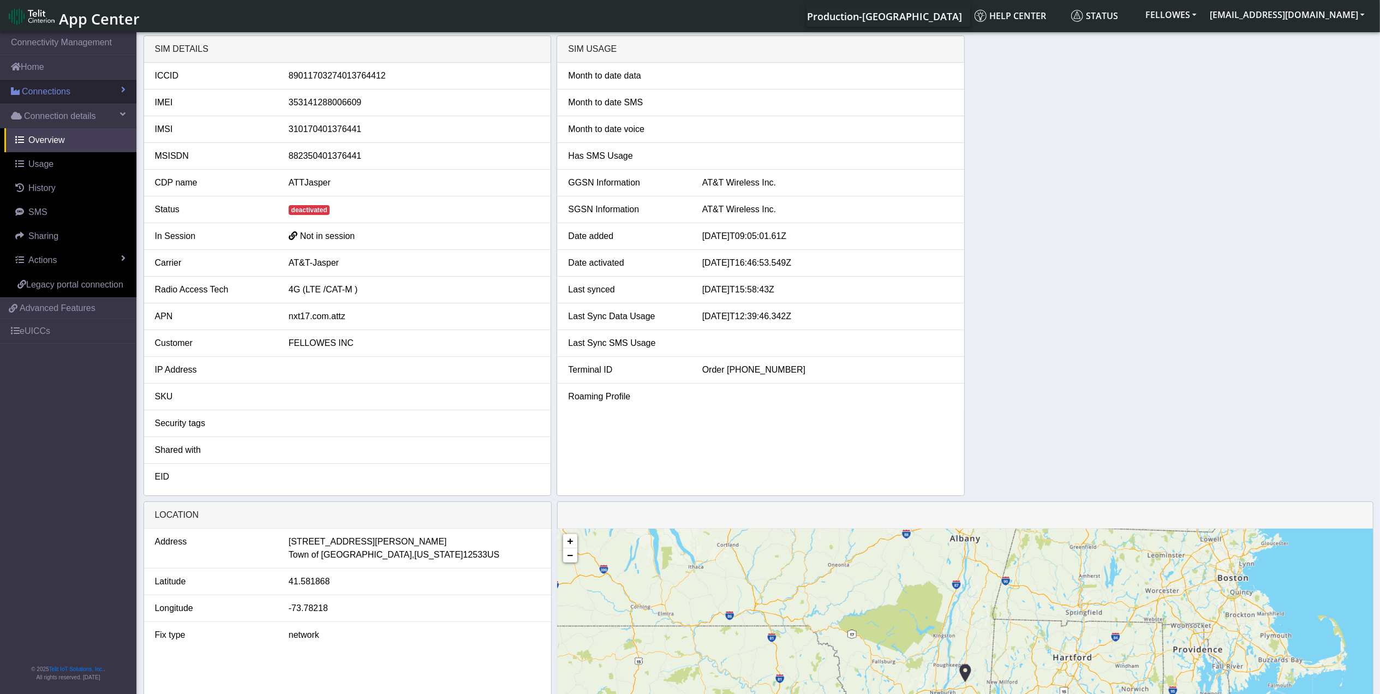
click at [72, 97] on link "Connections" at bounding box center [68, 92] width 136 height 24
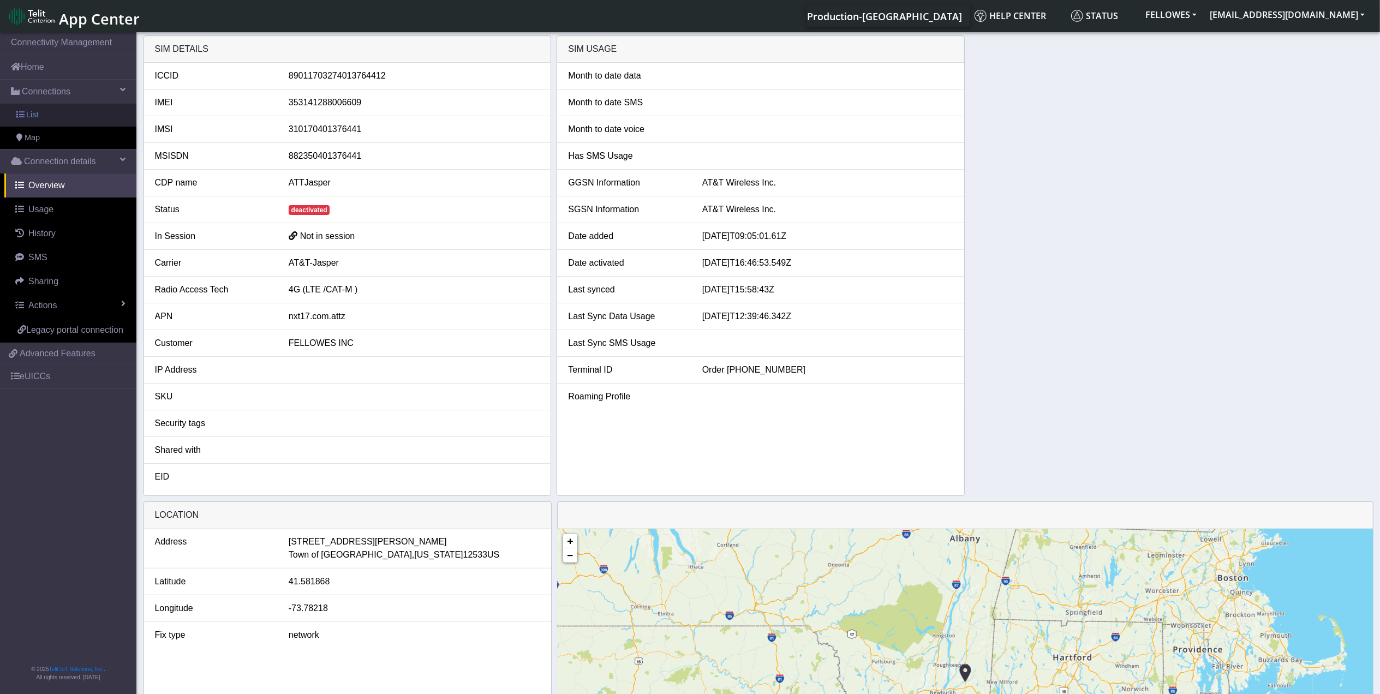
click at [83, 112] on link "List" at bounding box center [68, 115] width 136 height 23
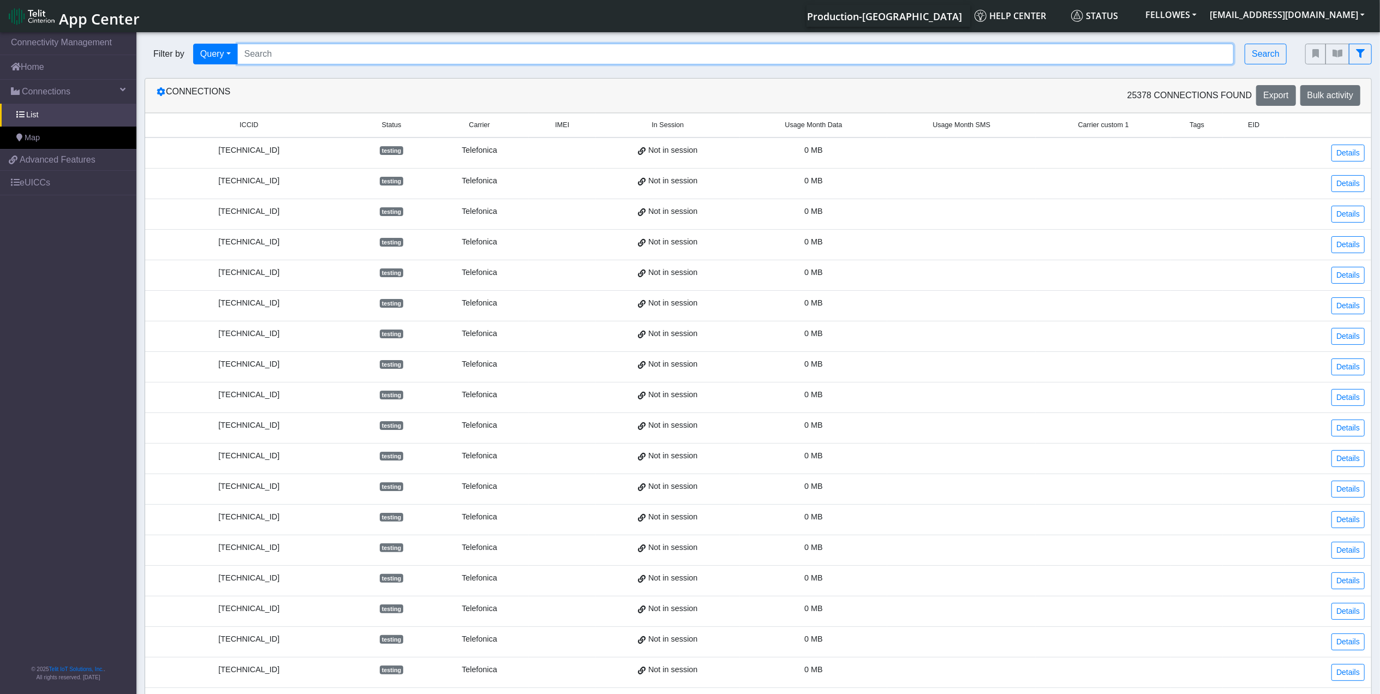
click at [336, 53] on input "Search..." at bounding box center [735, 54] width 997 height 21
type input "89011703274013764206"
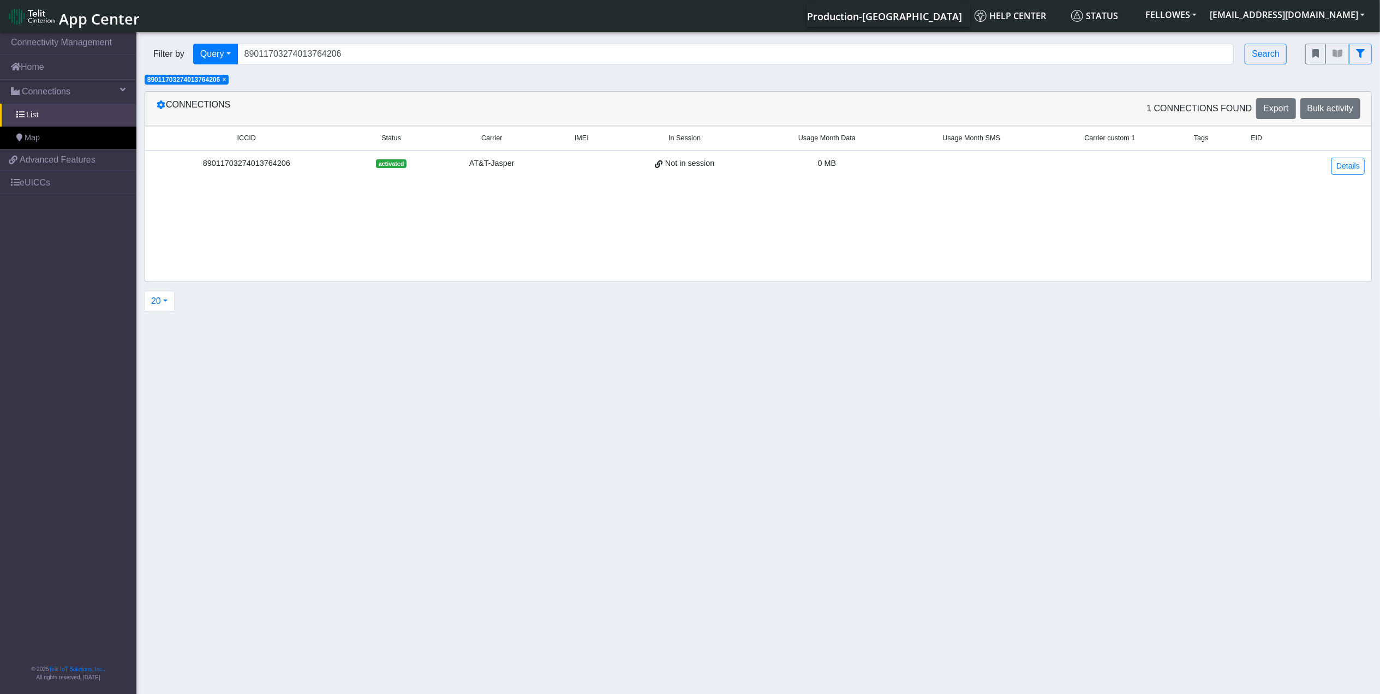
click at [1347, 177] on td "Details" at bounding box center [1329, 166] width 84 height 31
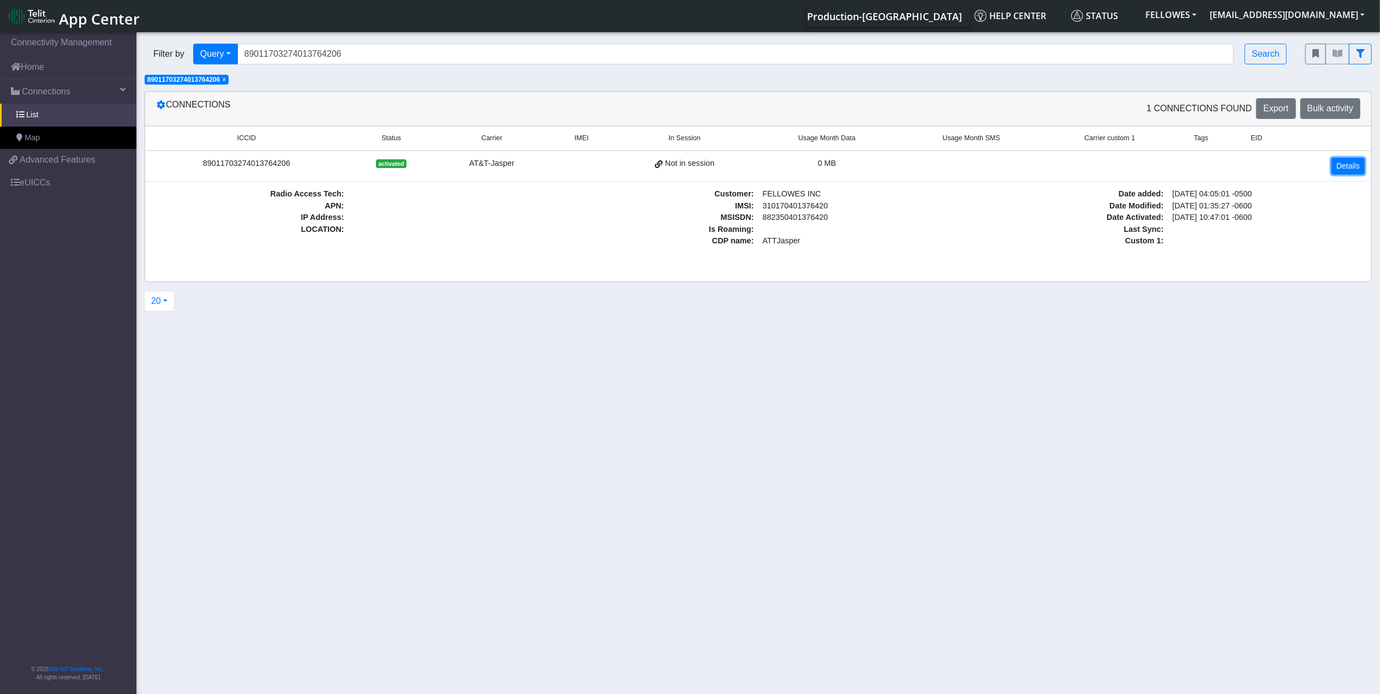
click at [1346, 167] on link "Details" at bounding box center [1347, 166] width 33 height 17
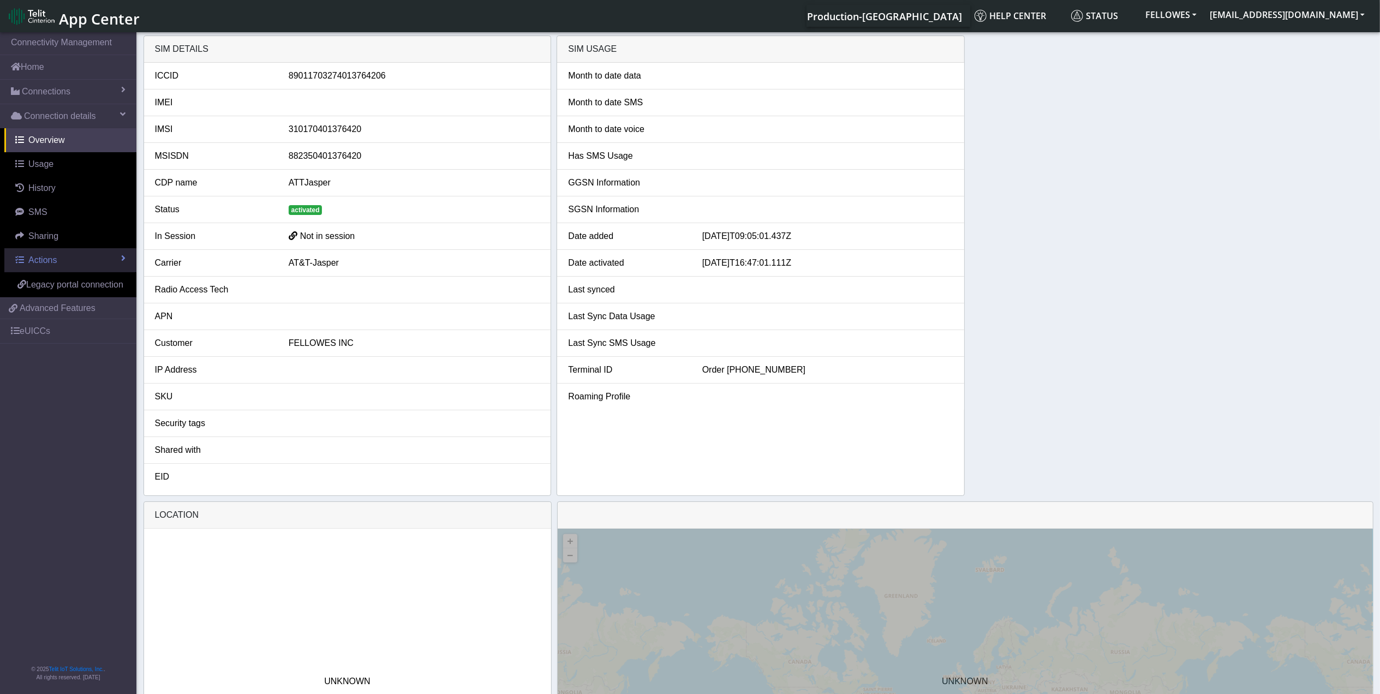
click at [97, 253] on link "Actions" at bounding box center [70, 260] width 132 height 24
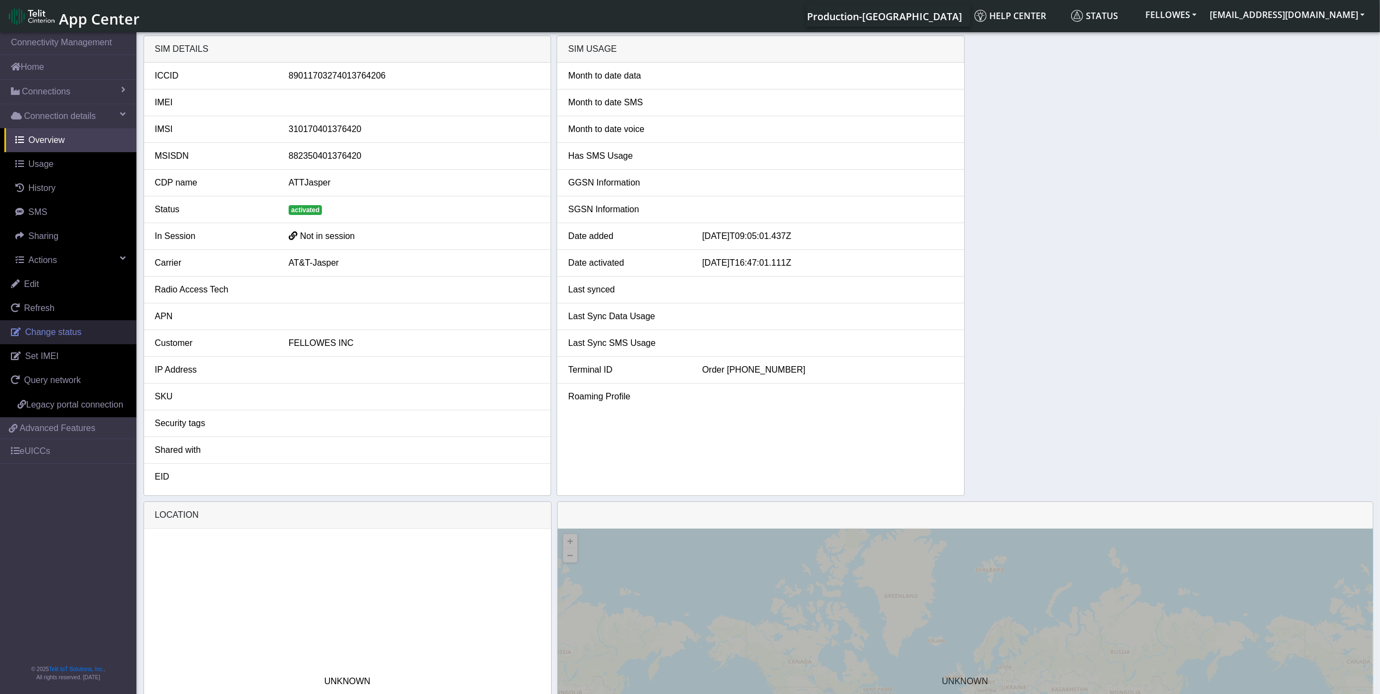
click at [75, 334] on span "Change status" at bounding box center [53, 331] width 56 height 9
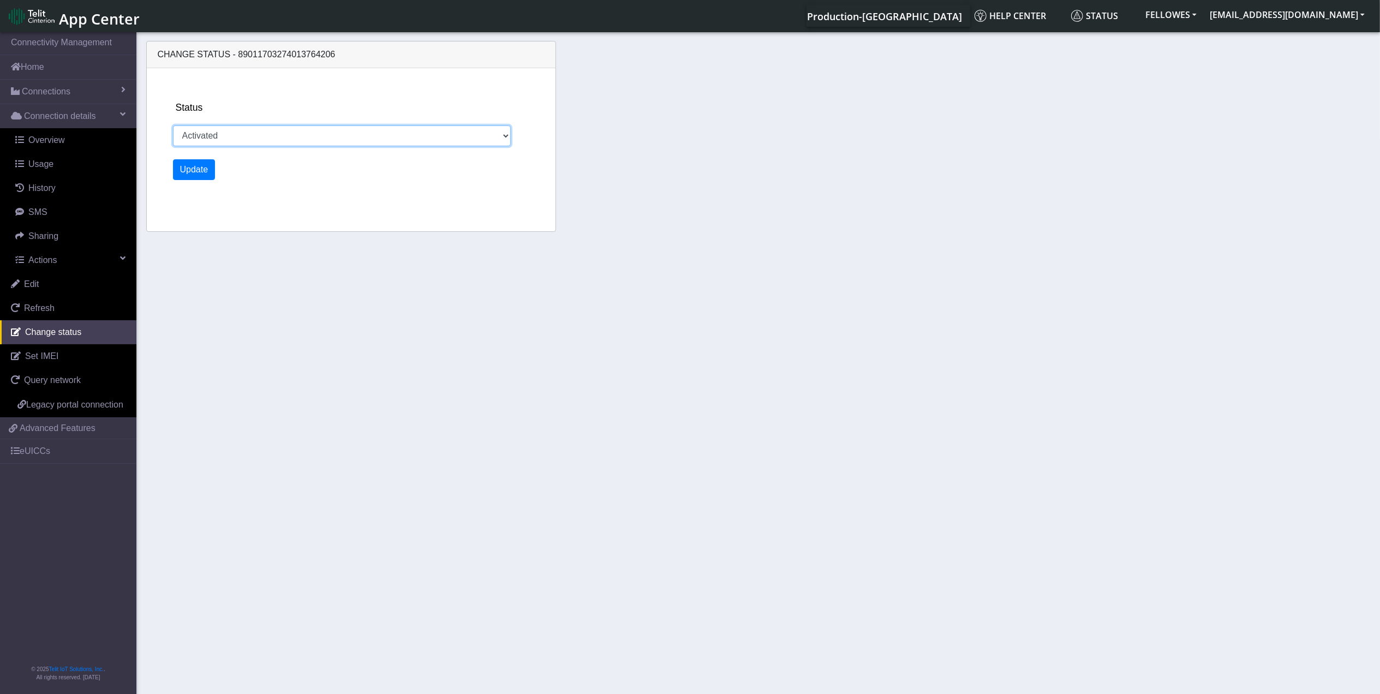
click at [231, 131] on select "Activated Ready Deactivated Inventory Retired" at bounding box center [342, 135] width 338 height 21
select select "deactivated"
click at [173, 125] on select "Activated Ready Deactivated Inventory Retired" at bounding box center [342, 135] width 338 height 21
click at [190, 166] on button "Update" at bounding box center [194, 169] width 43 height 21
